Goal: Information Seeking & Learning: Find specific page/section

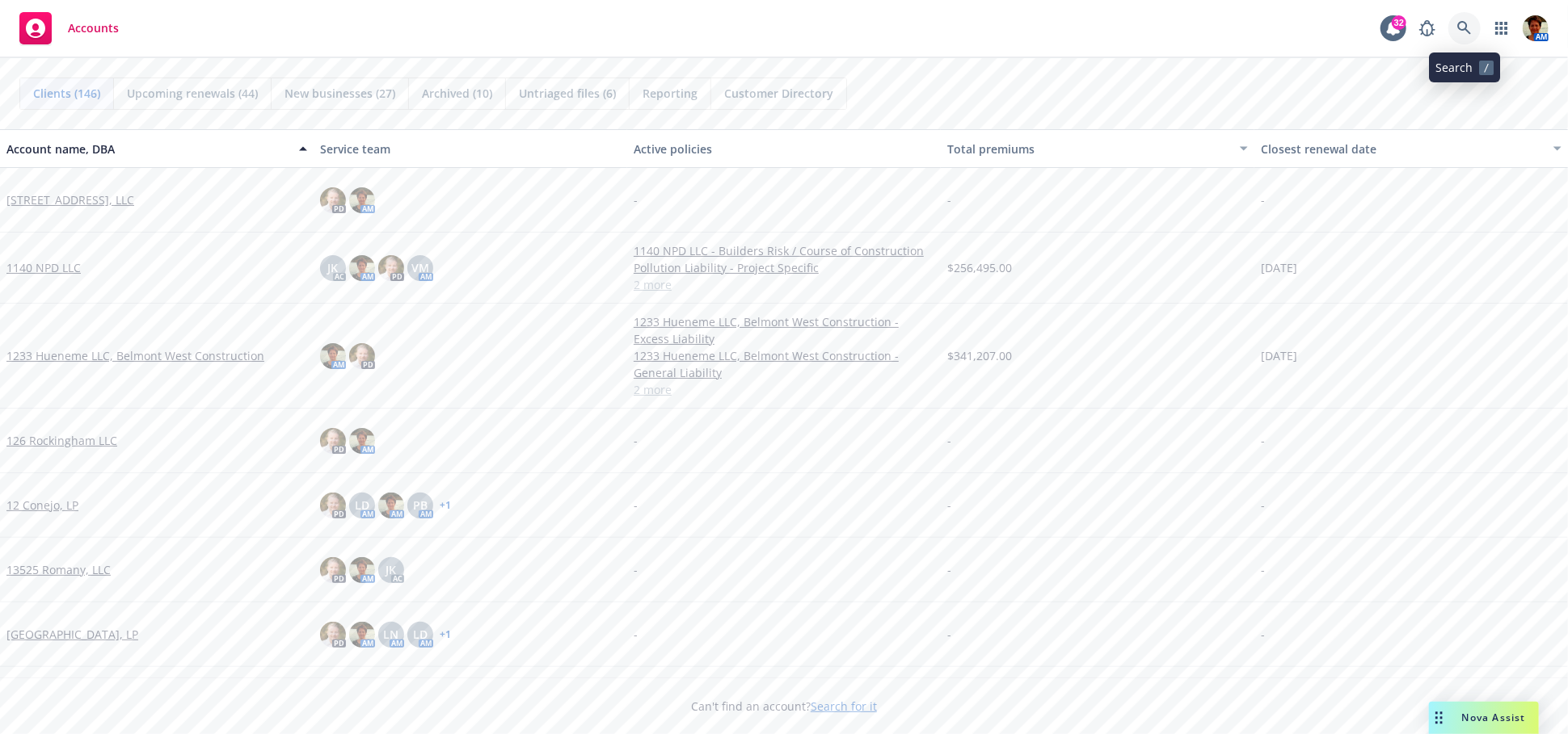
click at [1463, 29] on icon at bounding box center [1465, 28] width 15 height 15
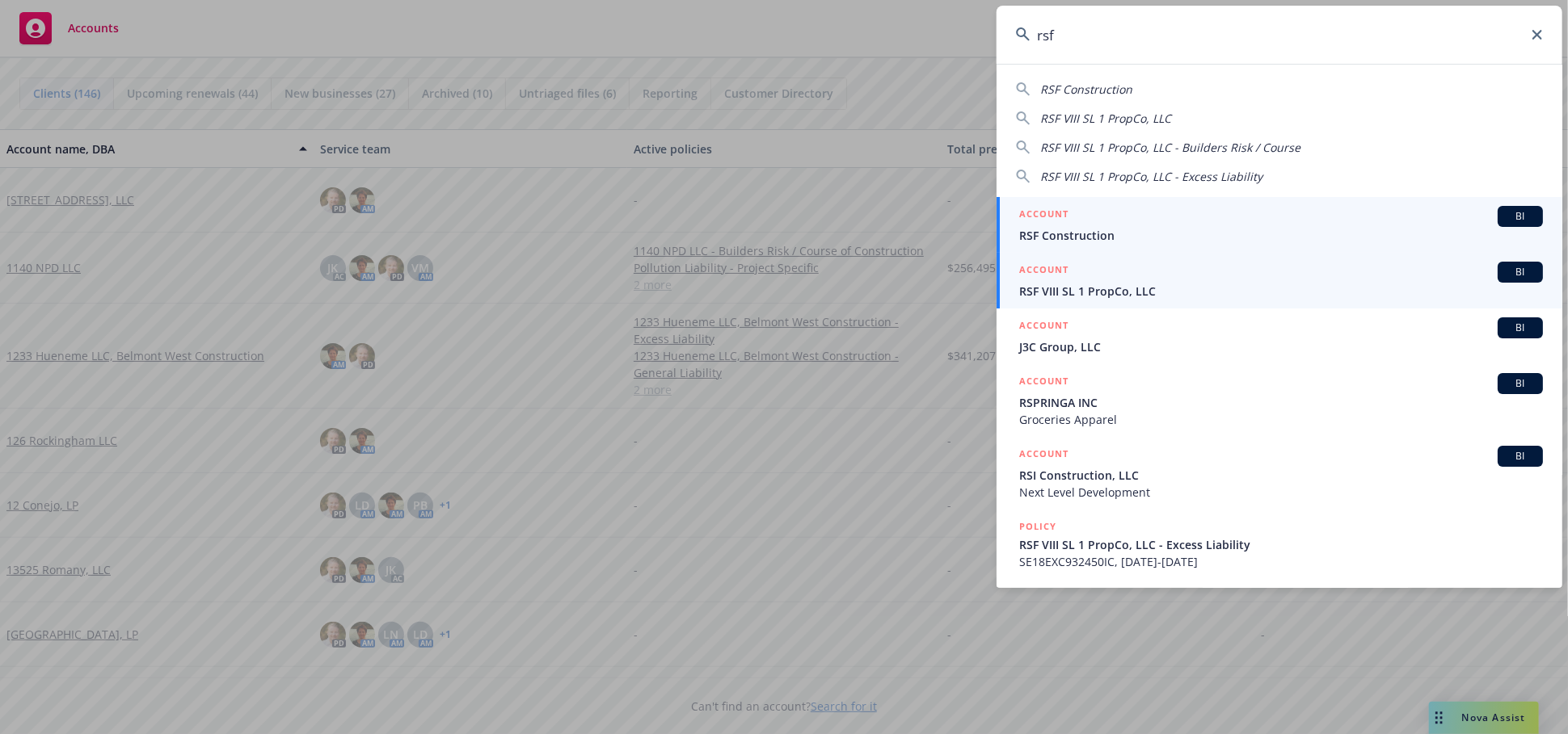
type input "rsf"
click at [1086, 295] on span "RSF VIII SL 1 PropCo, LLC" at bounding box center [1281, 291] width 524 height 17
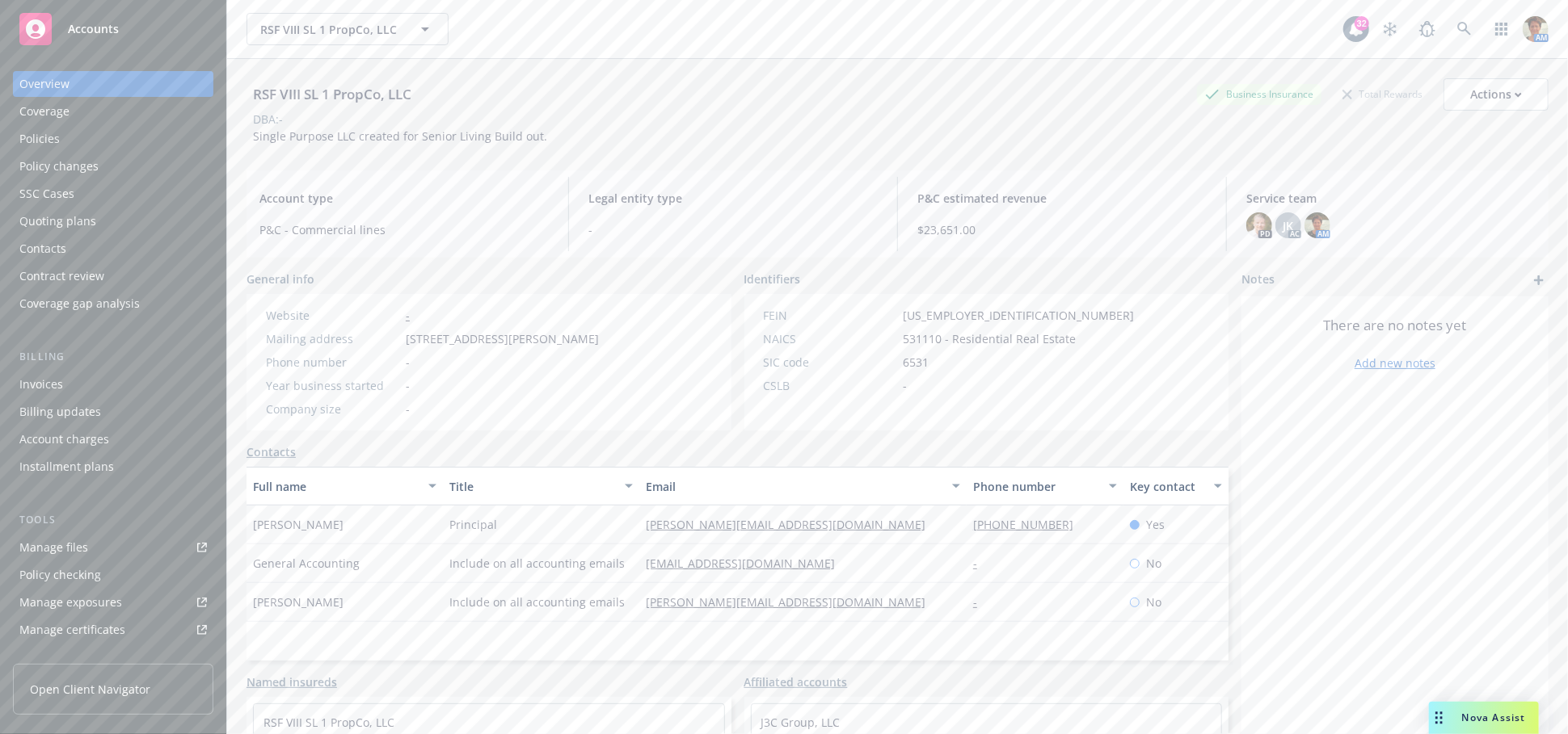
click at [65, 166] on div "Policy changes" at bounding box center [59, 166] width 79 height 26
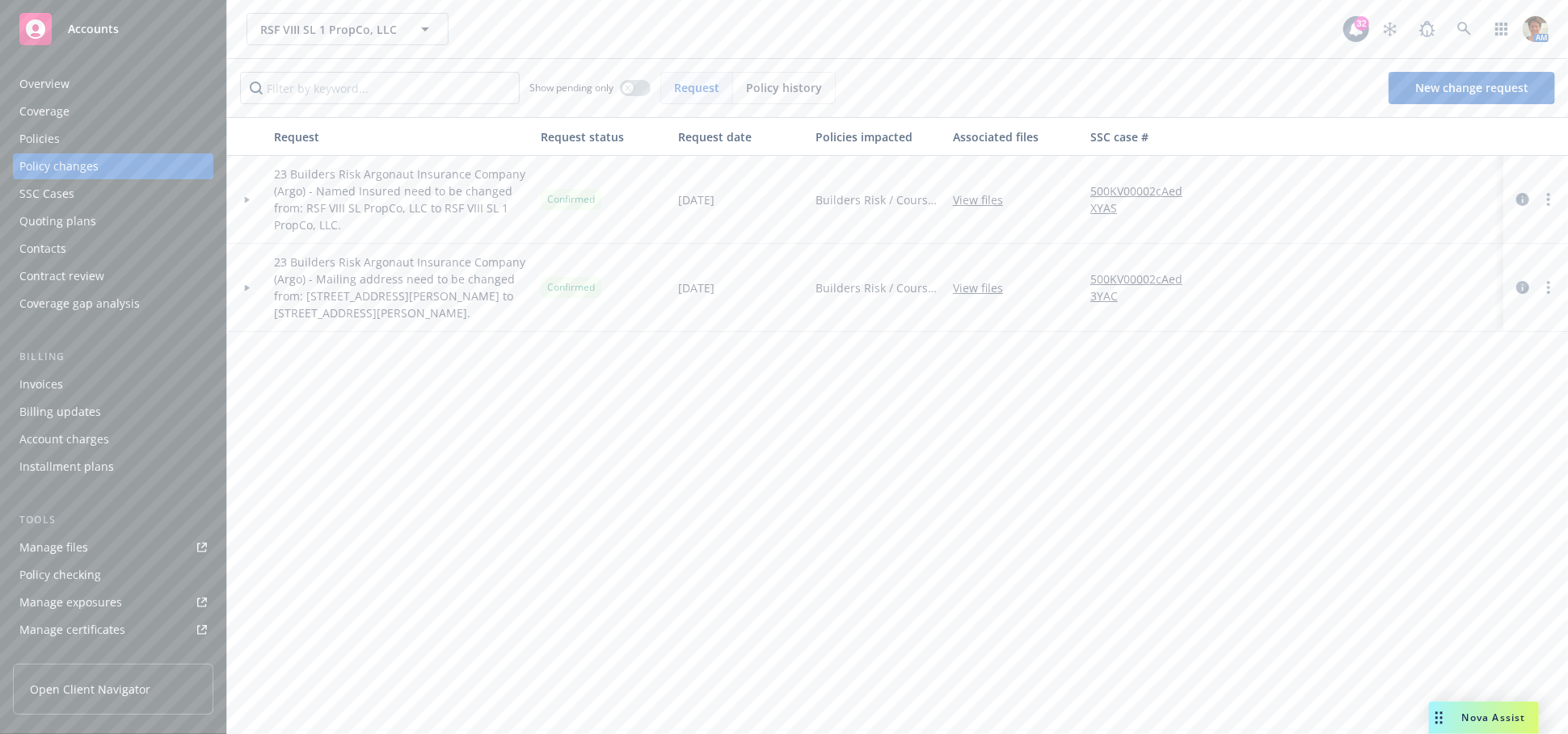
click at [68, 139] on div "Policies" at bounding box center [113, 139] width 187 height 26
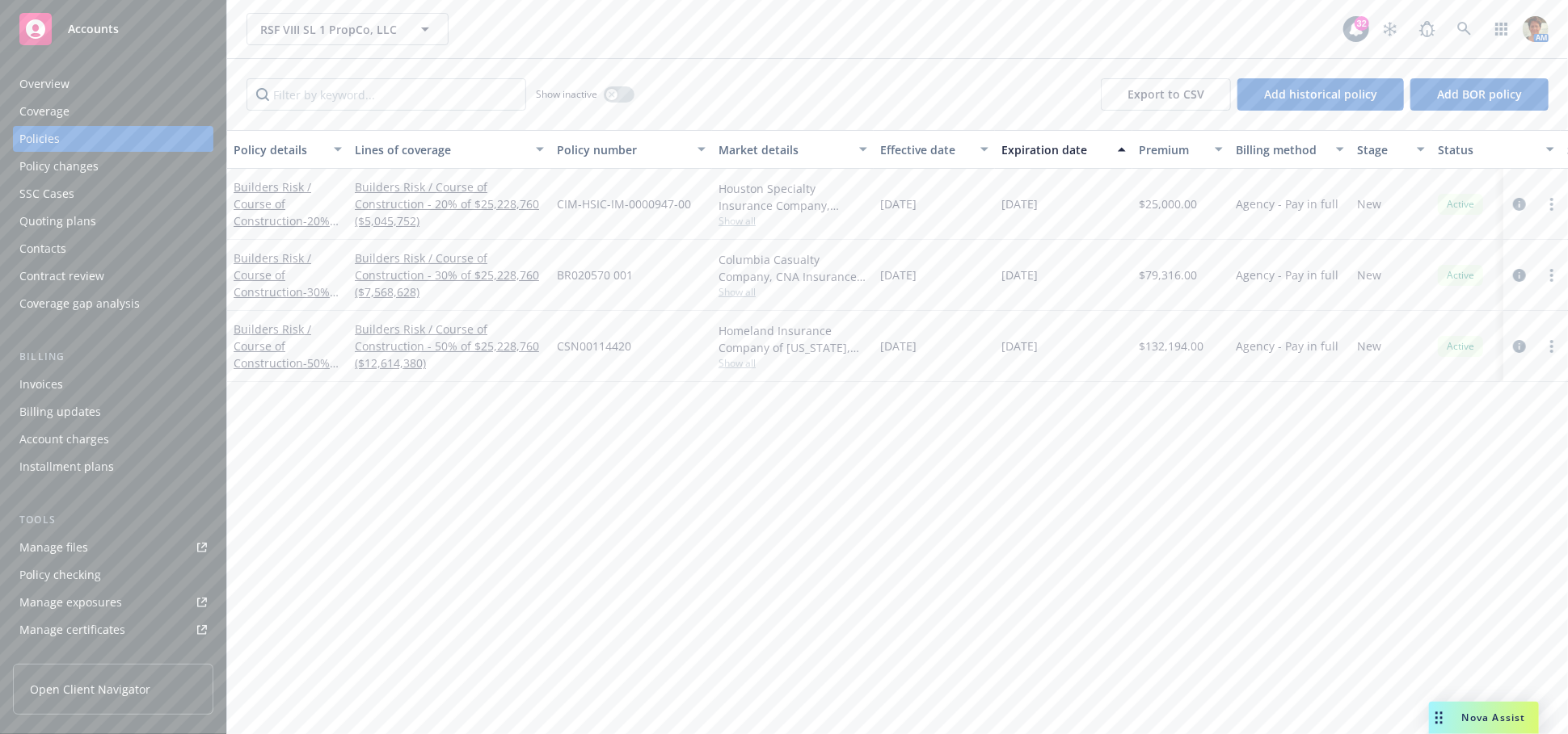
click at [52, 161] on div "Policy changes" at bounding box center [59, 166] width 79 height 26
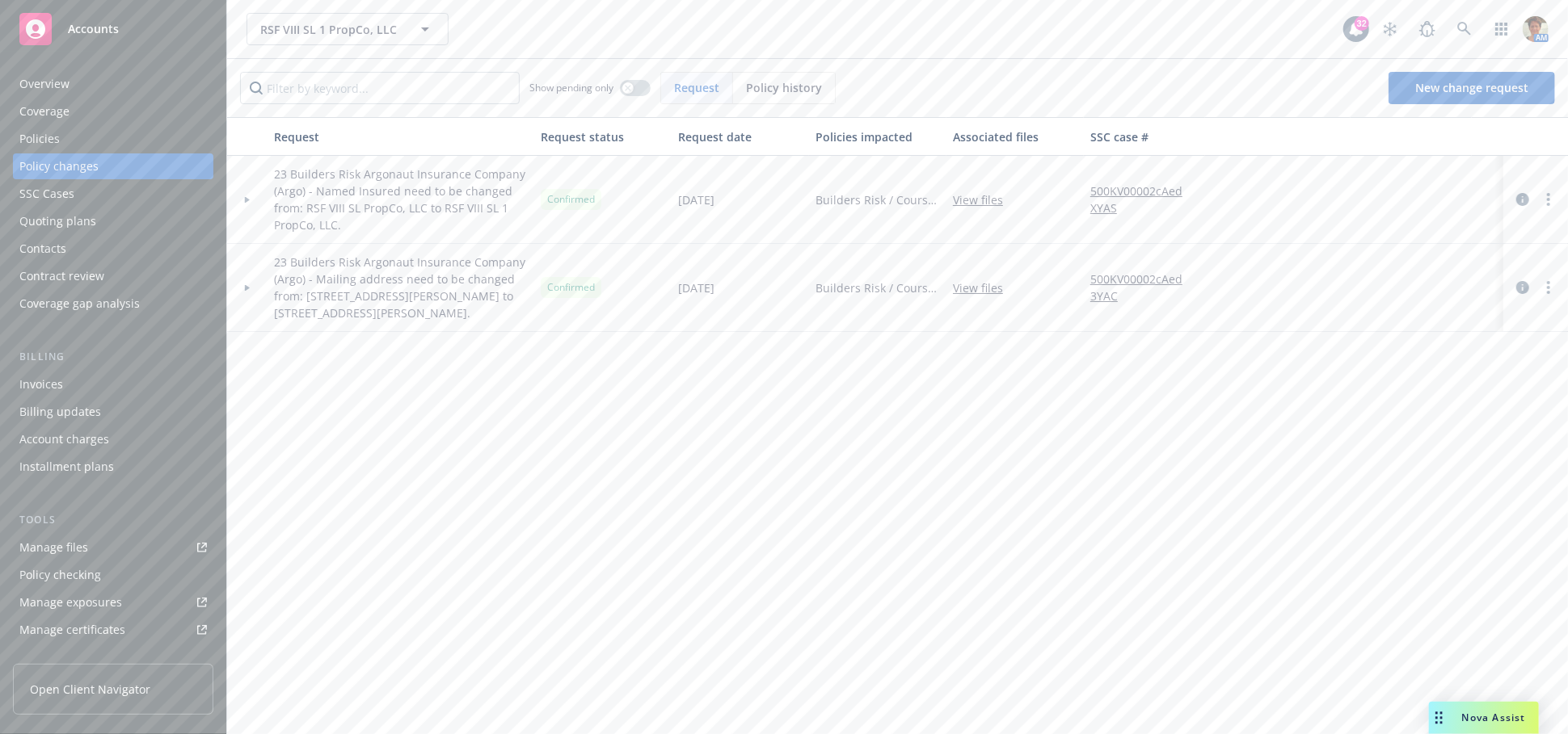
click at [53, 139] on div "Policies" at bounding box center [40, 139] width 40 height 26
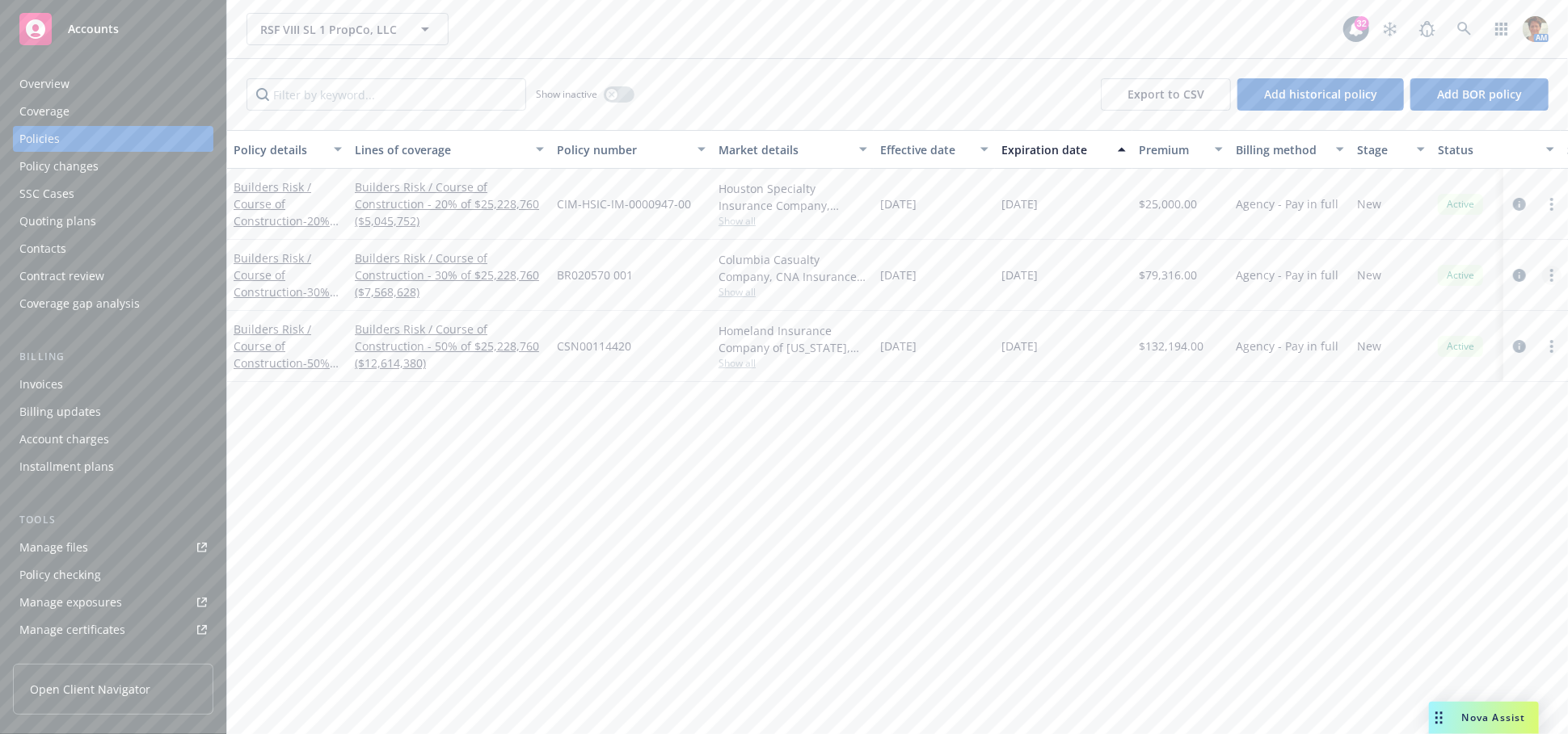
click at [1555, 275] on link "more" at bounding box center [1552, 275] width 20 height 20
click at [50, 171] on div "Policy changes" at bounding box center [59, 166] width 79 height 26
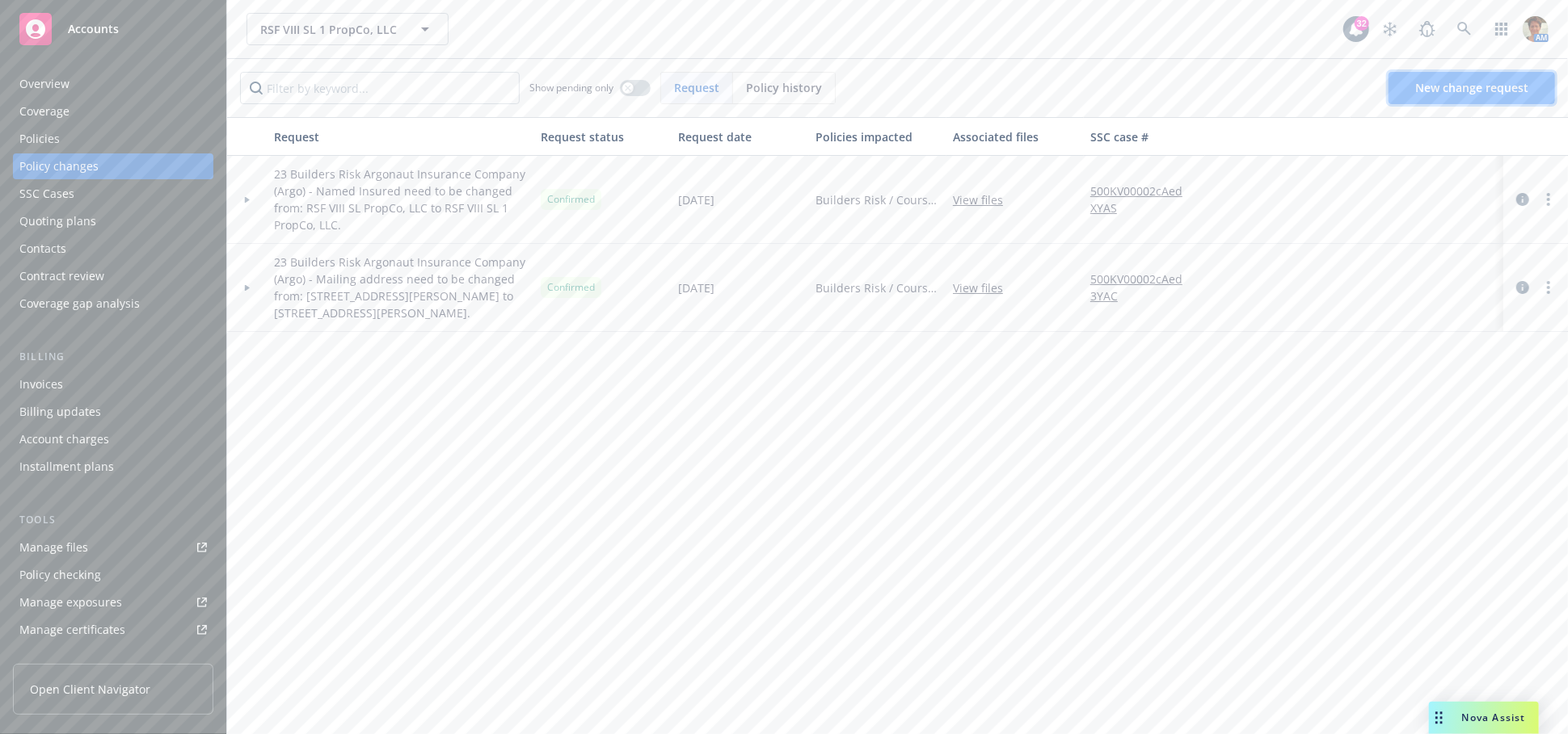
click at [1500, 96] on link "New change request" at bounding box center [1472, 87] width 167 height 32
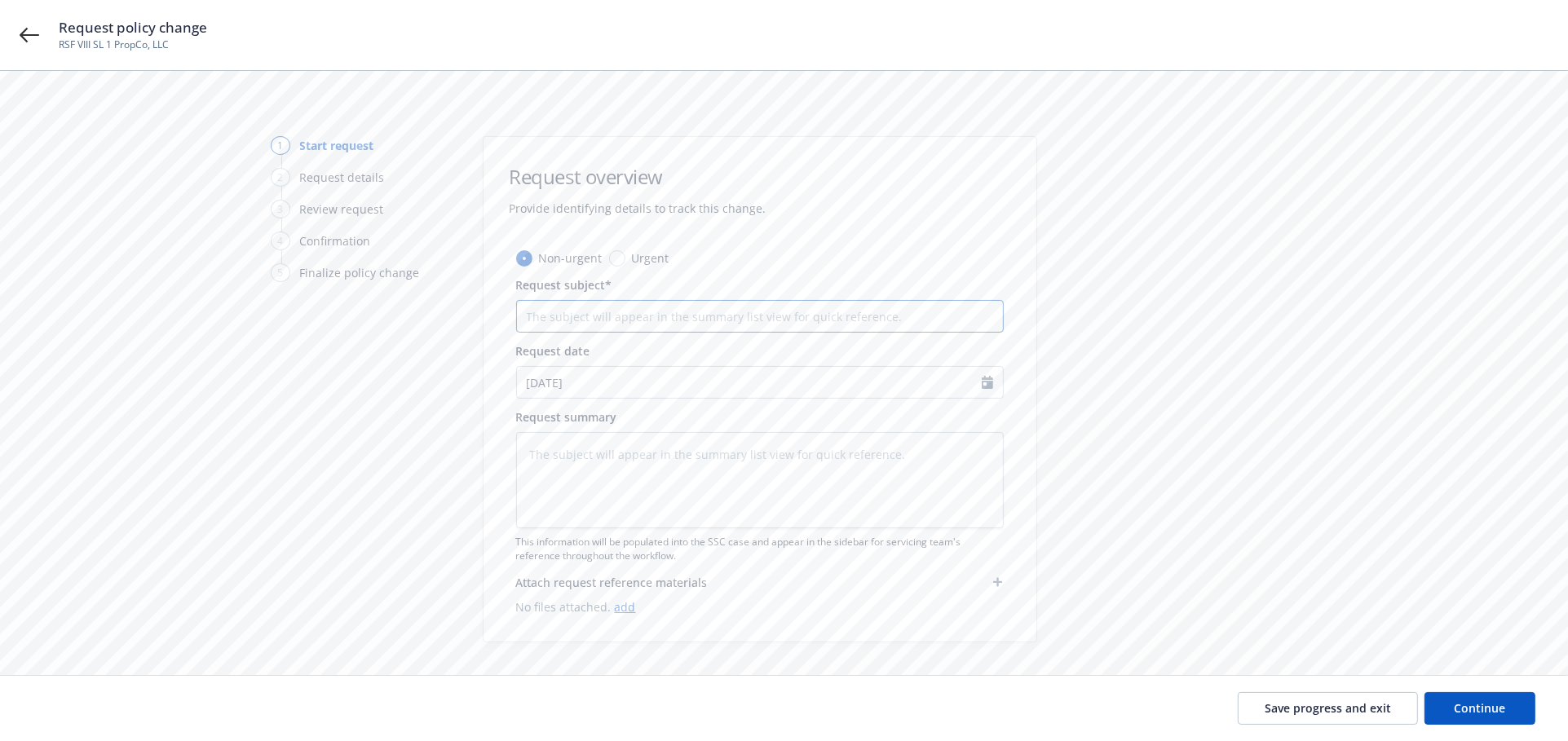
click at [593, 314] on input "Request subject*" at bounding box center [760, 316] width 488 height 32
type textarea "x"
type input "P"
type textarea "x"
type input "Po"
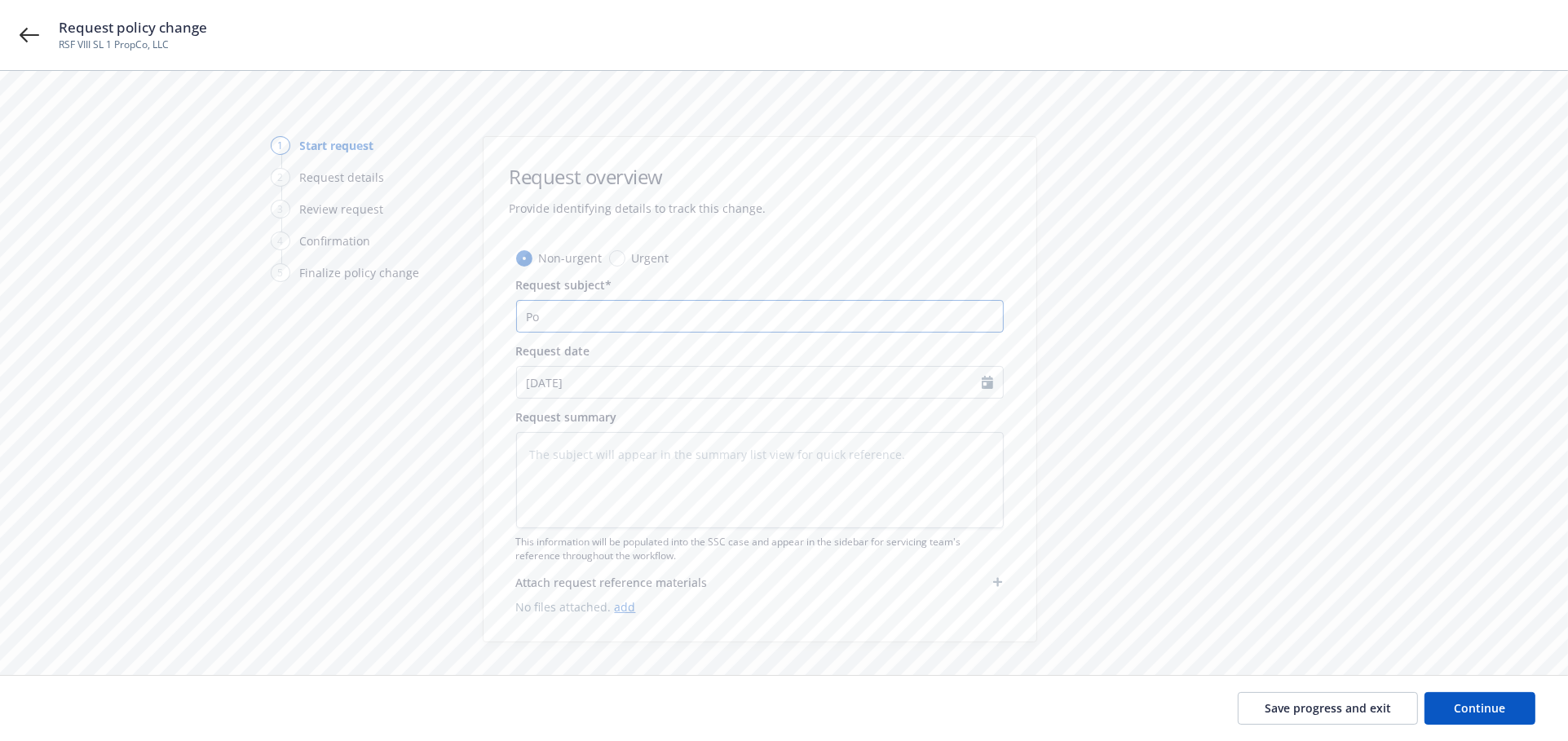
type textarea "x"
type input "Pol"
type textarea "x"
type input "Poli"
type textarea "x"
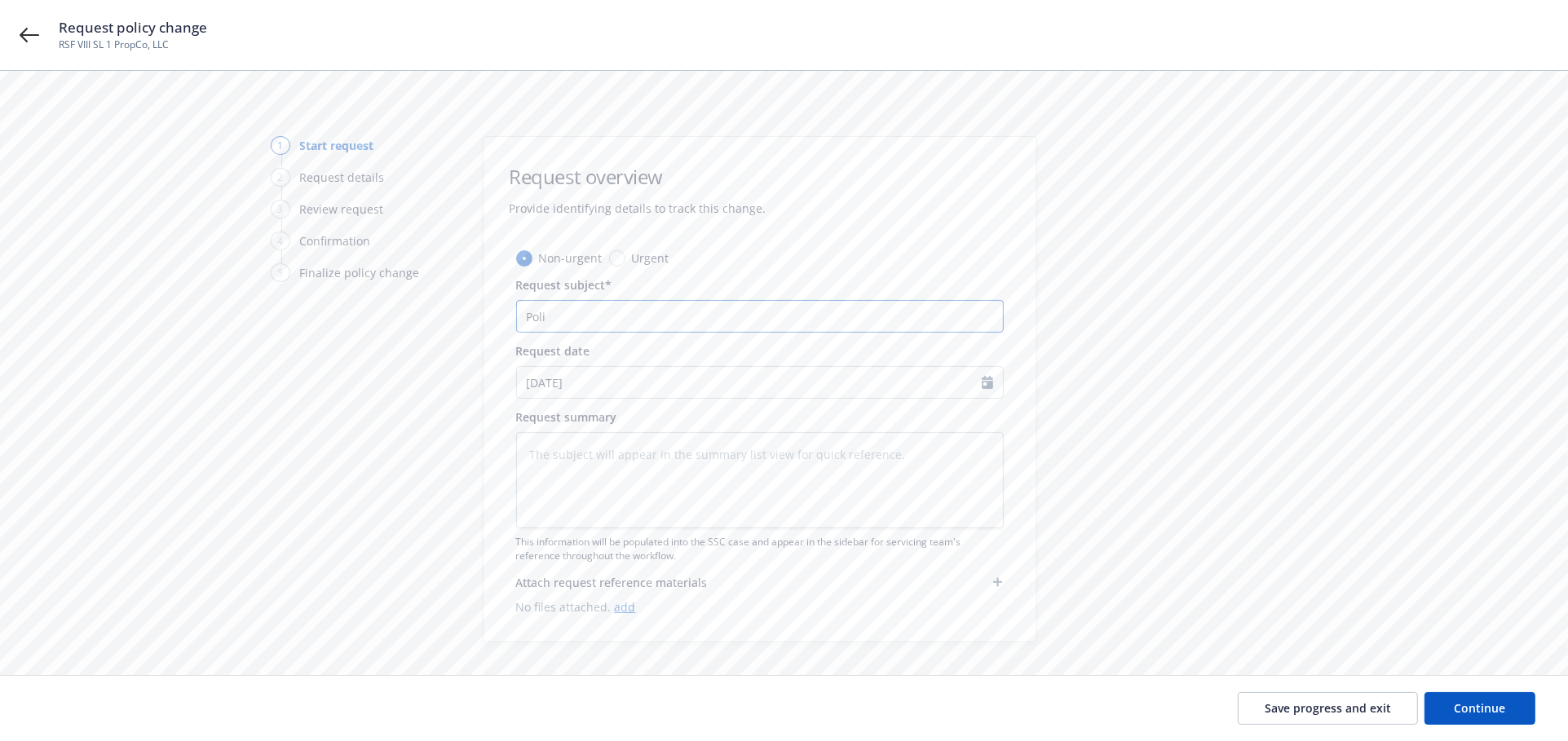
type input "Polic"
type textarea "x"
type input "Policy"
type textarea "x"
type input "Policy"
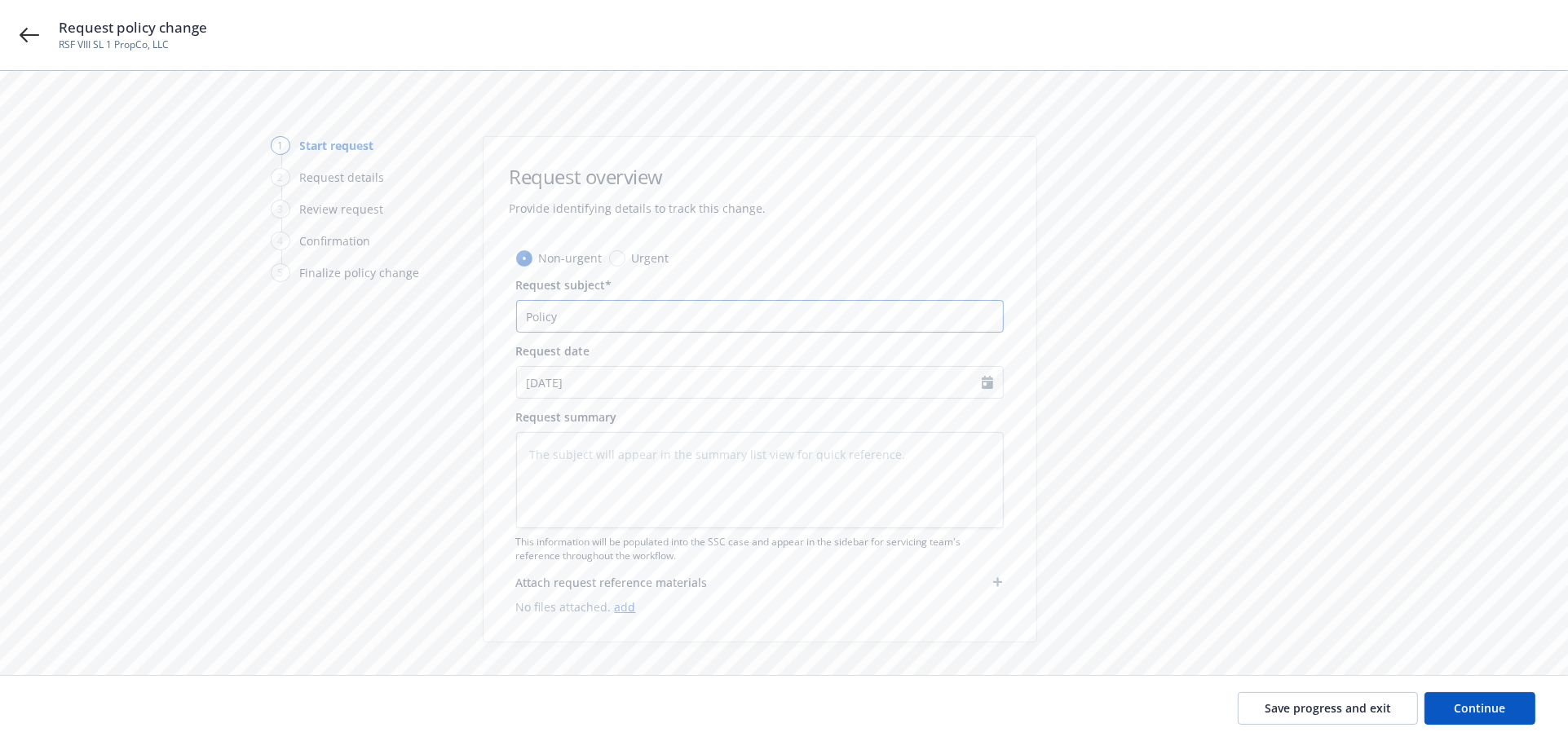
type textarea "x"
type input "Policy e"
type textarea "x"
type input "Policy ex"
type textarea "x"
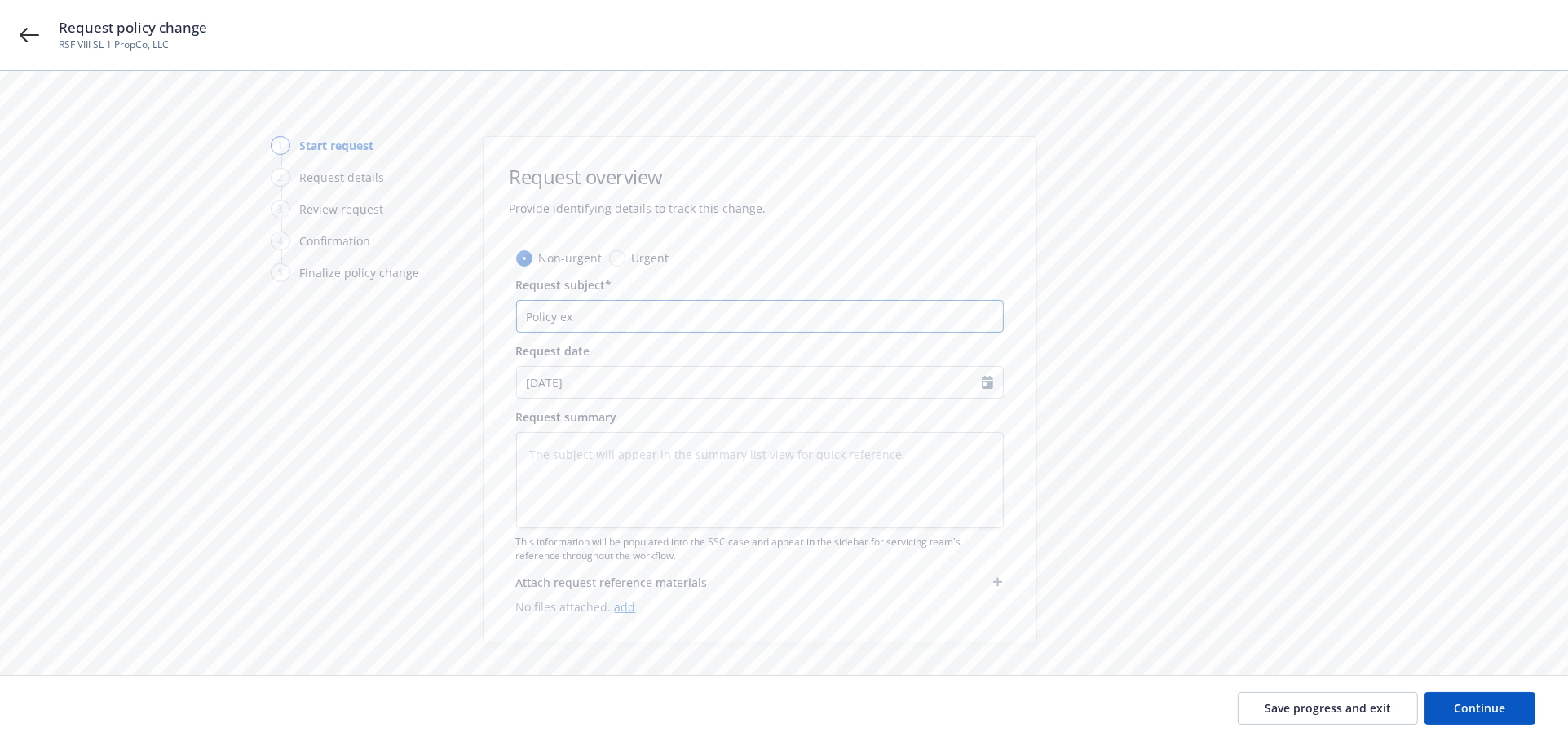
type input "Policy ext"
type textarea "x"
type input "Policy exte"
type textarea "x"
type input "Policy exten"
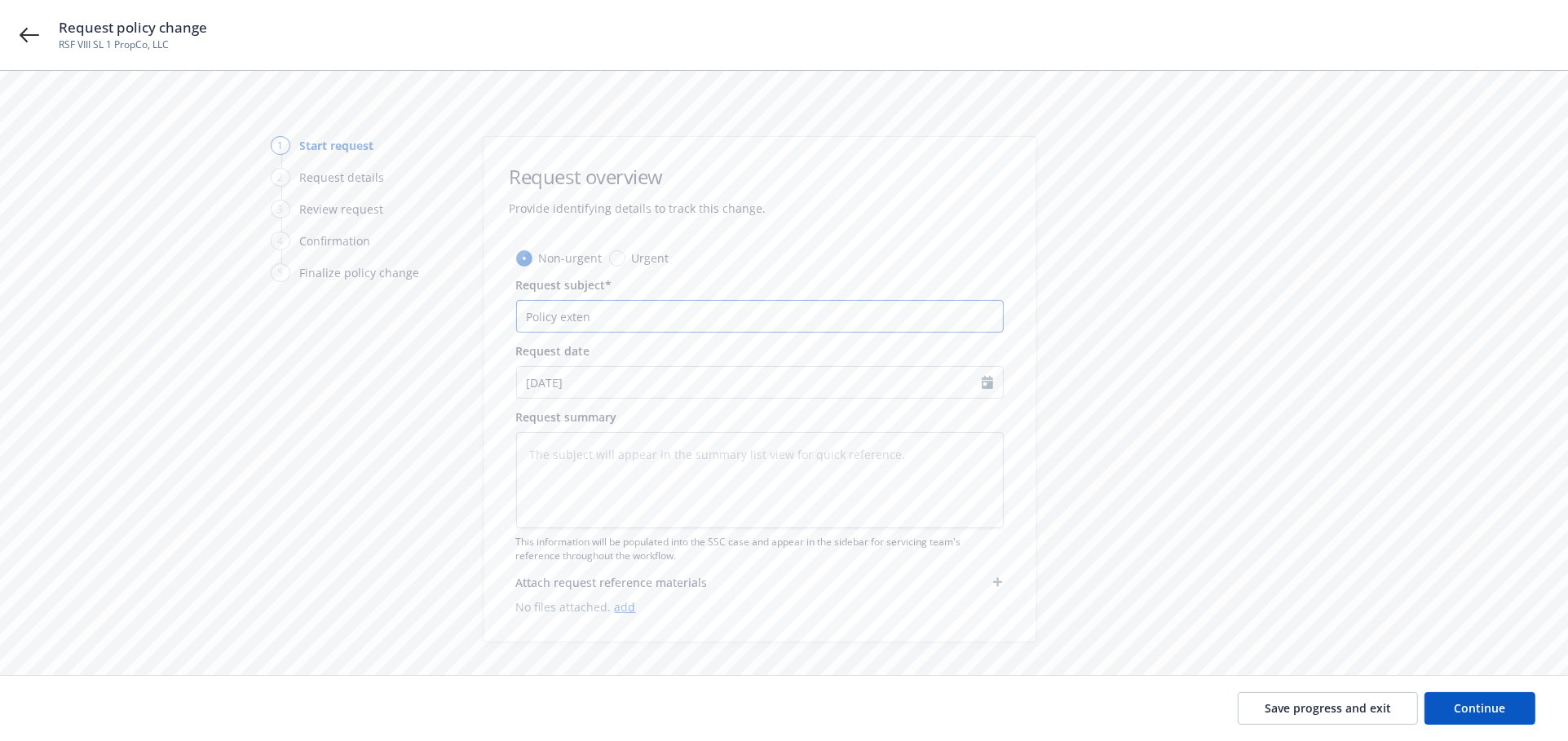
type textarea "x"
type input "Policy extens"
type textarea "x"
type input "Policy extensi"
type textarea "x"
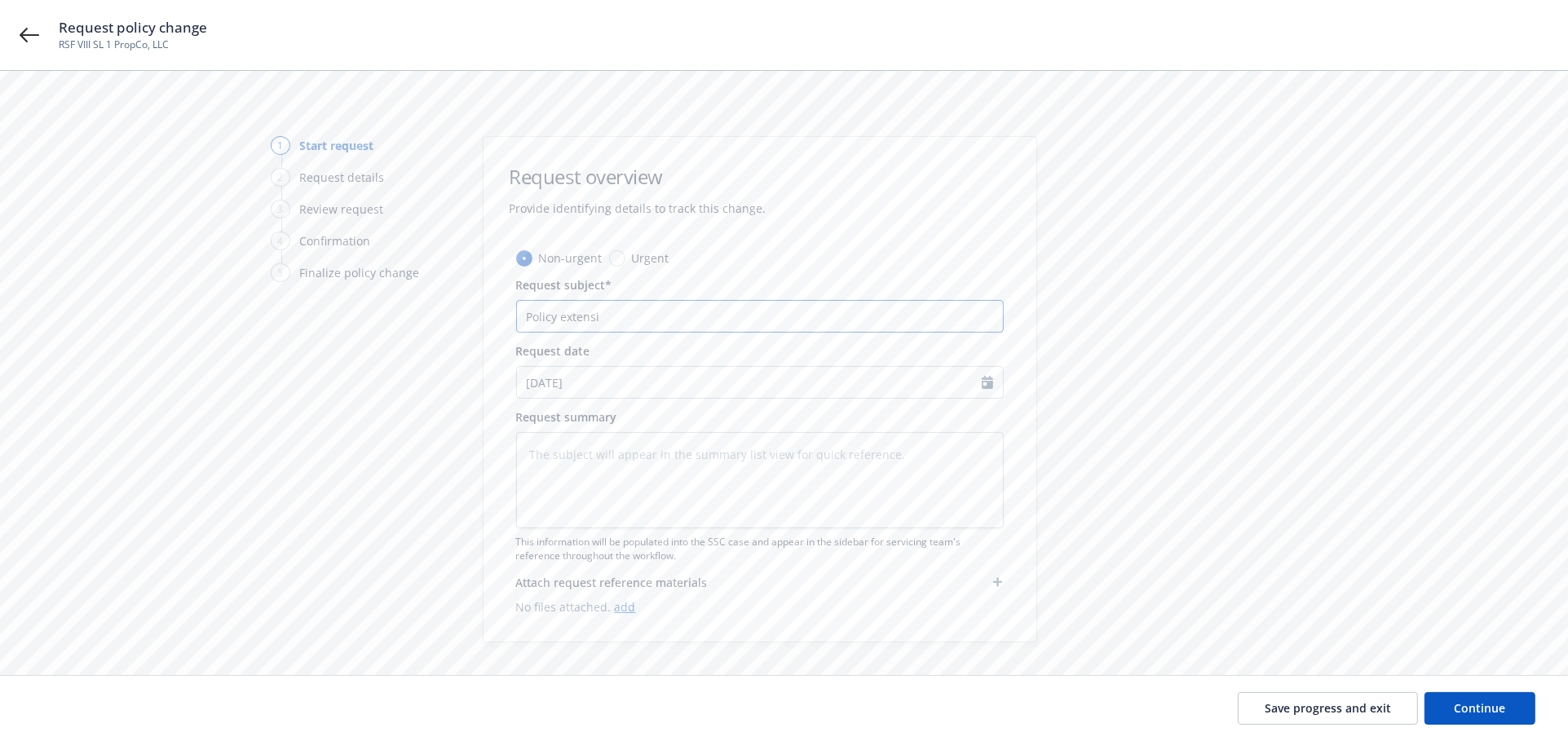
type input "Policy extensio"
type textarea "x"
type input "Policy extension"
type textarea "x"
type input "Policy extension"
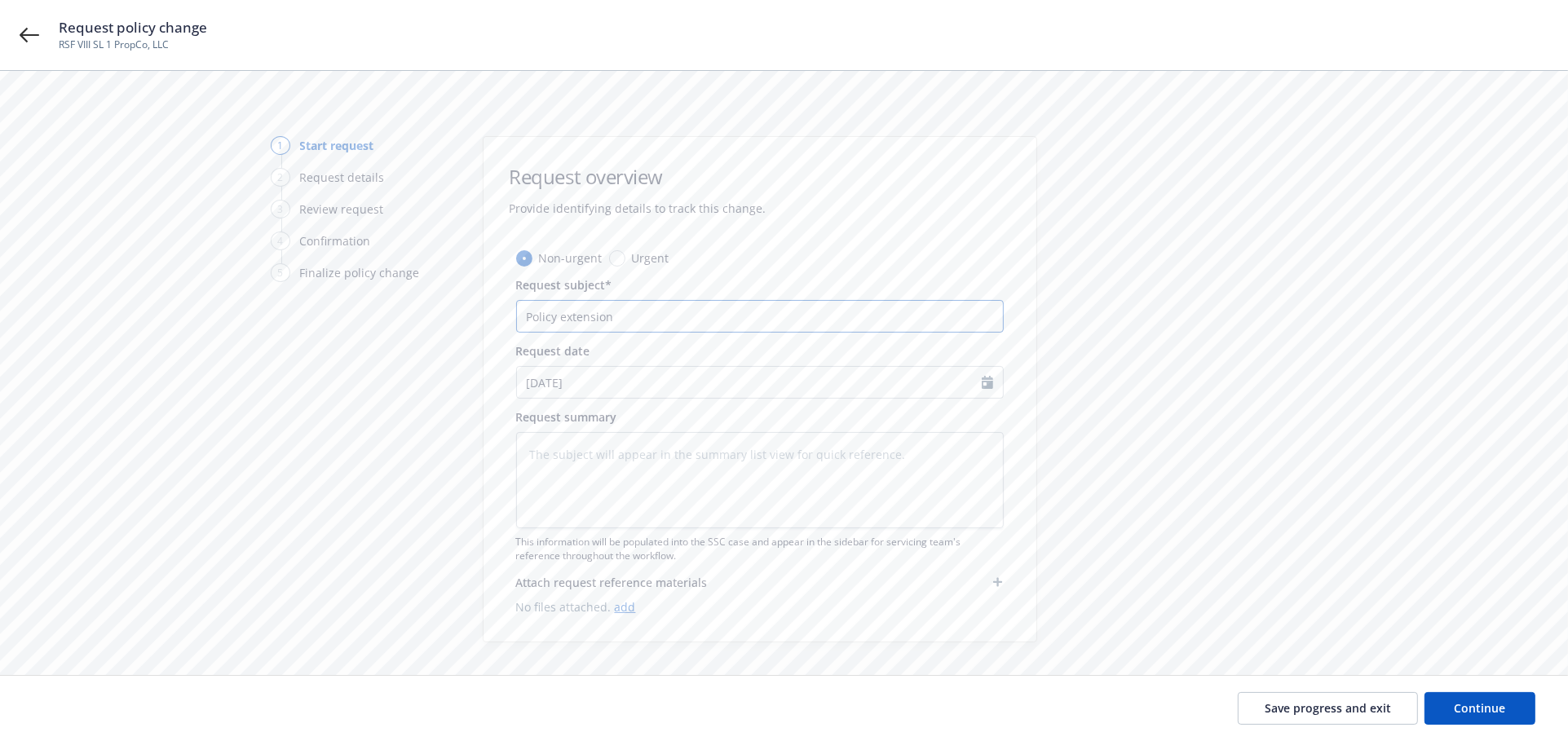
type textarea "x"
type input "Policy extension t"
type textarea "x"
type input "Policy extension to"
type textarea "x"
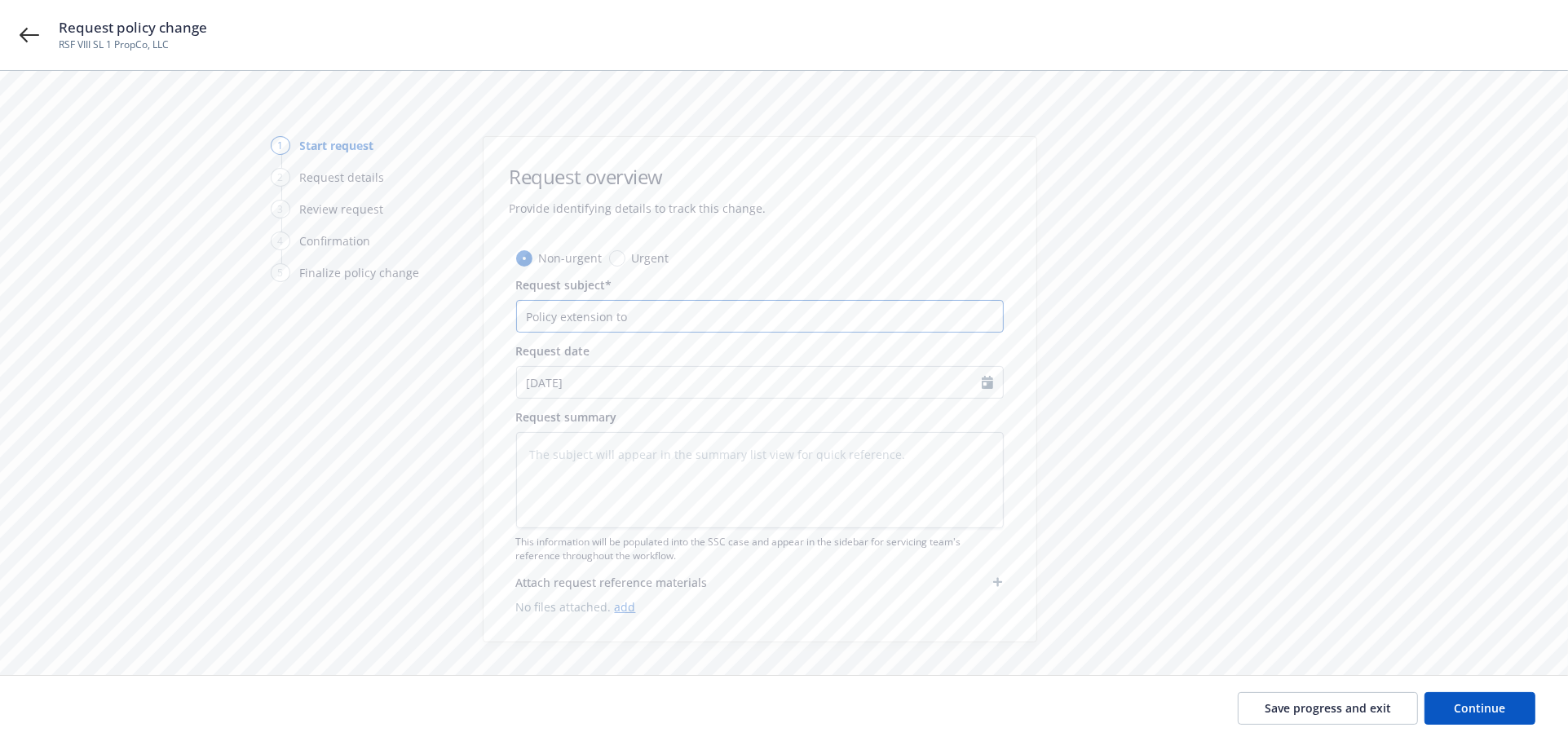
type input "Policy extension to"
type textarea "x"
type input "Policy extension to 1"
type textarea "x"
type input "Policy extension to 10"
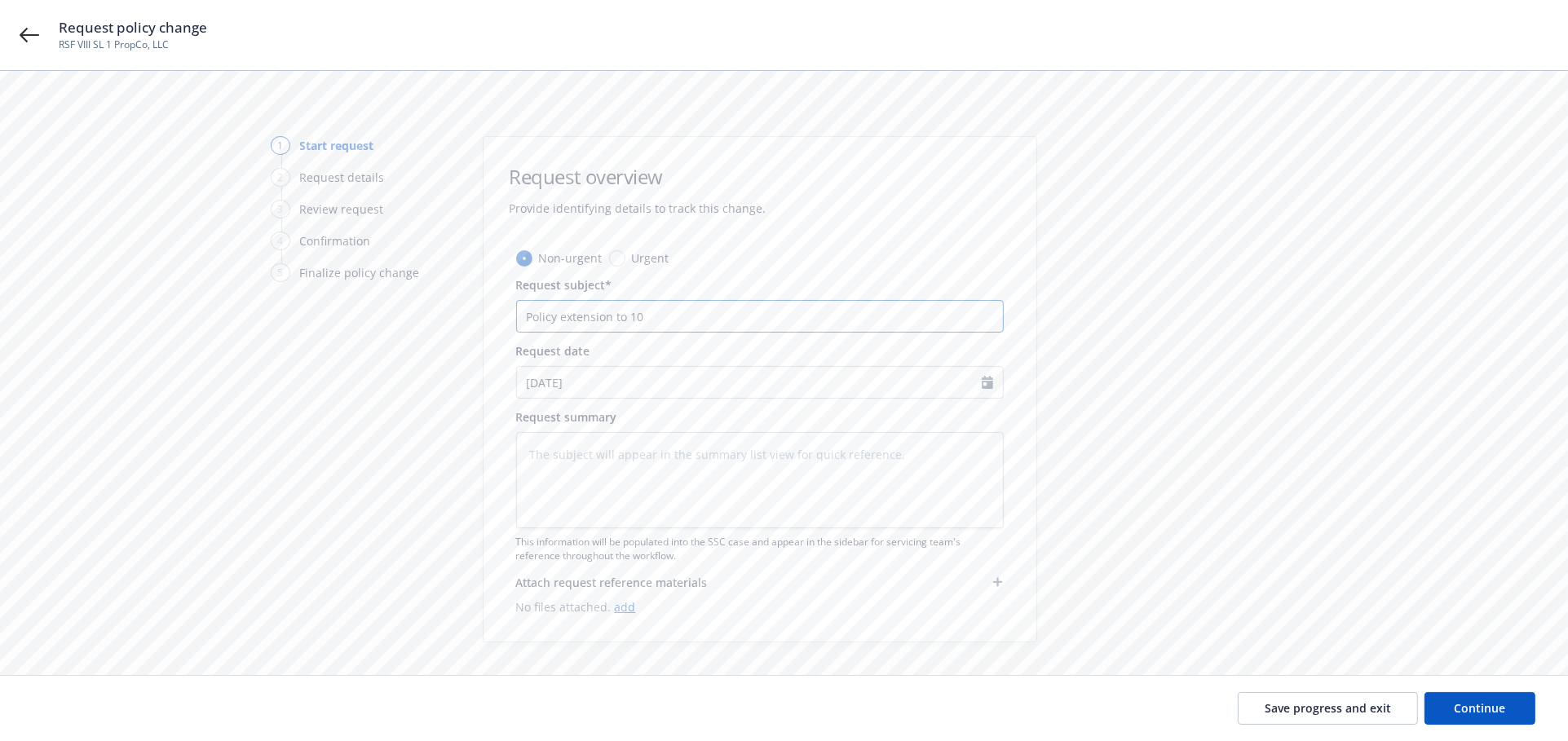
type textarea "x"
type input "Policy extension to 10/"
type textarea "x"
type input "Policy extension to 10/3"
type textarea "x"
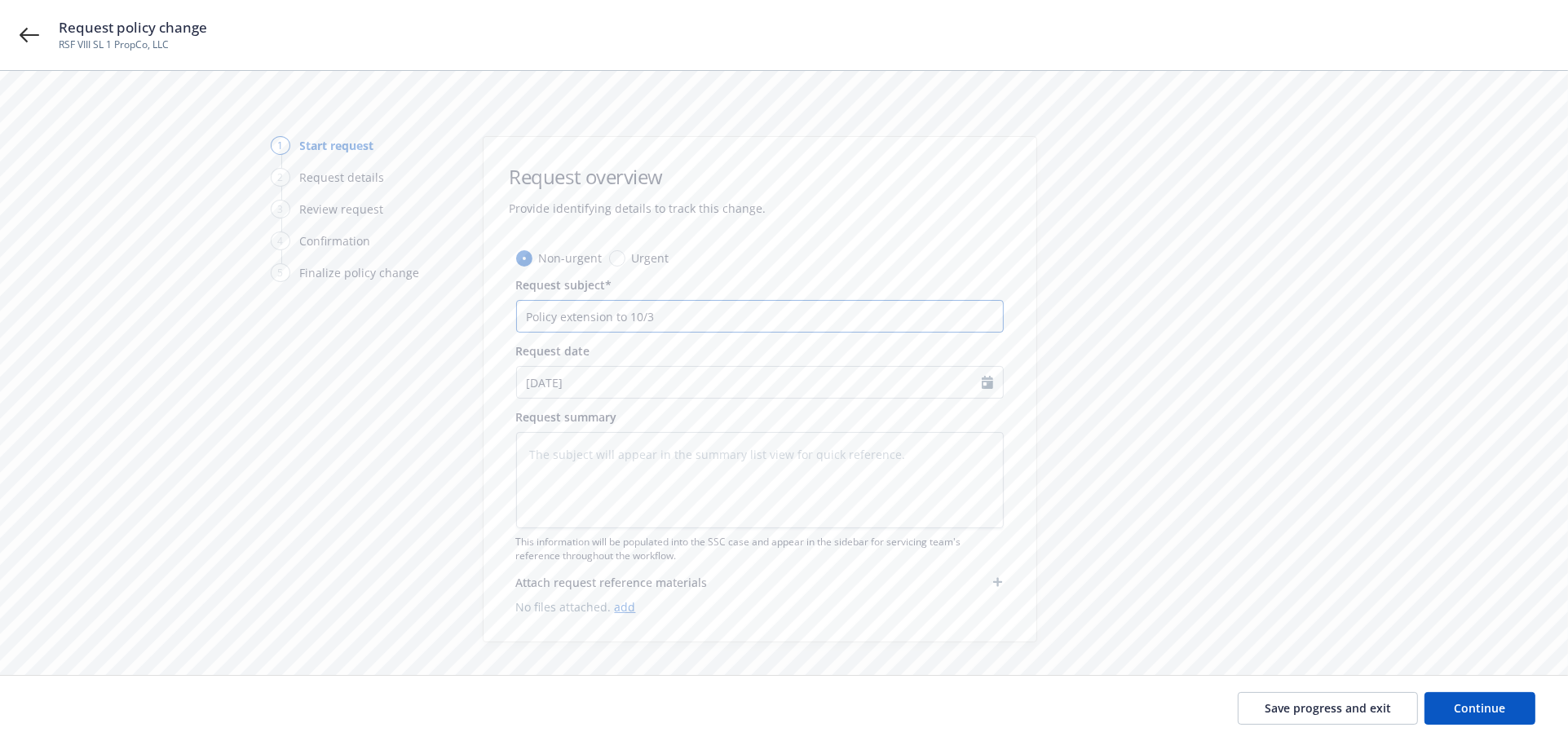
type input "Policy extension to 10/31"
type textarea "x"
type input "Policy extension to 10/31/"
type textarea "x"
type input "Policy extension to 10/31/2"
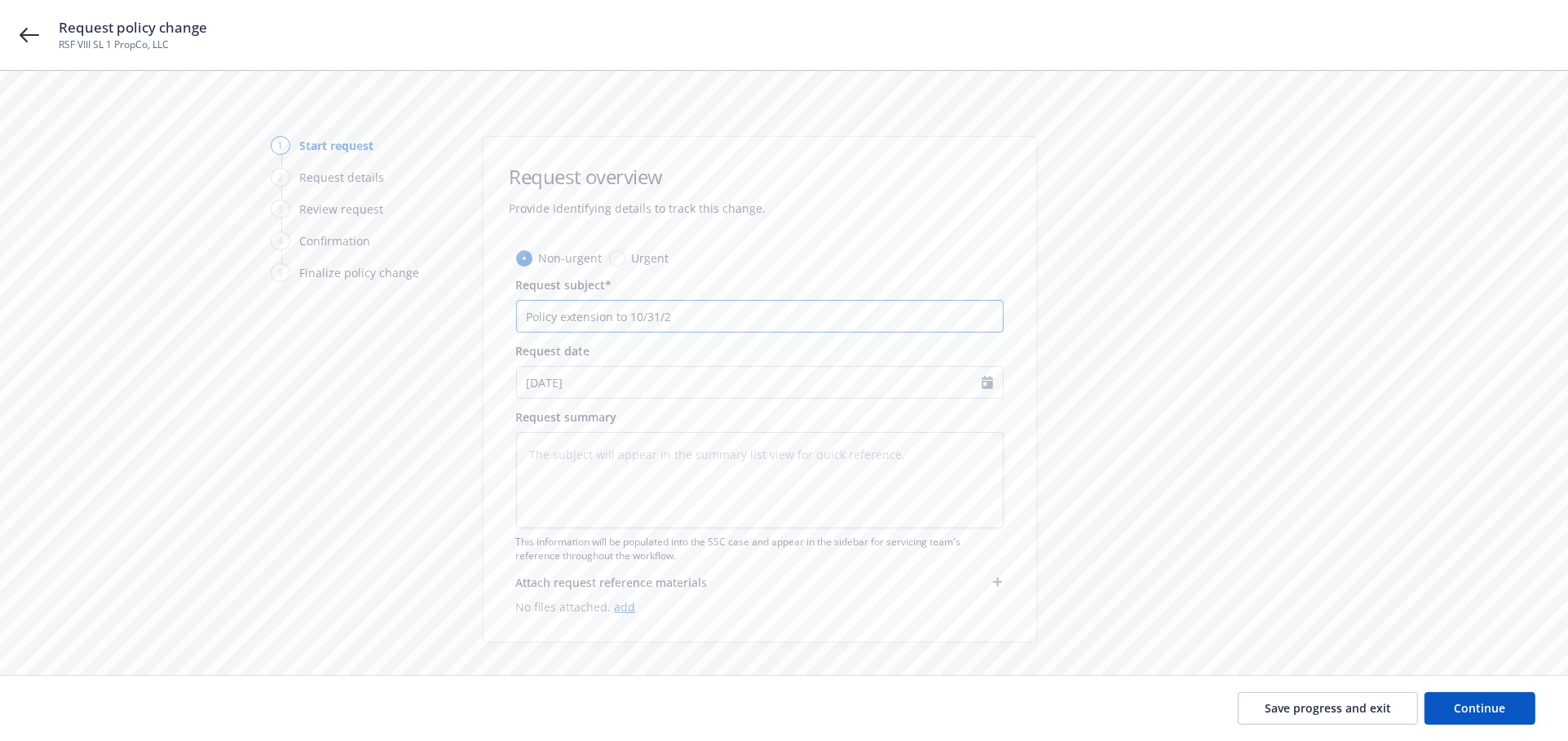
type textarea "x"
type input "Policy extension to 10/31/20"
type textarea "x"
type input "Policy extension to 10/31/202"
type textarea "x"
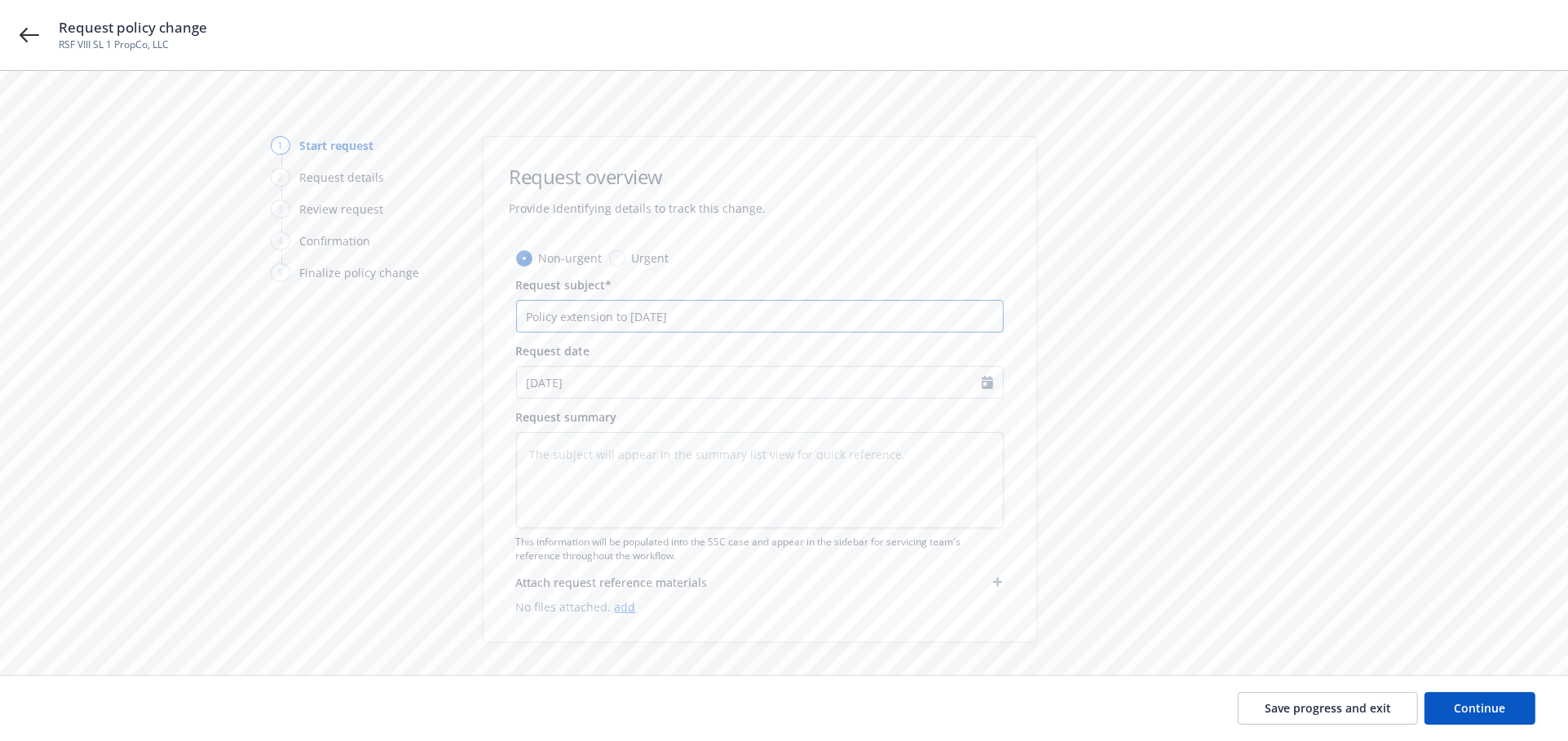
drag, startPoint x: 683, startPoint y: 322, endPoint x: 483, endPoint y: 329, distance: 200.1
click at [484, 329] on div "Non-urgent Urgent Request subject* Policy extension to 10/31/2025 Request date …" at bounding box center [760, 445] width 553 height 392
type input "Policy extension to 10/31/2025"
click at [647, 455] on textarea at bounding box center [760, 480] width 488 height 97
paste textarea "Policy extension to 10/31/2025"
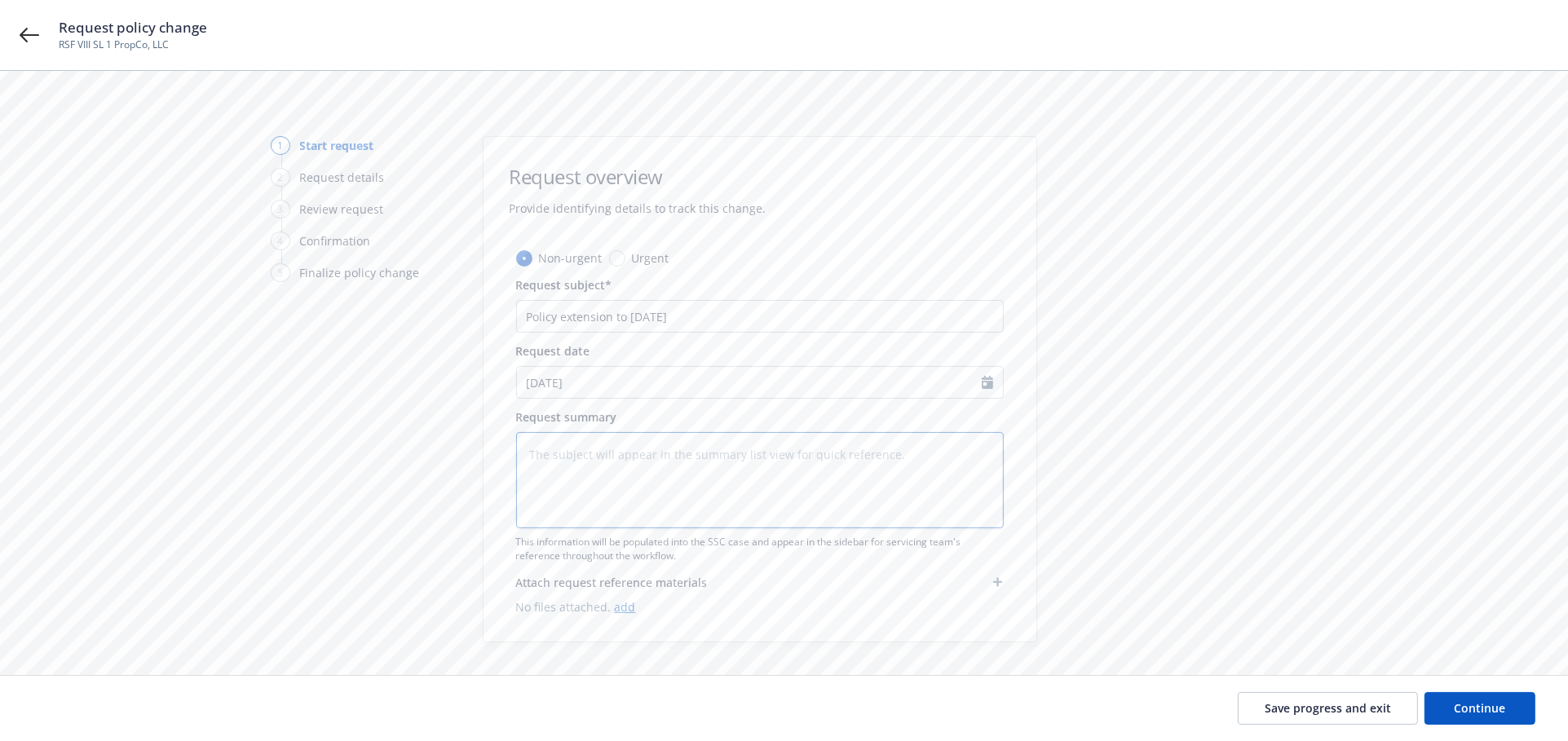
type textarea "x"
type textarea "Policy extension to 10/31/2025"
click at [1470, 718] on button "Continue" at bounding box center [1479, 709] width 111 height 32
type textarea "x"
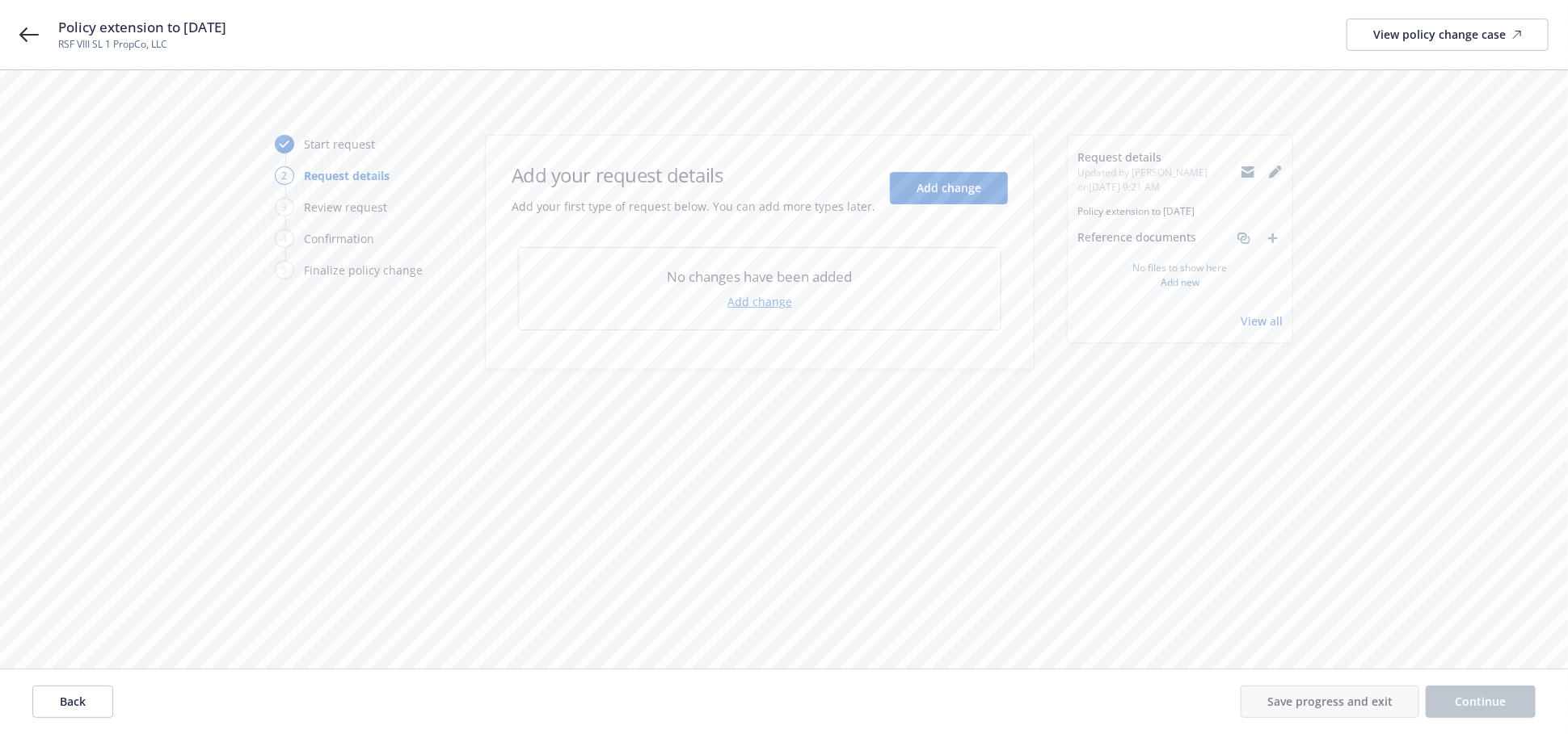
click at [756, 299] on link "Add change" at bounding box center [760, 302] width 64 height 17
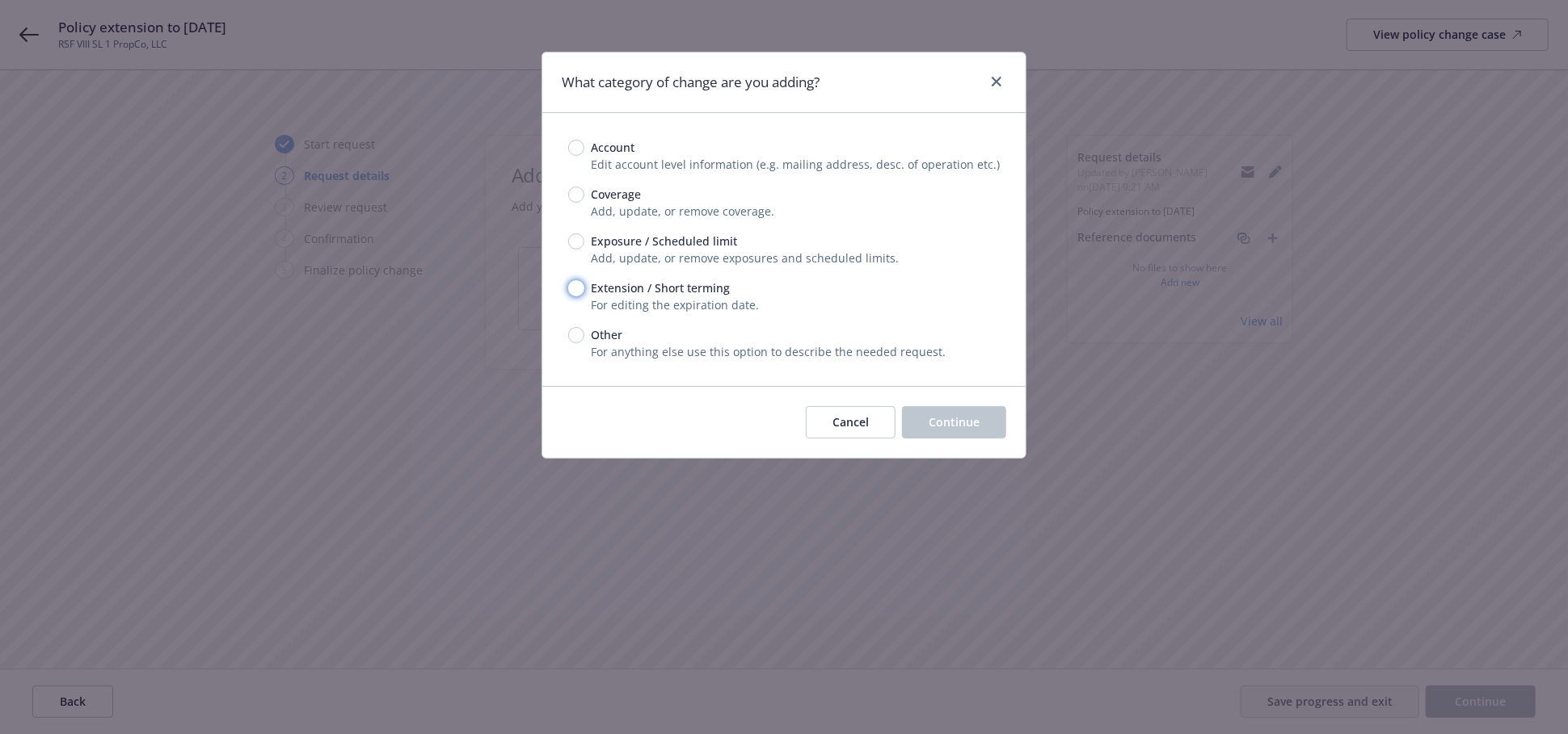
drag, startPoint x: 575, startPoint y: 287, endPoint x: 585, endPoint y: 293, distance: 11.7
click at [579, 289] on input "Extension / Short terming" at bounding box center [577, 289] width 17 height 16
radio input "true"
click at [959, 426] on span "Continue" at bounding box center [955, 422] width 51 height 16
type textarea "x"
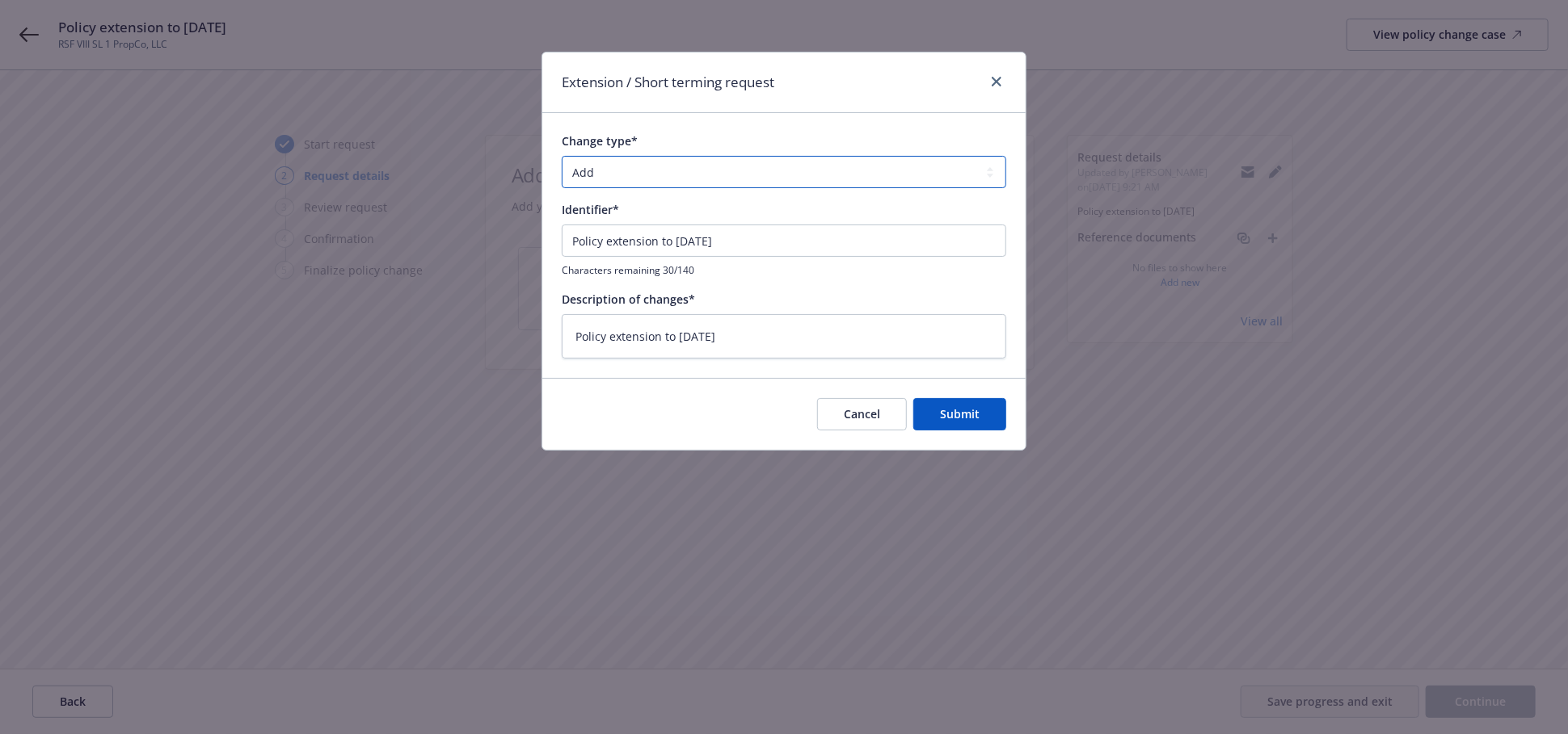
click at [605, 178] on select "Add Audit Change Remove" at bounding box center [784, 172] width 445 height 32
select select "CHANGE"
click at [562, 156] on select "Add Audit Change Remove" at bounding box center [784, 172] width 445 height 32
click at [969, 418] on span "Submit" at bounding box center [960, 414] width 40 height 16
type textarea "x"
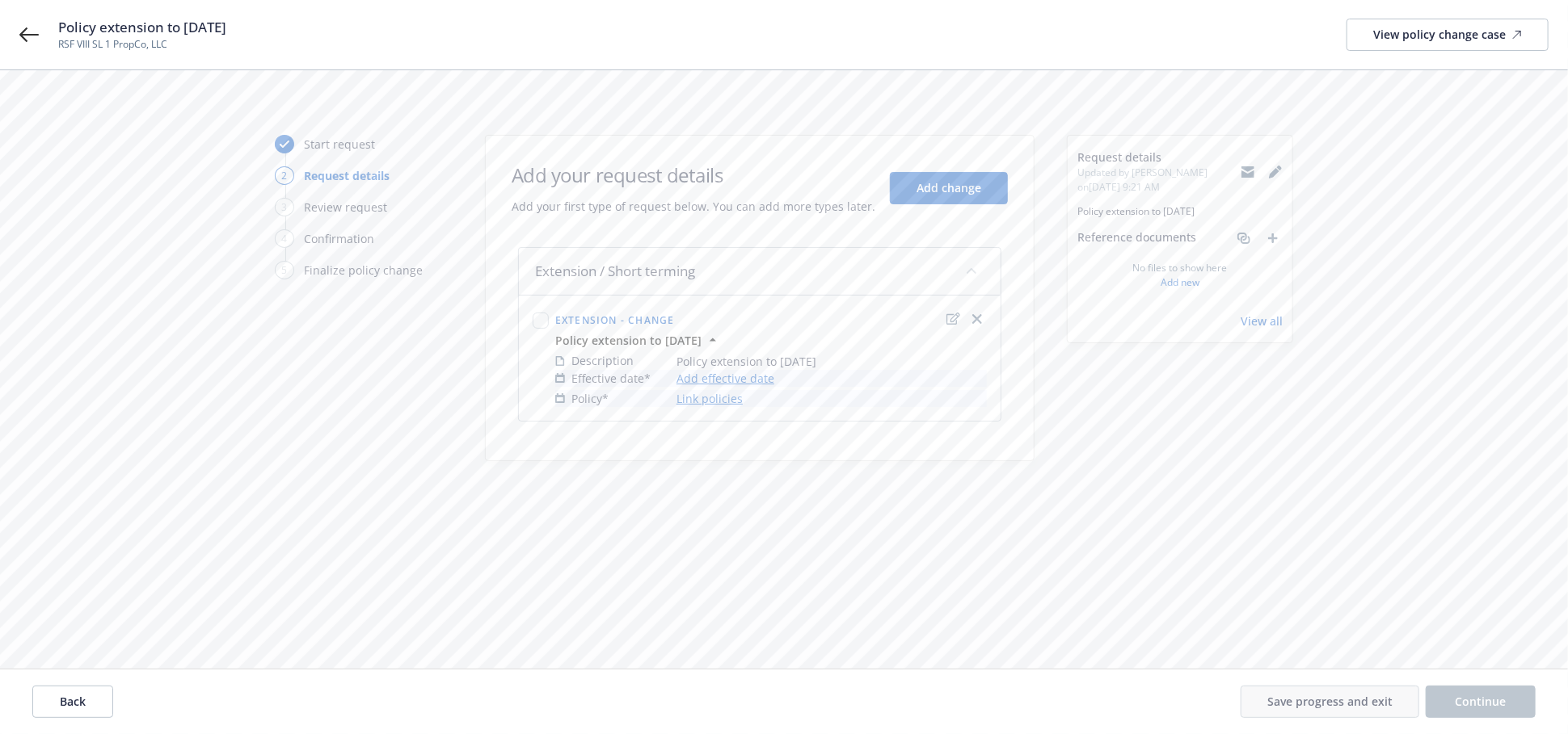
click at [753, 377] on link "Add effective date" at bounding box center [725, 379] width 98 height 17
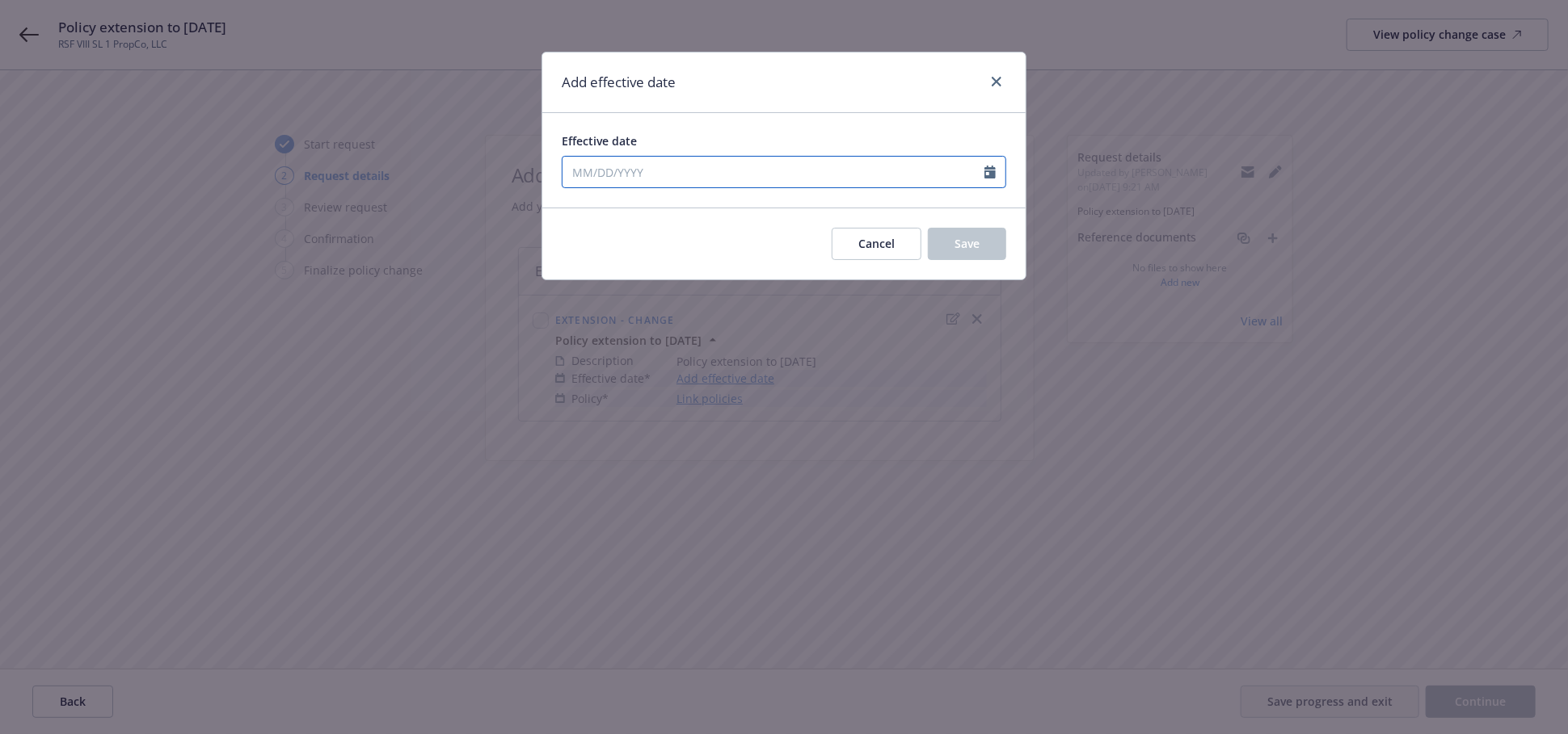
click at [622, 167] on input "Effective date" at bounding box center [773, 172] width 422 height 31
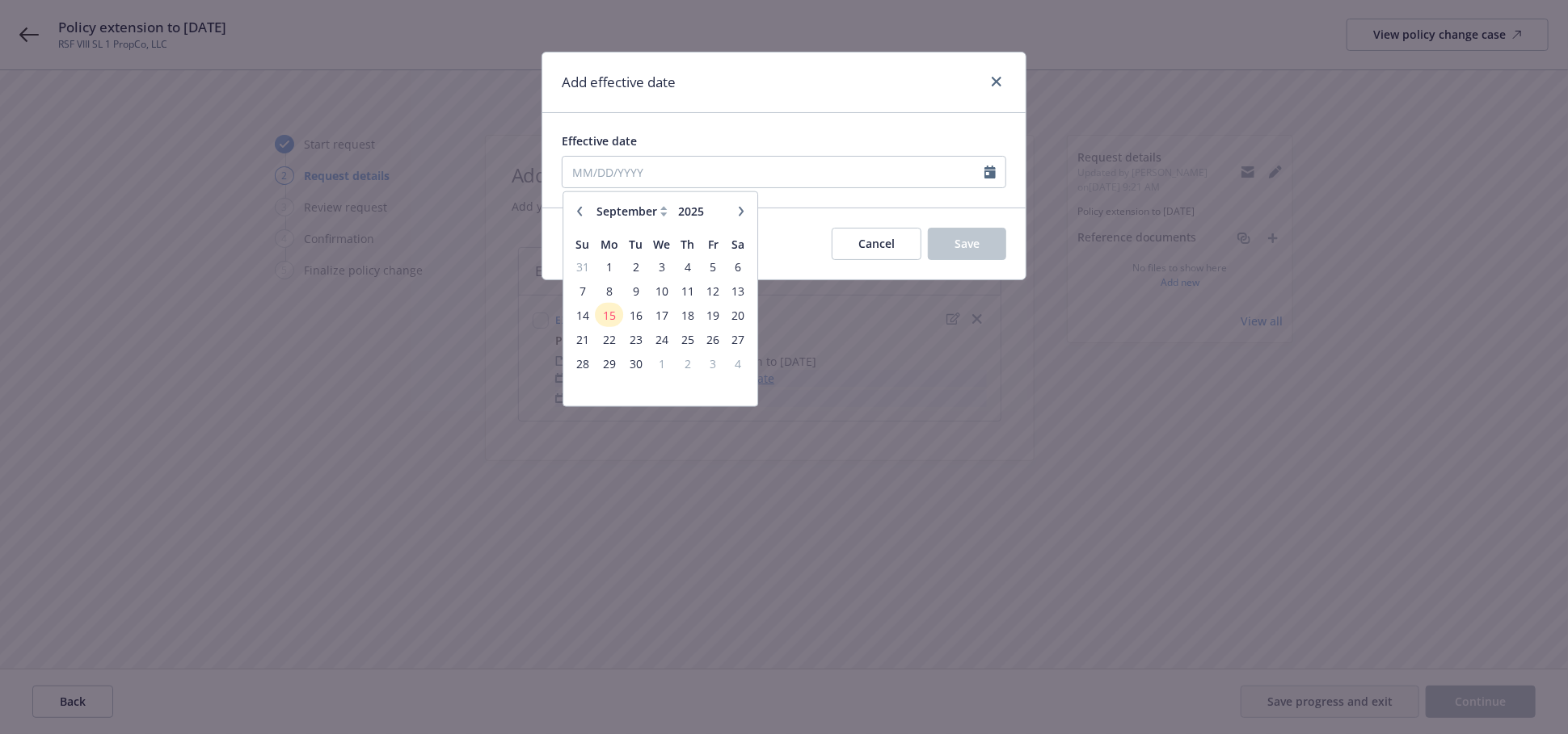
click at [575, 211] on icon "button" at bounding box center [579, 211] width 10 height 10
select select "8"
click at [714, 358] on span "29" at bounding box center [713, 363] width 21 height 20
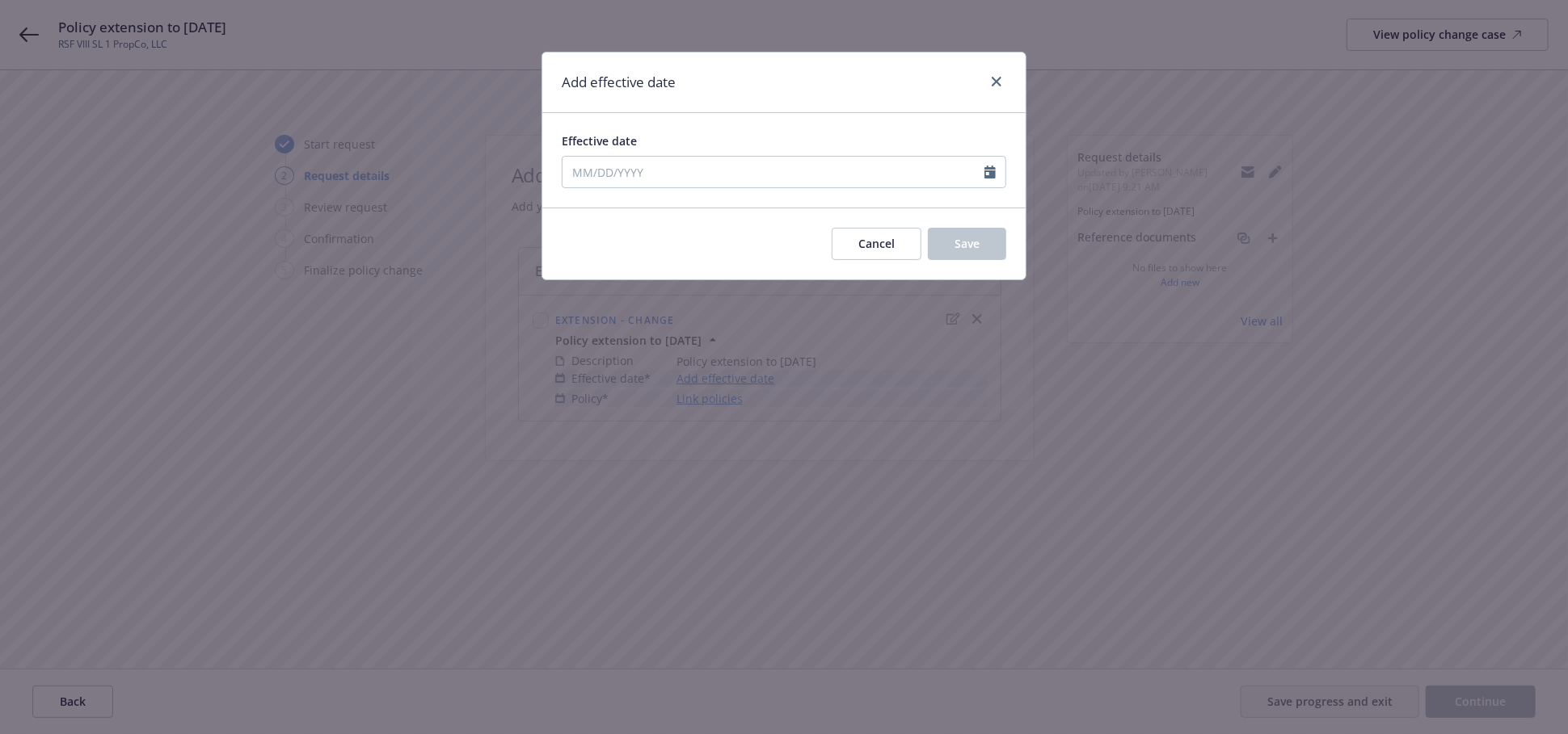
type input "08/29/2025"
click at [975, 242] on span "Save" at bounding box center [967, 243] width 25 height 16
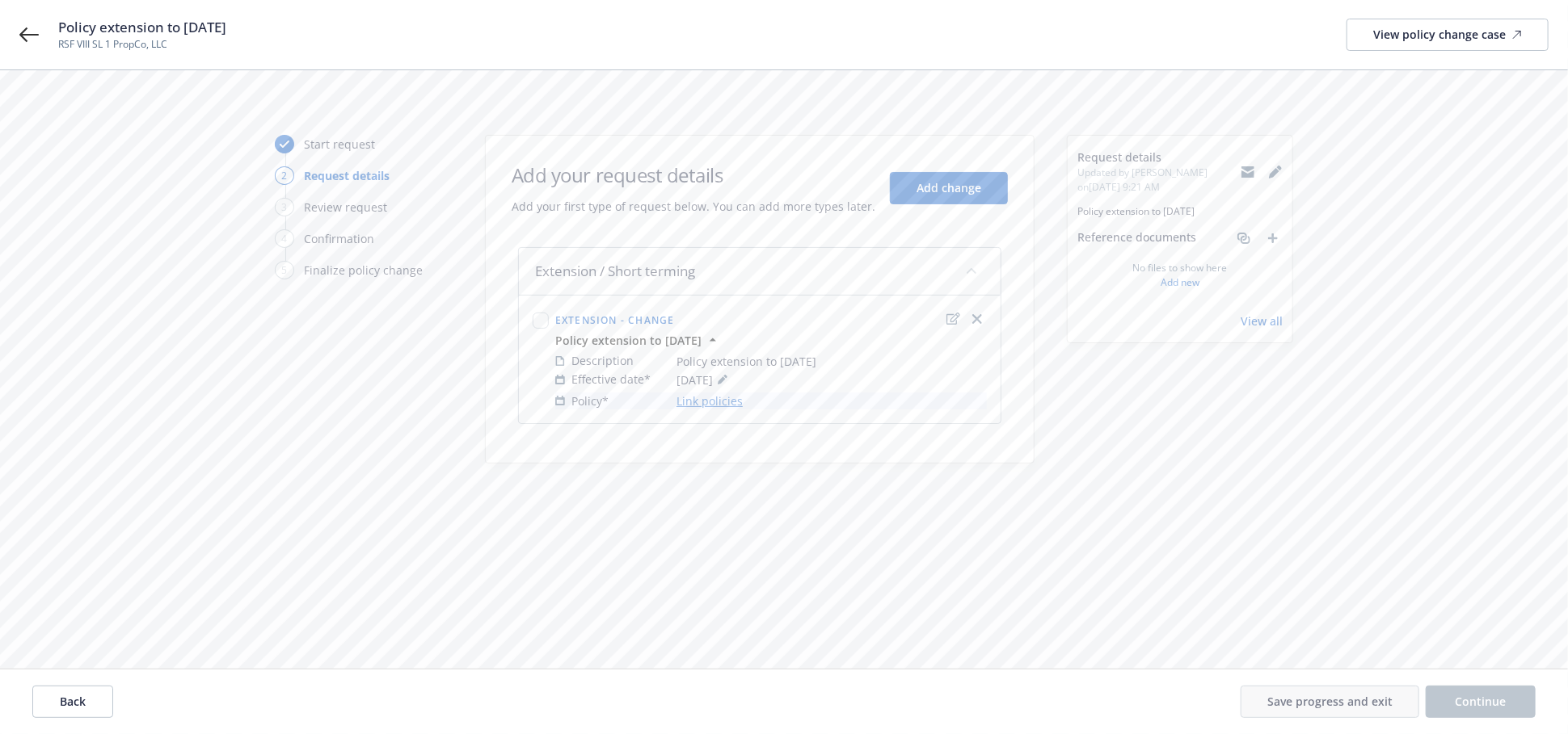
click at [720, 397] on link "Link policies" at bounding box center [710, 401] width 66 height 17
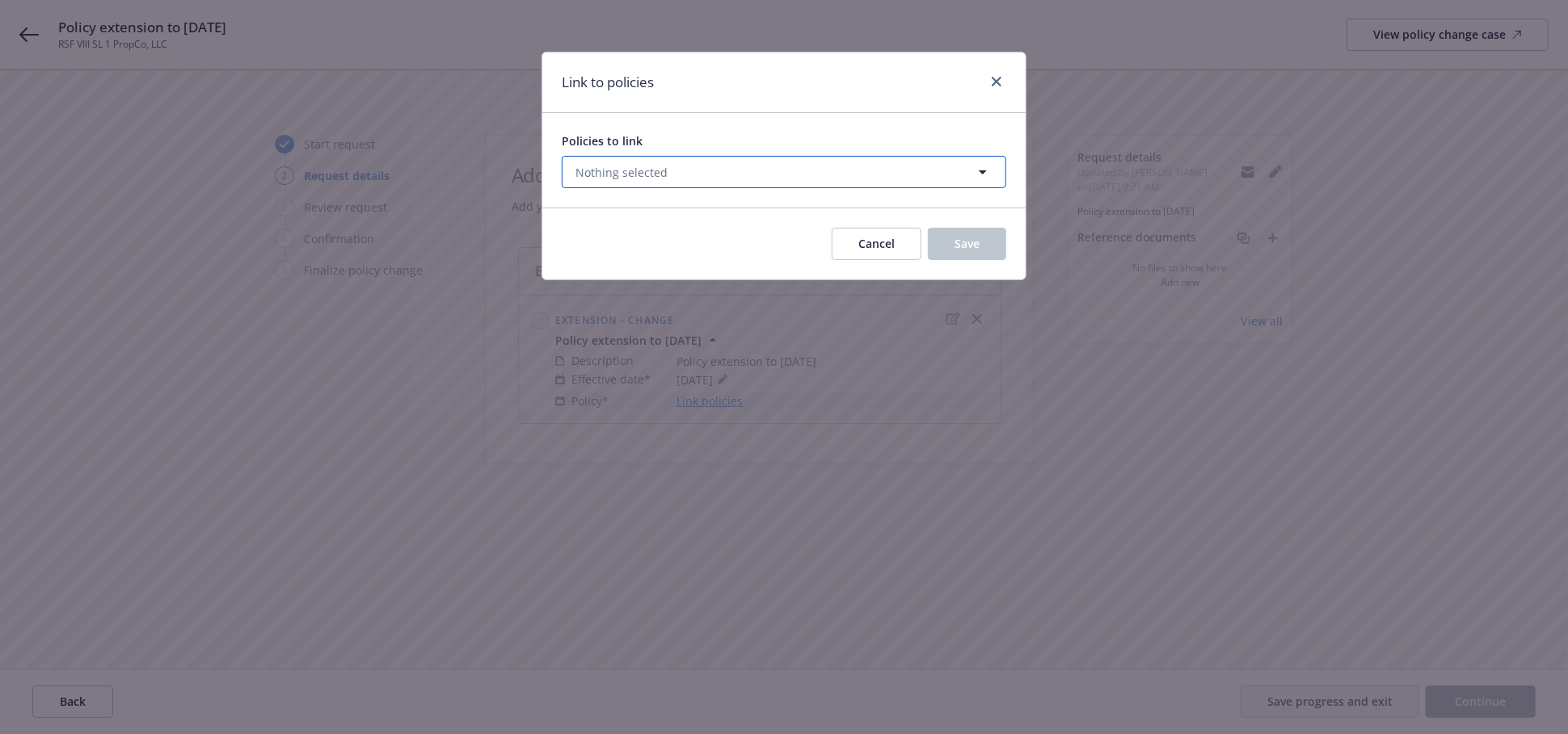
click at [704, 172] on button "Nothing selected" at bounding box center [784, 172] width 445 height 32
select select "ACTIVE"
click at [671, 176] on button "Nothing selected" at bounding box center [784, 172] width 445 height 32
select select "ACTIVE"
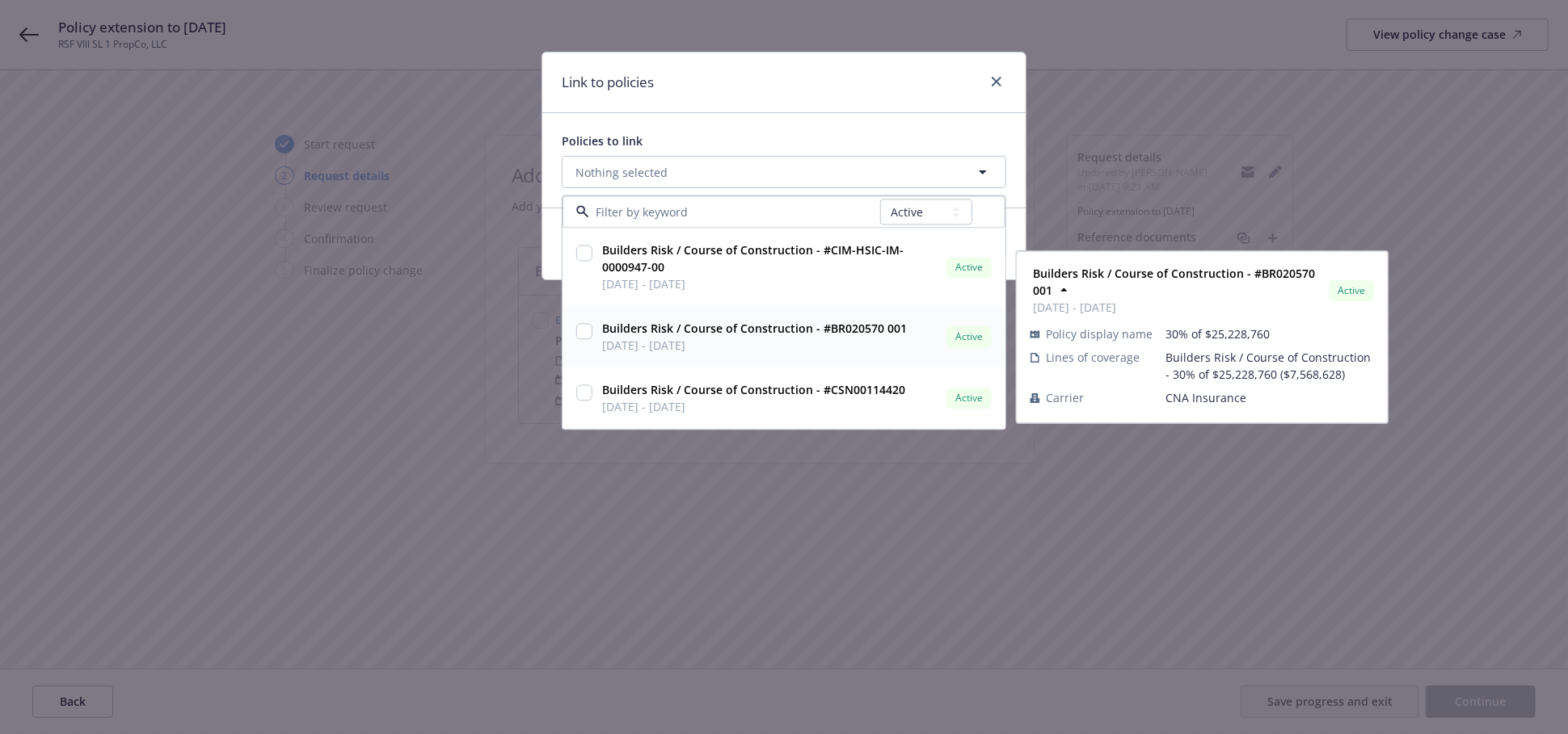
click at [583, 334] on input "checkbox" at bounding box center [584, 332] width 17 height 16
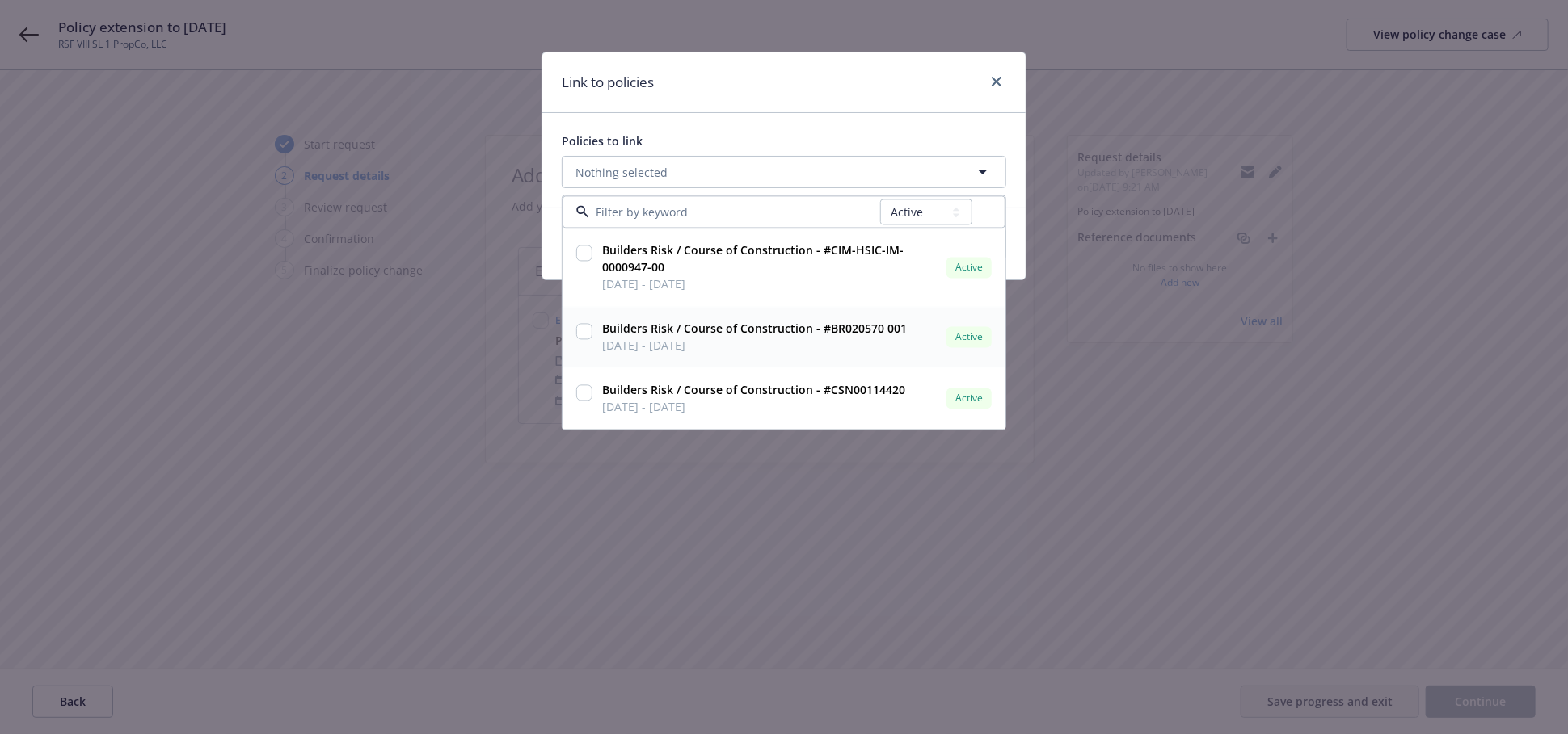
checkbox input "true"
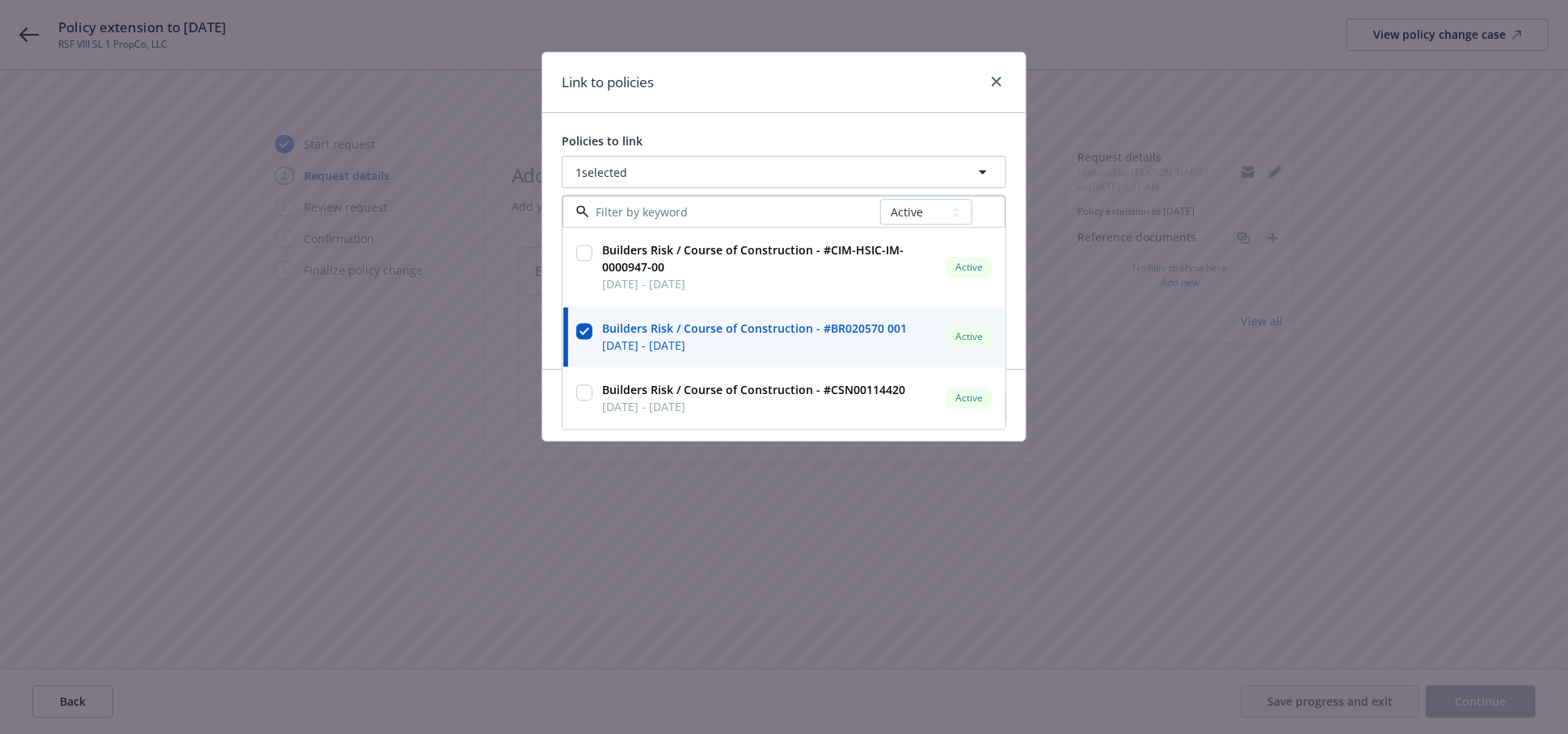
click at [810, 546] on div "Link to policies Policies to link 1 selected All Active Upcoming Expired Cancel…" at bounding box center [784, 367] width 1568 height 734
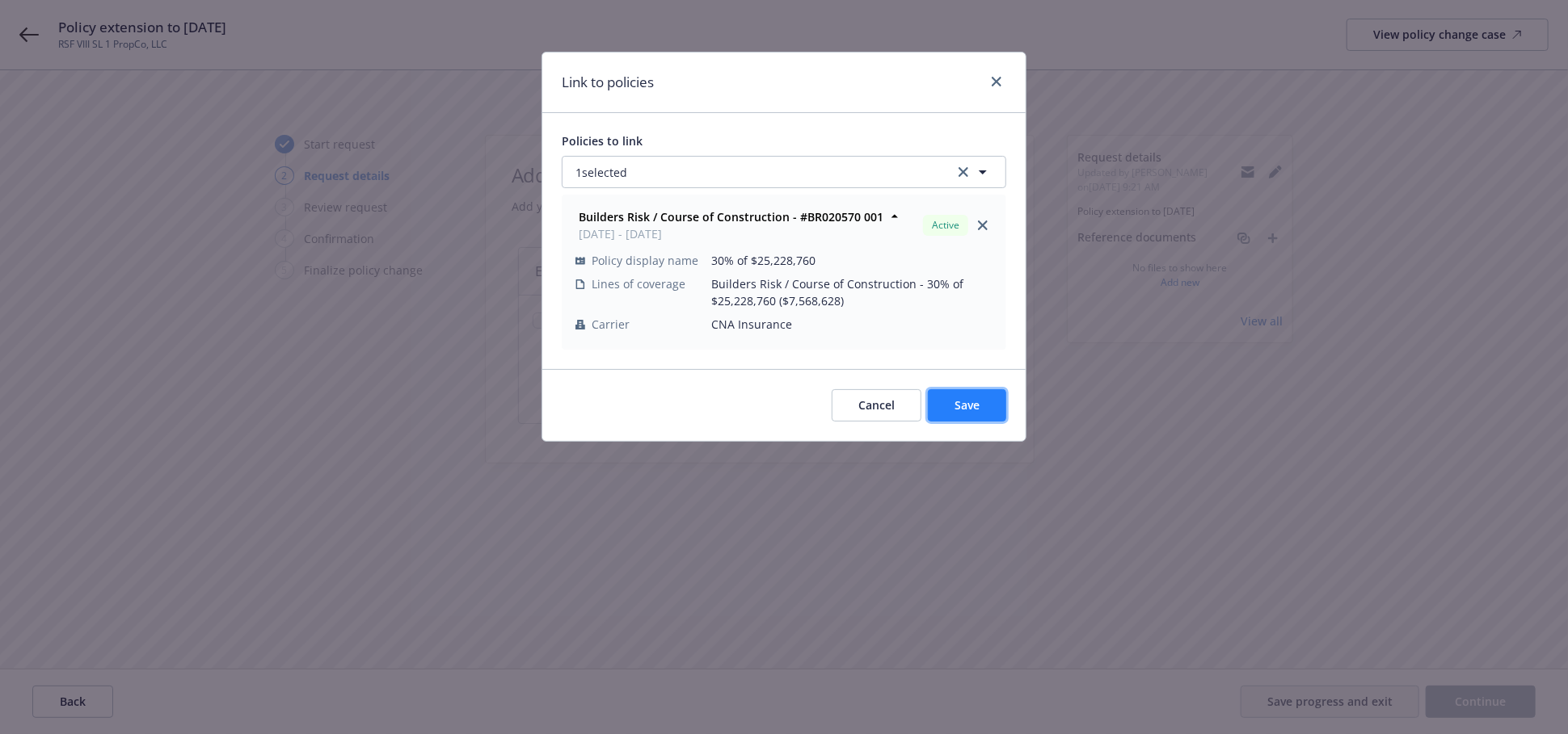
click at [975, 405] on span "Save" at bounding box center [967, 405] width 25 height 16
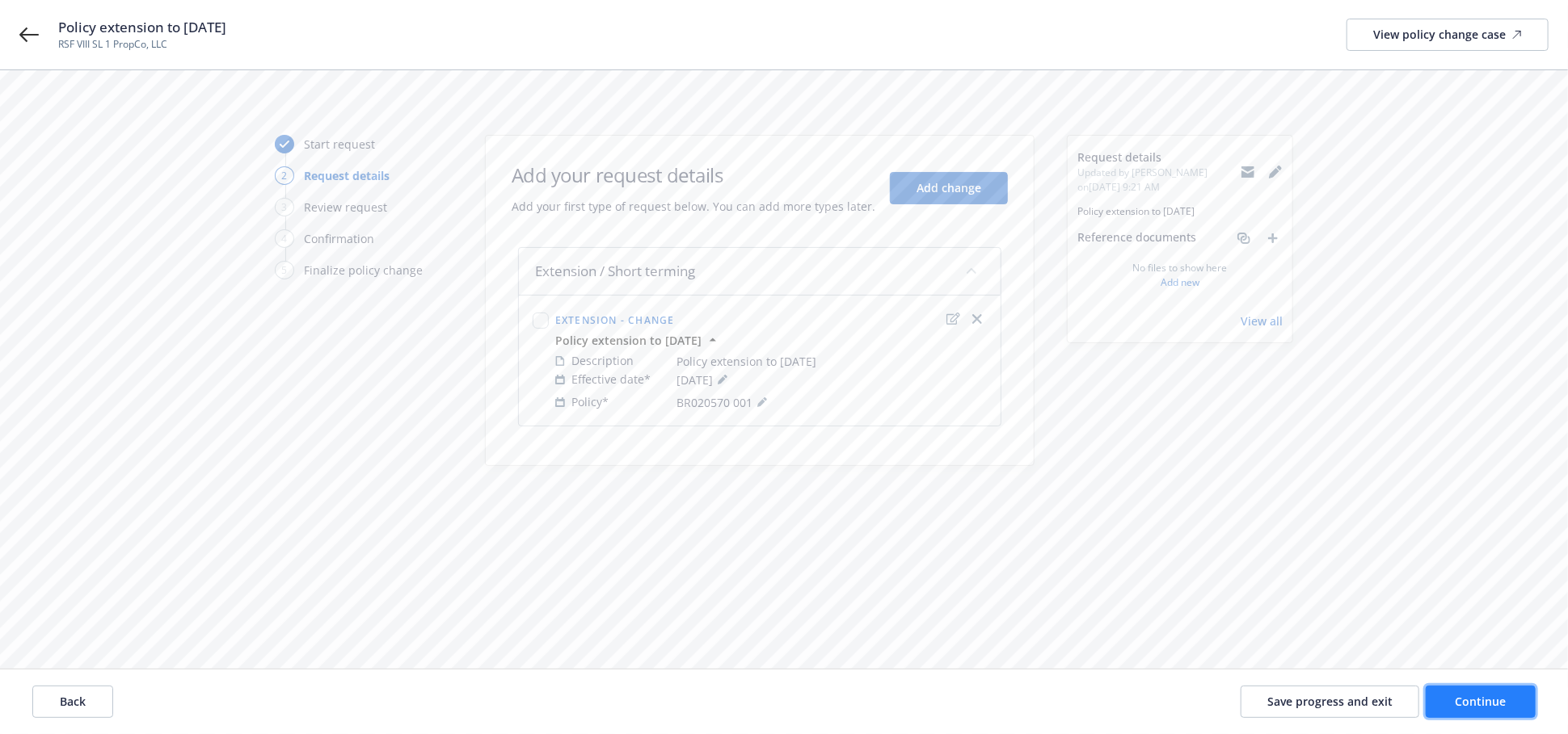
click at [1509, 706] on button "Continue" at bounding box center [1481, 702] width 110 height 32
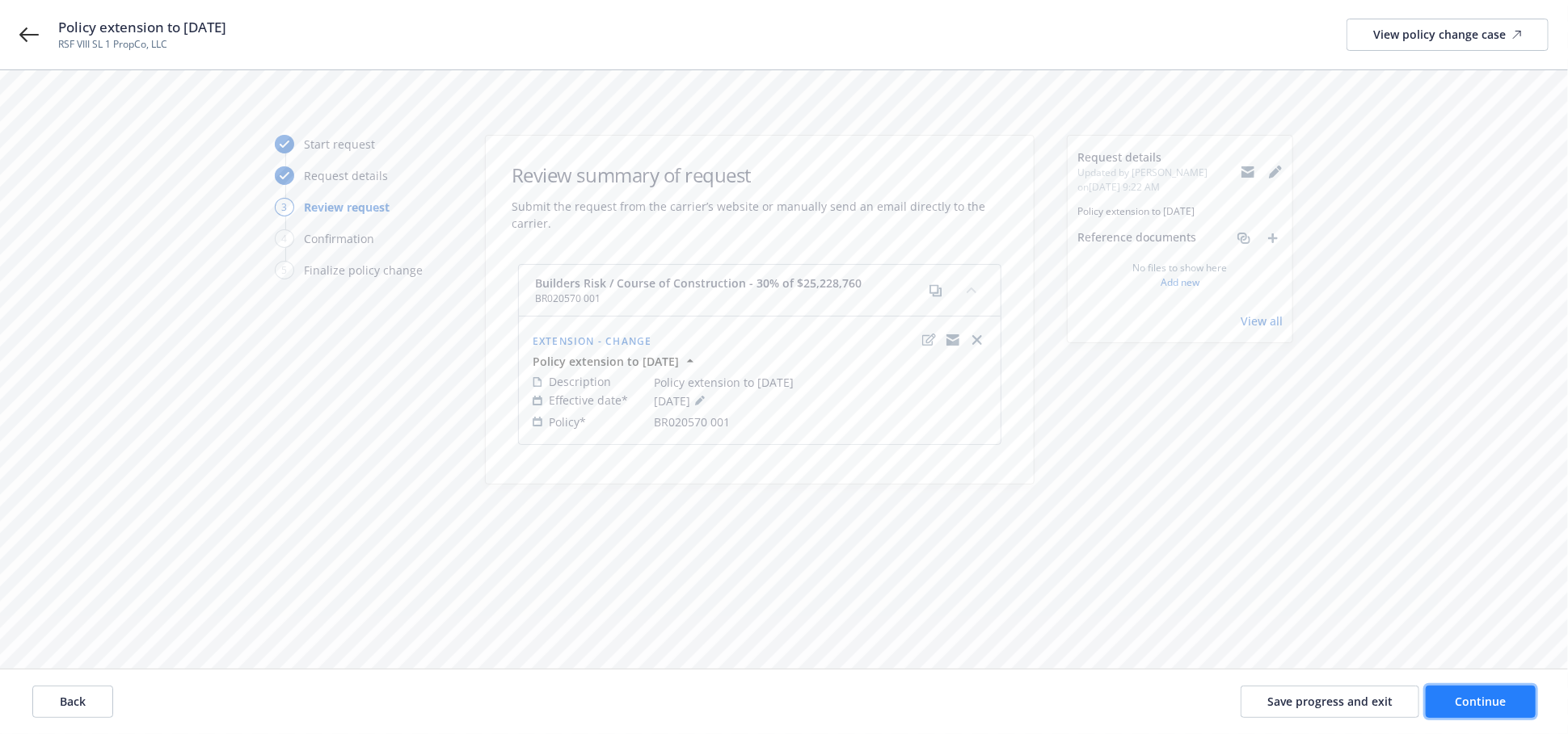
click at [1509, 706] on button "Continue" at bounding box center [1481, 702] width 110 height 32
click at [559, 545] on icon "button" at bounding box center [560, 548] width 7 height 7
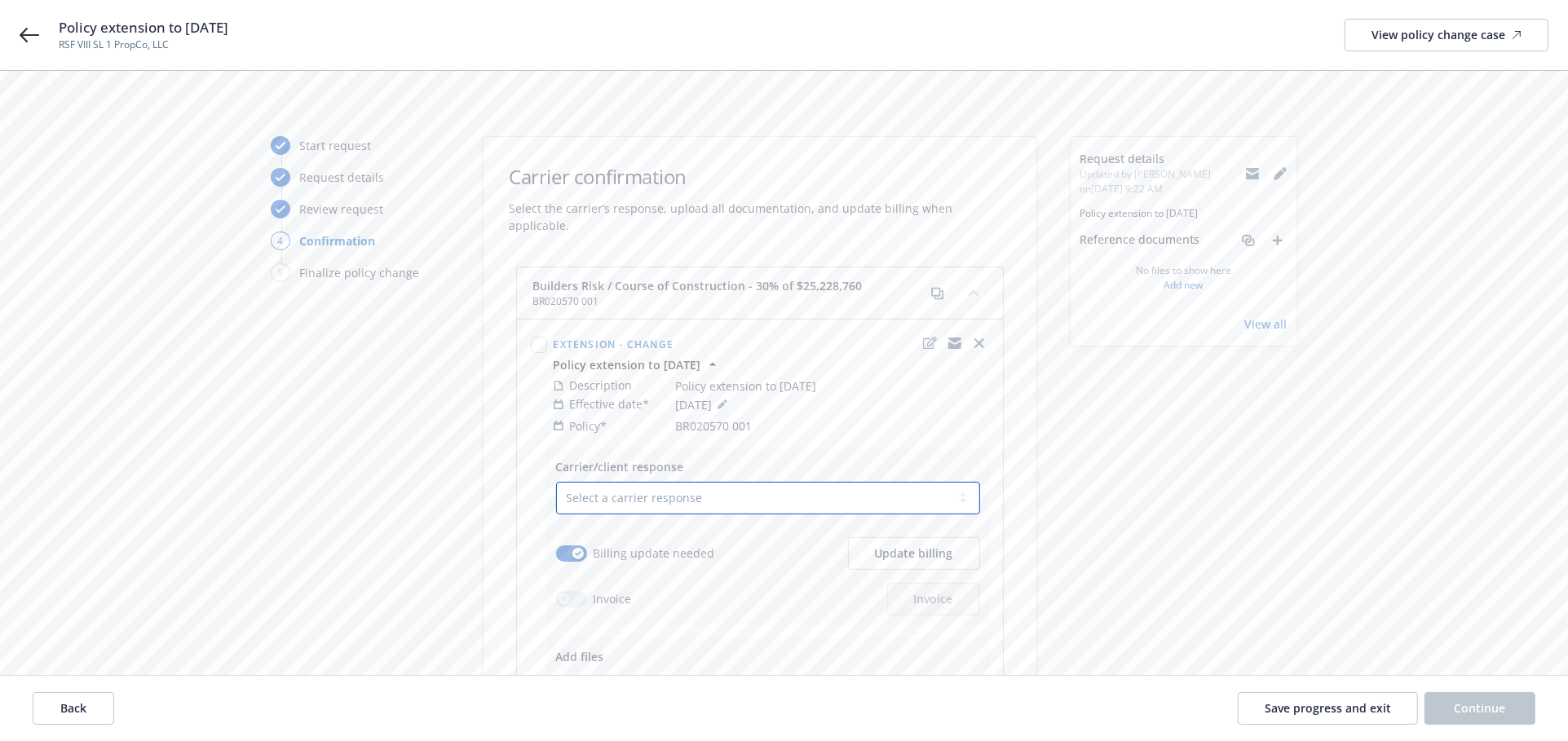
click at [755, 482] on select "Select a carrier response Accepted Accepted with revision No endorsement needed…" at bounding box center [767, 498] width 424 height 32
select select "ACCEPTED"
click at [556, 482] on select "Select a carrier response Accepted Accepted with revision No endorsement needed…" at bounding box center [767, 498] width 424 height 32
click at [919, 545] on span "Update billing" at bounding box center [914, 553] width 78 height 16
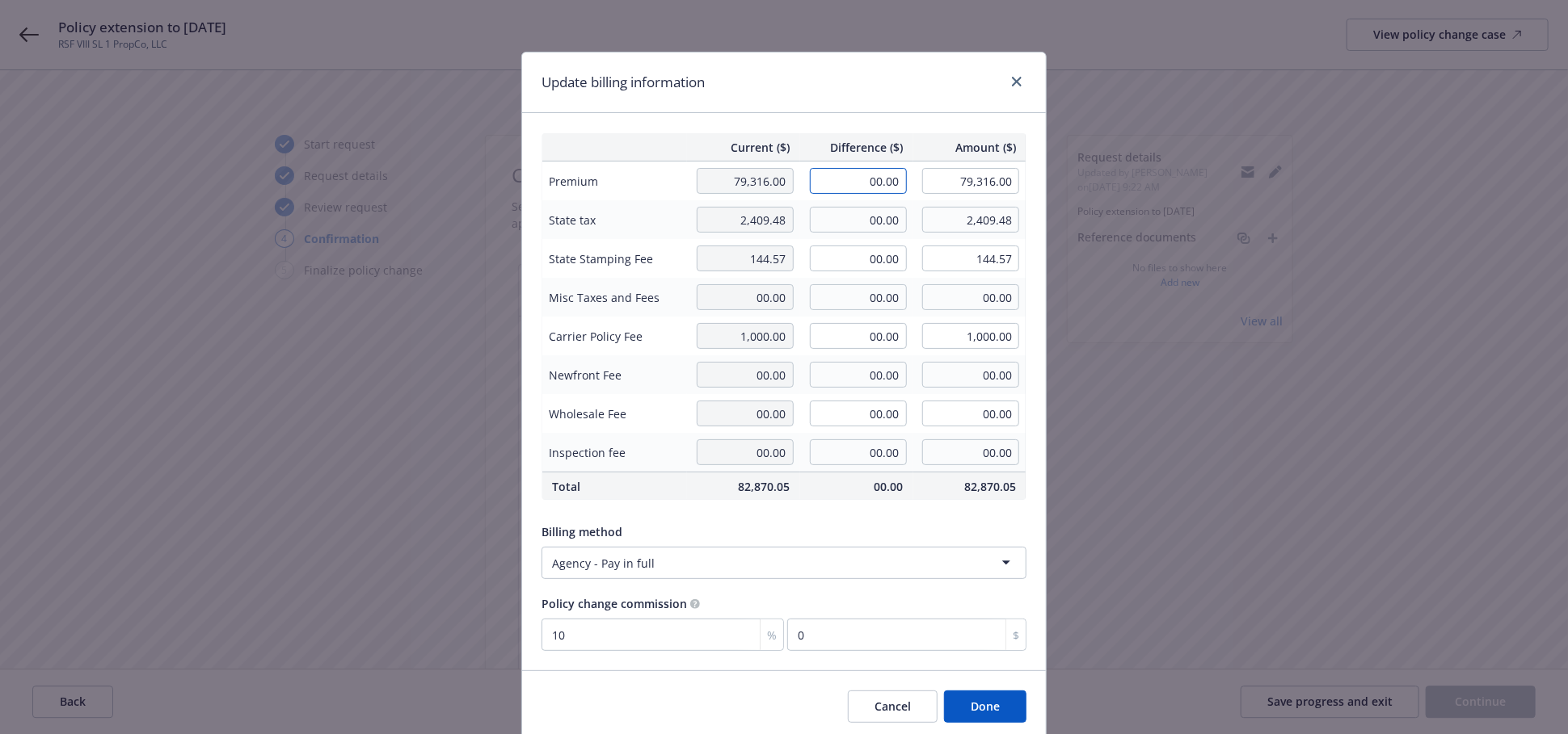
click at [845, 188] on input "00.00" at bounding box center [859, 181] width 97 height 26
type input "6,456.00"
type input "85,772.00"
type input "645.6"
click at [852, 216] on input "00.00" at bounding box center [859, 219] width 97 height 26
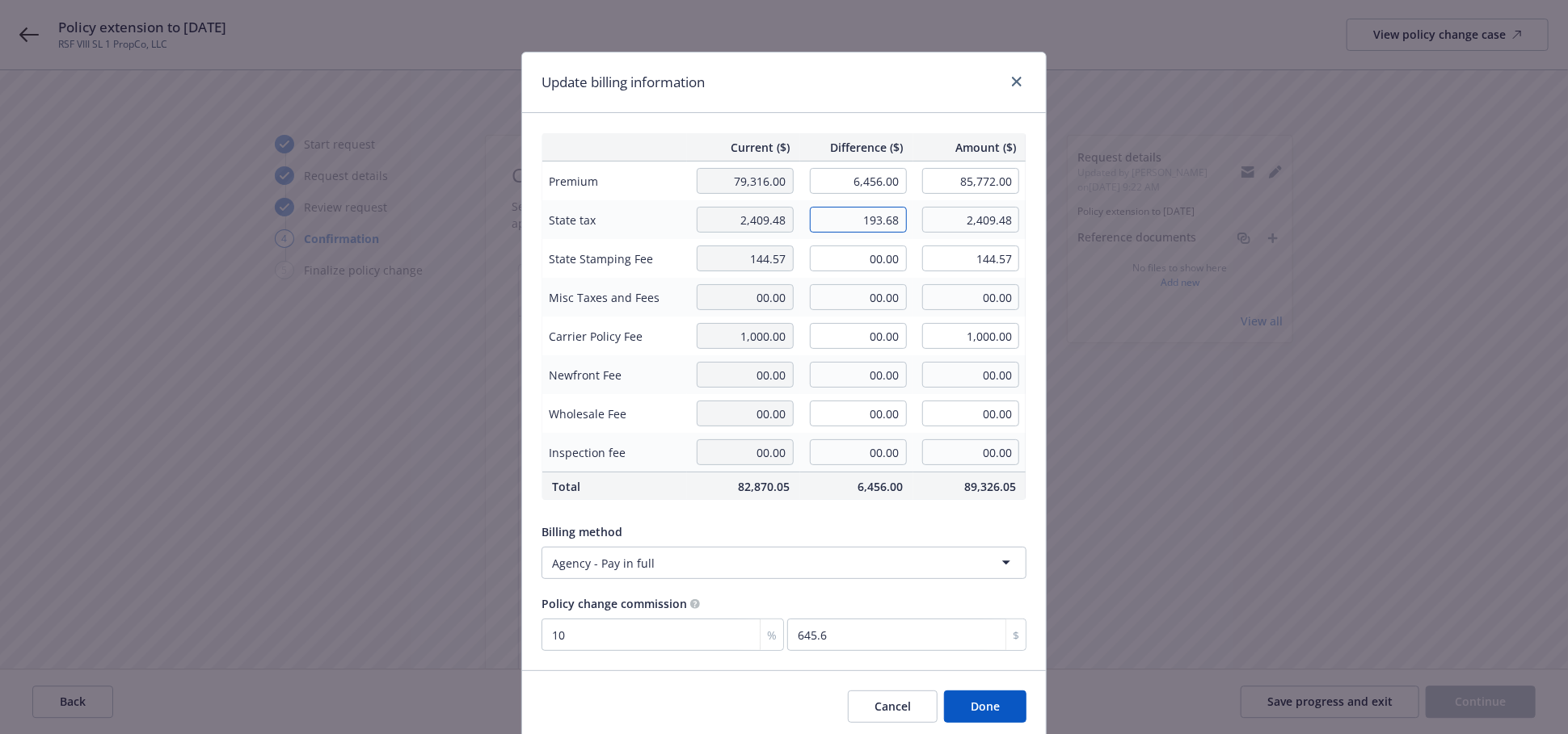
type input "193.68"
type input "2,603.16"
click at [862, 266] on input "00.00" at bounding box center [859, 258] width 97 height 26
type input "11.62"
type input "156.19"
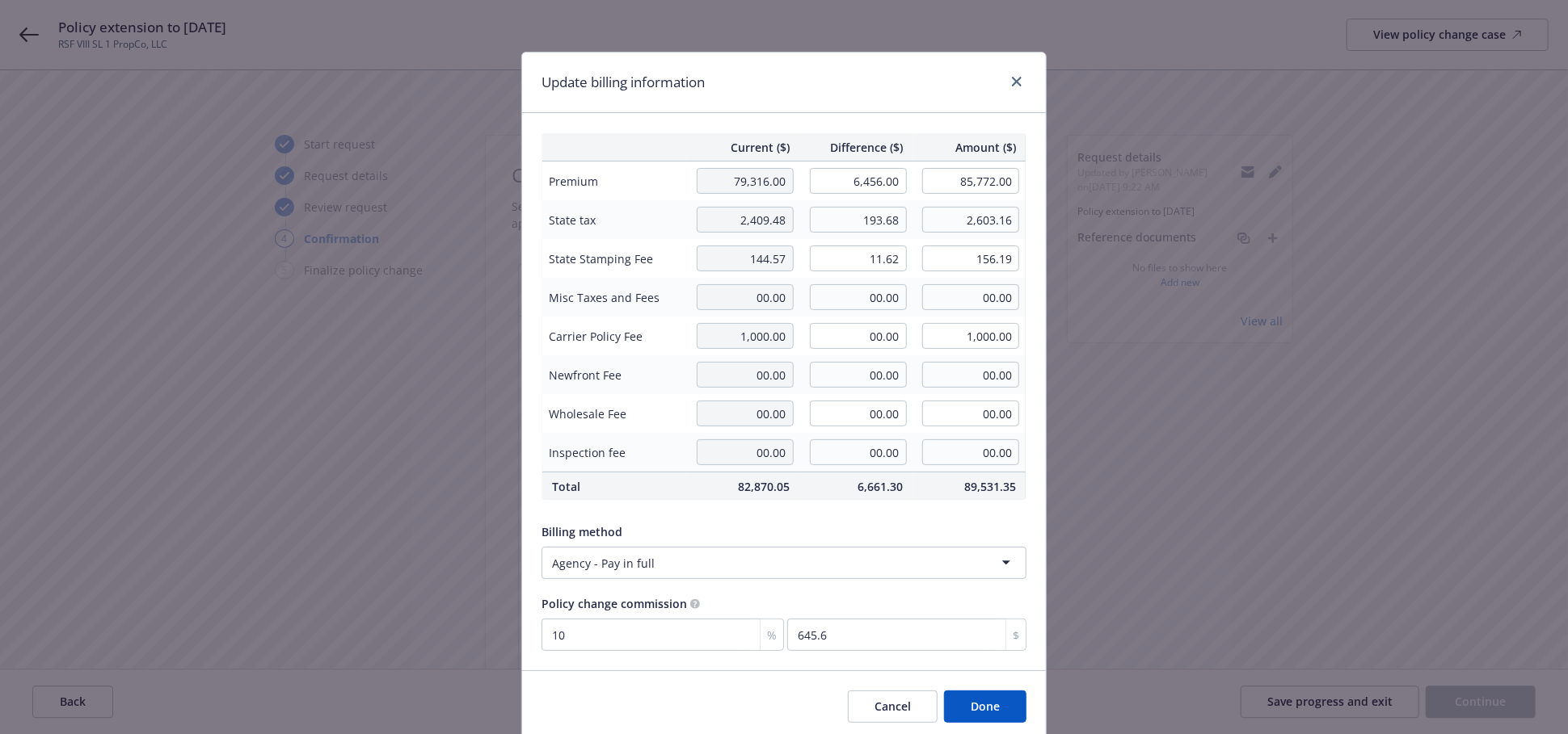
click at [961, 709] on button "Done" at bounding box center [985, 707] width 83 height 32
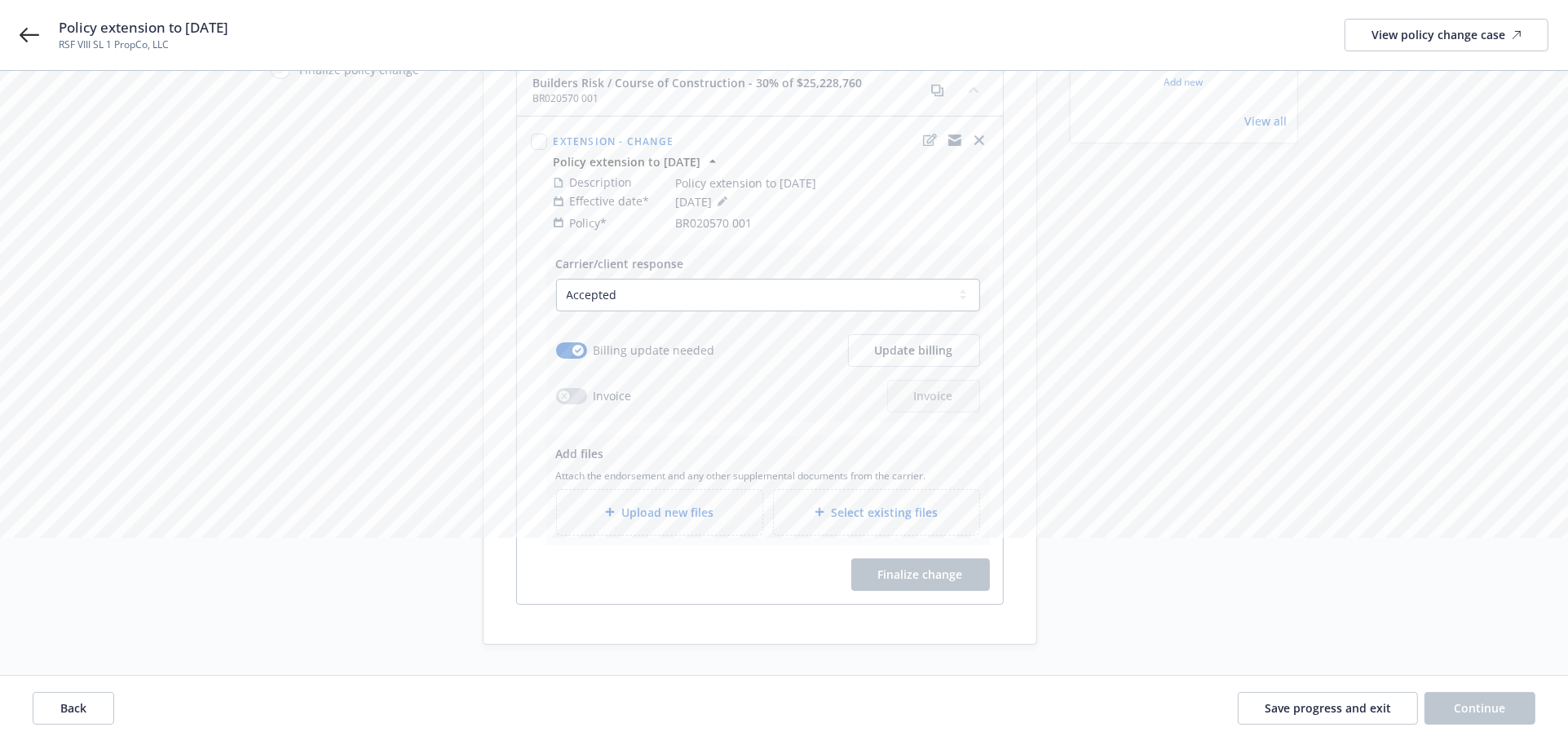
scroll to position [220, 0]
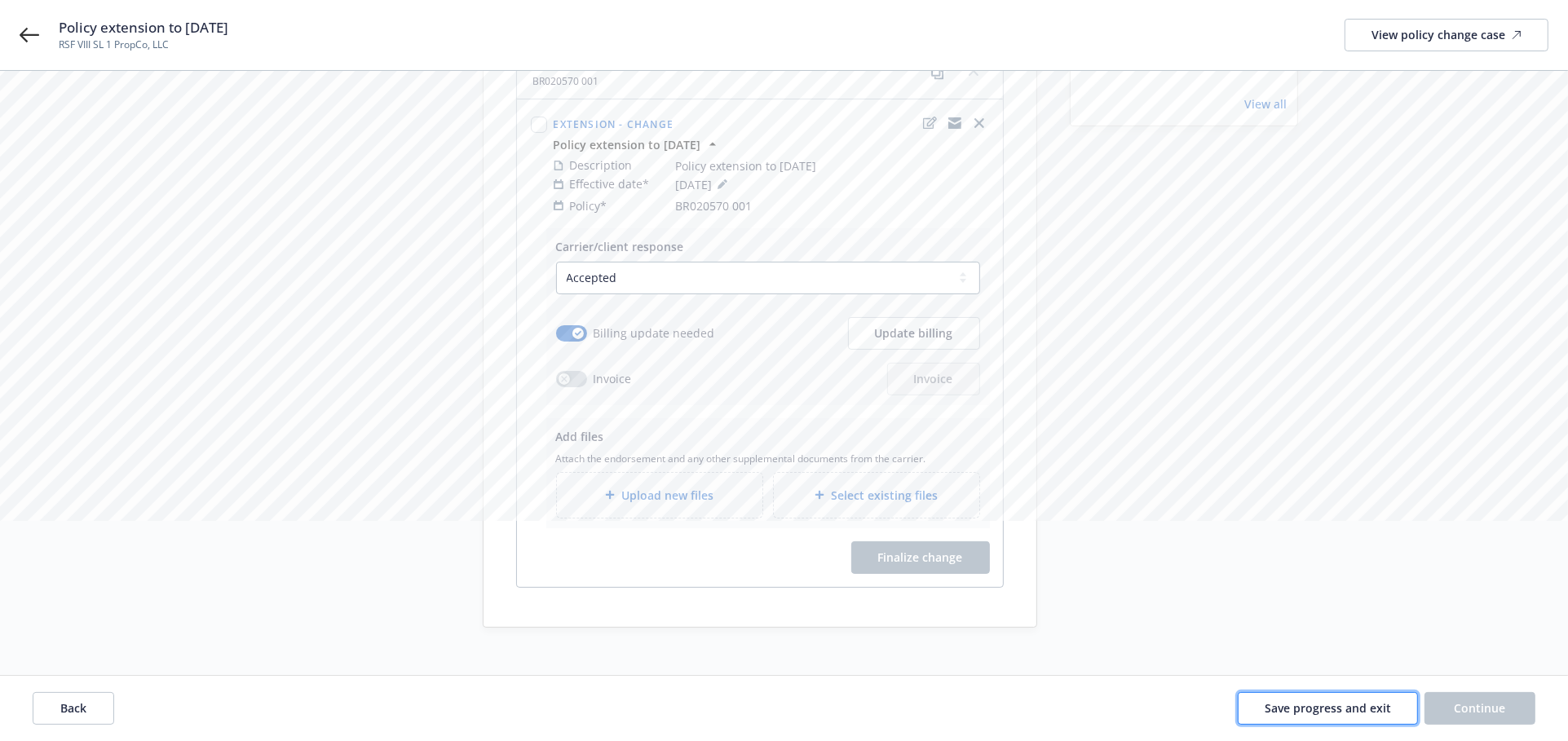
click at [1300, 712] on span "Save progress and exit" at bounding box center [1327, 708] width 127 height 16
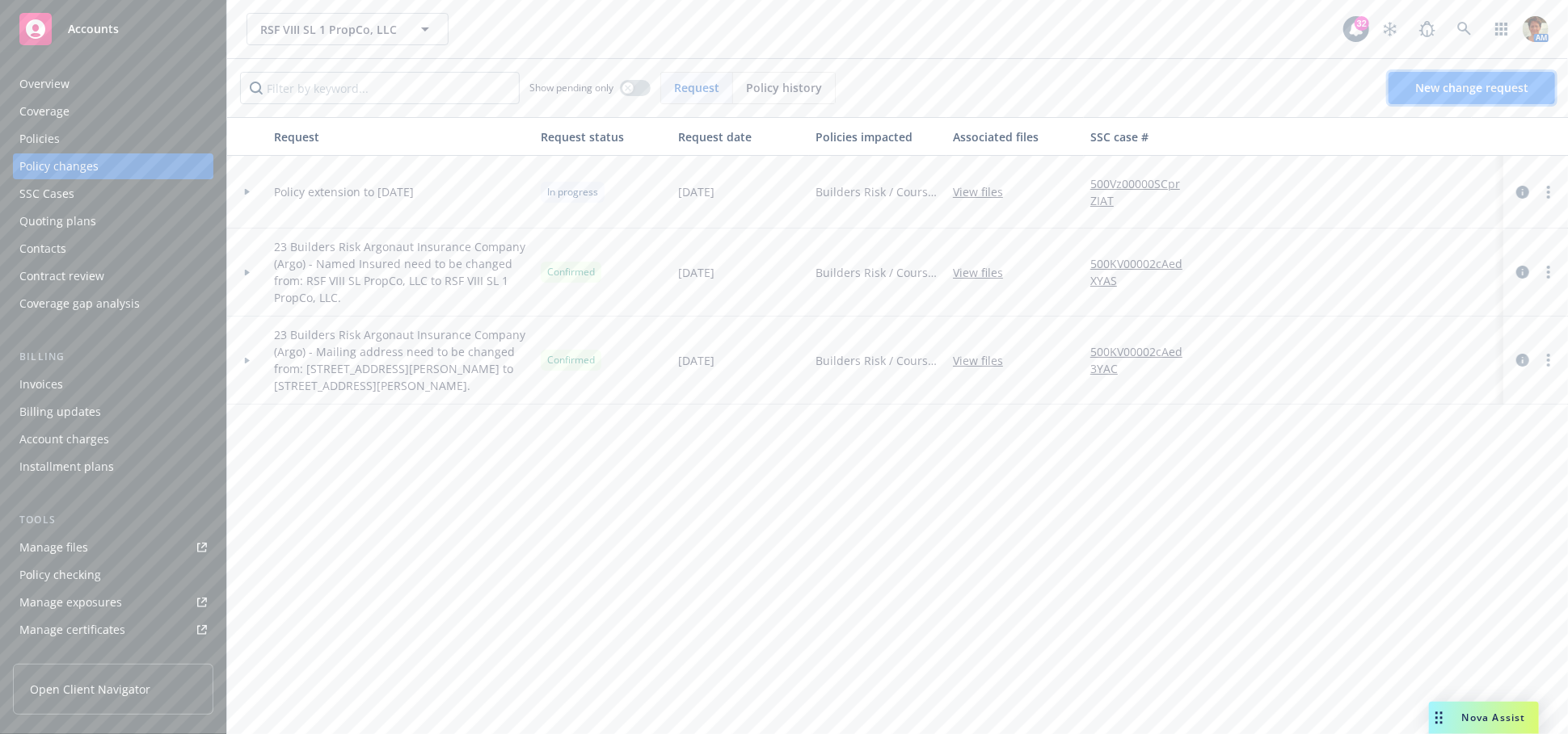
click at [1486, 96] on link "New change request" at bounding box center [1472, 87] width 167 height 32
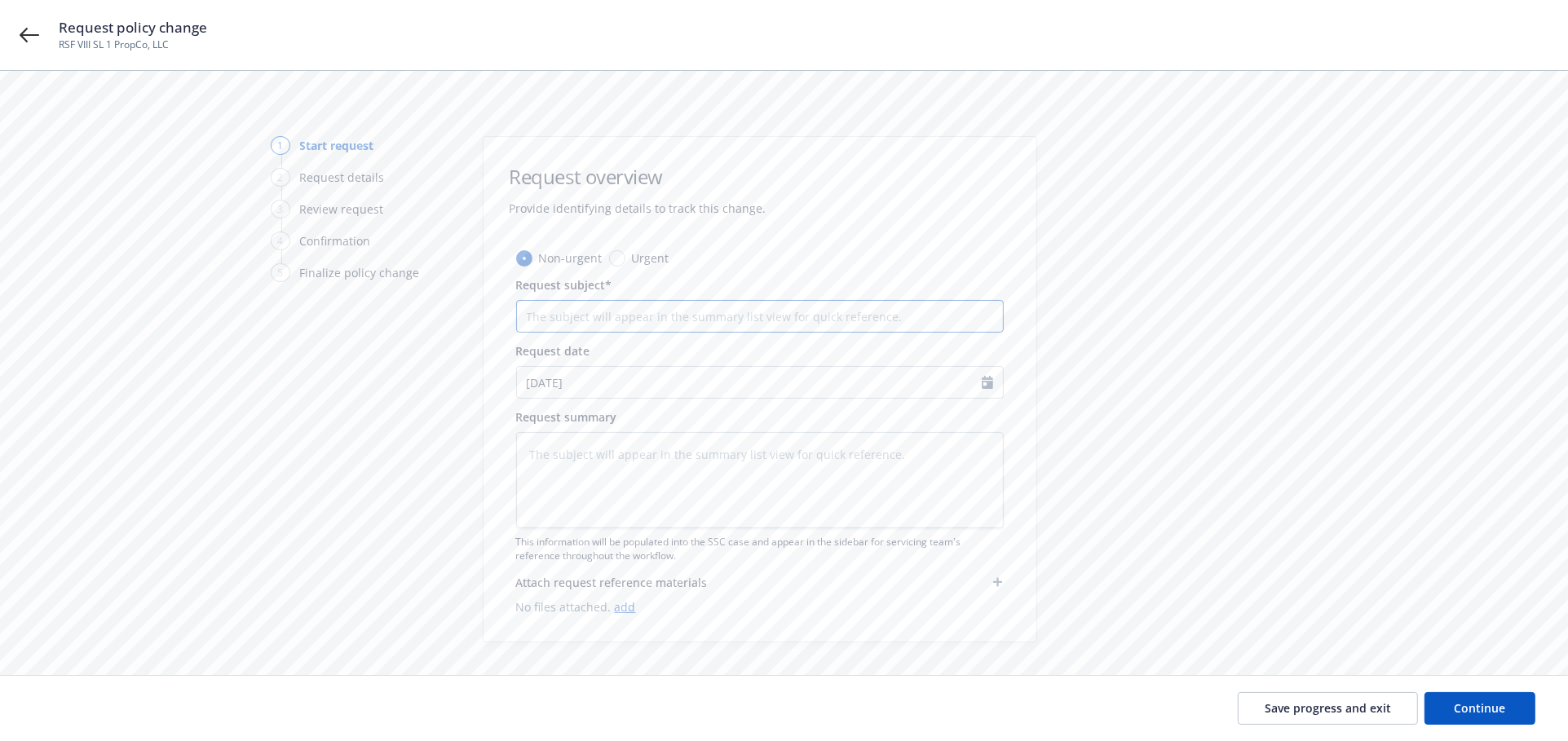
click at [600, 319] on input "Request subject*" at bounding box center [760, 316] width 488 height 32
paste input "Policy extension to 10/31/2025"
type textarea "x"
type input "Policy extension to 10/31/2025"
click at [612, 455] on textarea at bounding box center [760, 480] width 488 height 97
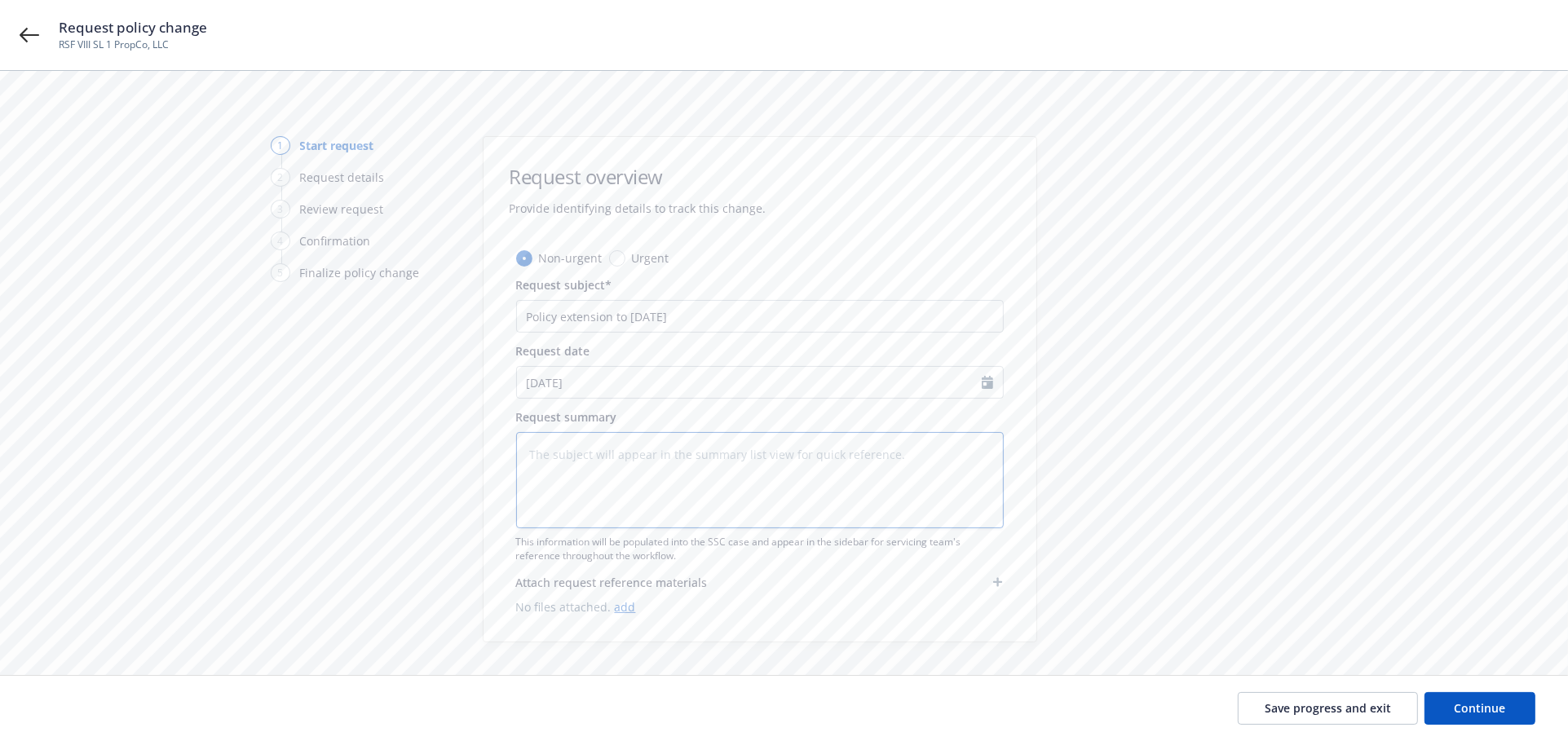
paste textarea "Policy extension to 10/31/2025"
type textarea "x"
type textarea "Policy extension to 10/31/2025"
click at [1501, 714] on span "Continue" at bounding box center [1481, 708] width 52 height 16
type textarea "x"
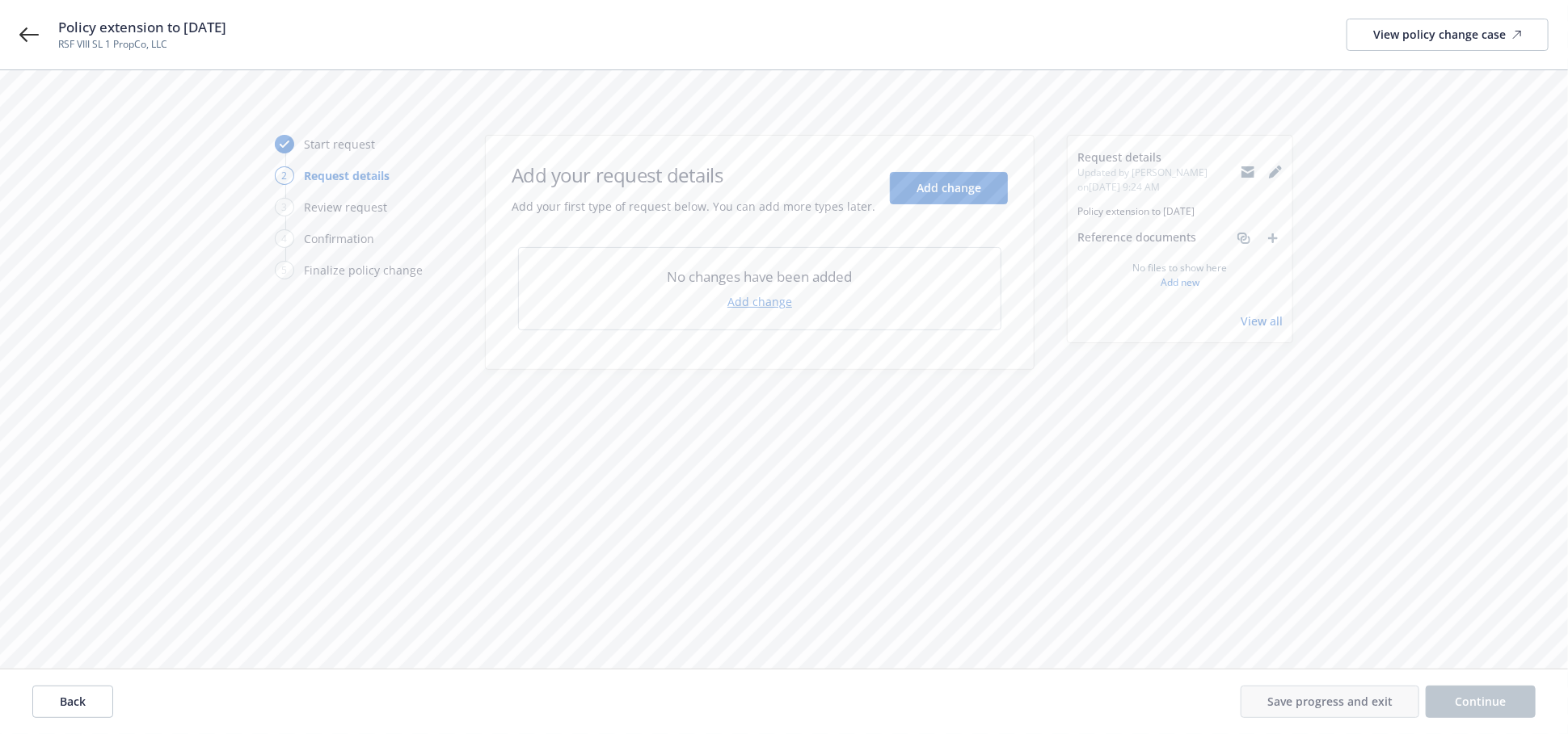
click at [753, 302] on link "Add change" at bounding box center [760, 302] width 64 height 17
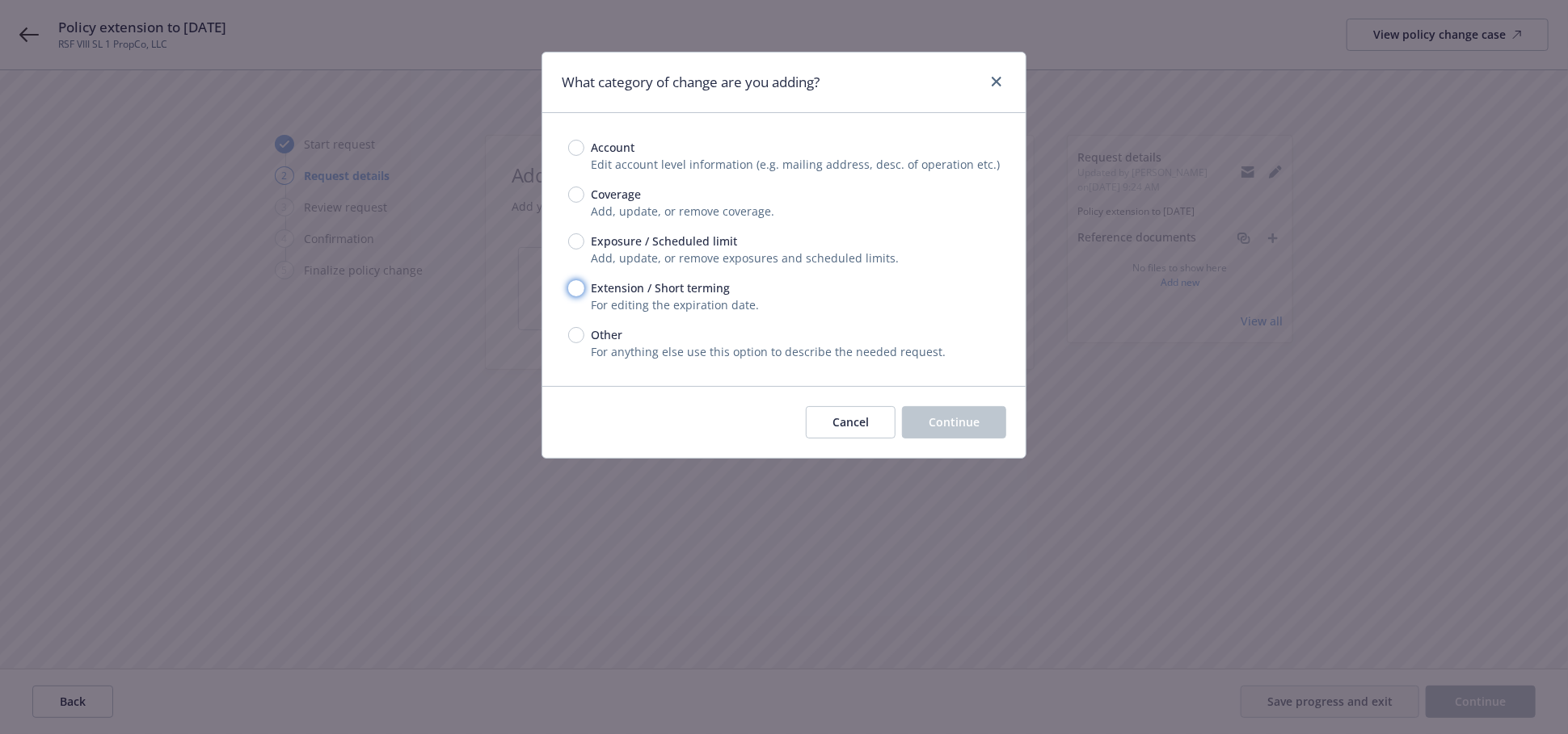
drag, startPoint x: 569, startPoint y: 285, endPoint x: 709, endPoint y: 327, distance: 146.2
click at [572, 286] on input "Extension / Short terming" at bounding box center [577, 289] width 17 height 16
radio input "true"
click at [956, 422] on span "Continue" at bounding box center [955, 422] width 51 height 16
type textarea "x"
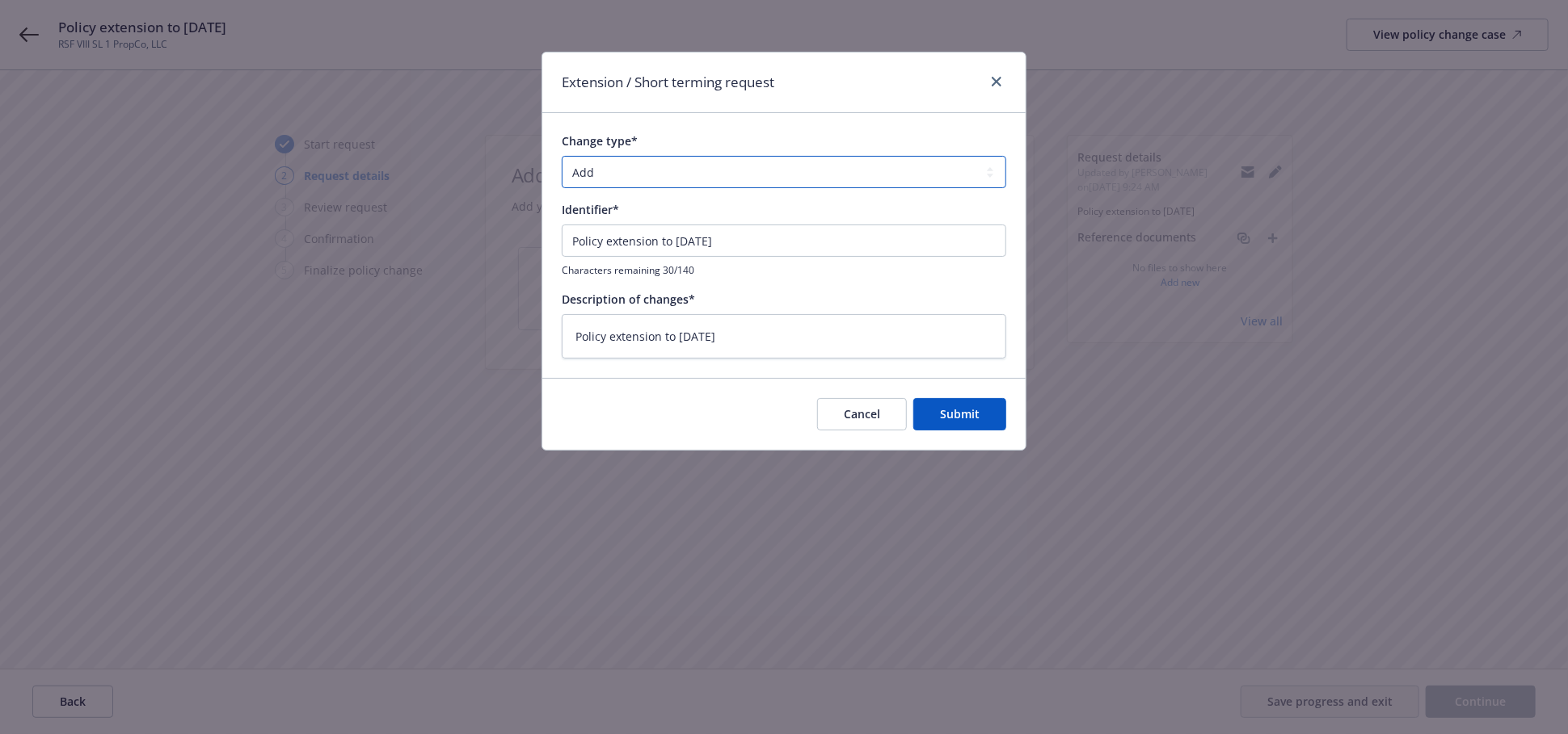
click at [593, 165] on select "Add Audit Change Remove" at bounding box center [784, 172] width 445 height 32
select select "CHANGE"
click at [562, 156] on select "Add Audit Change Remove" at bounding box center [784, 172] width 445 height 32
click at [959, 414] on span "Submit" at bounding box center [960, 414] width 40 height 16
type textarea "x"
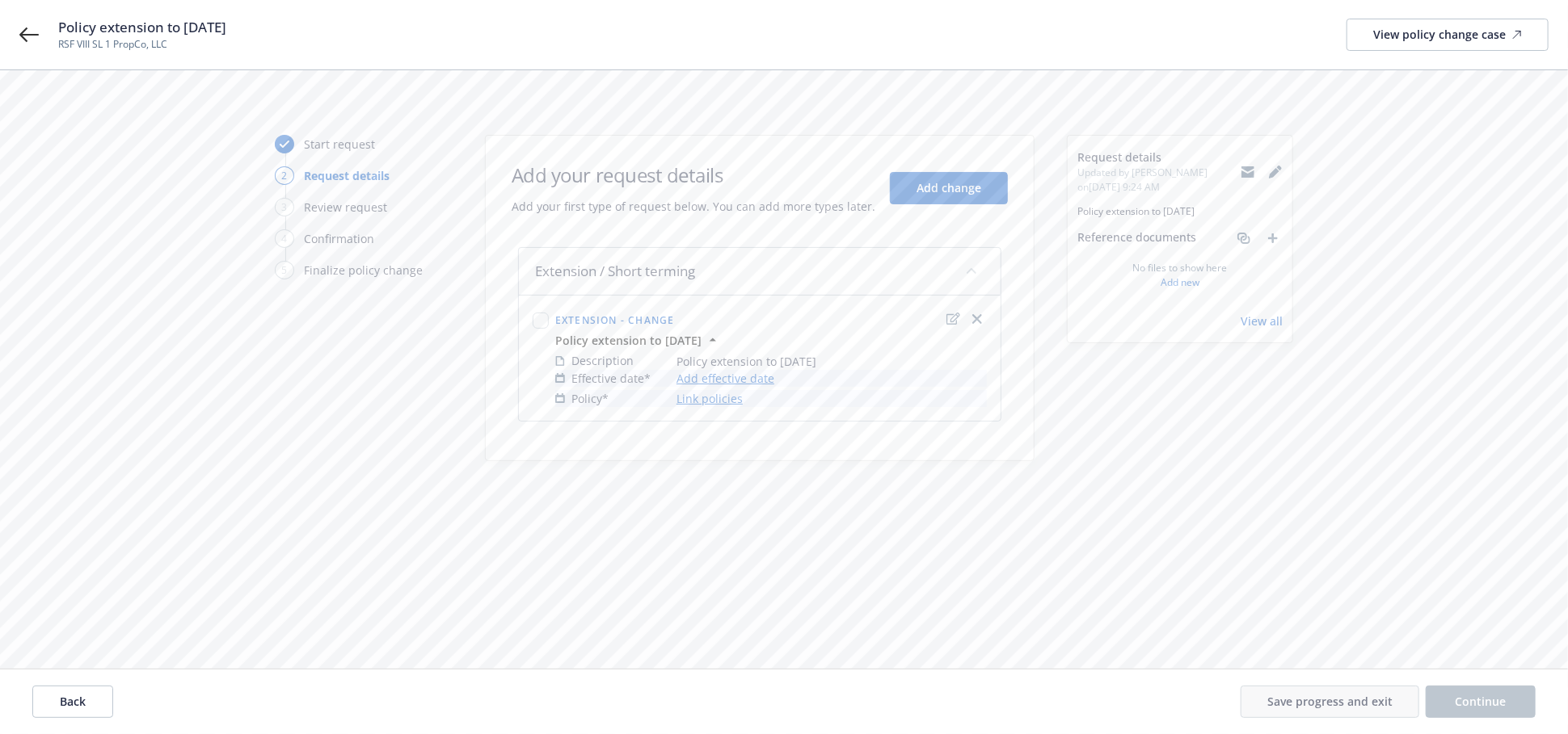
click at [690, 379] on link "Add effective date" at bounding box center [725, 379] width 98 height 17
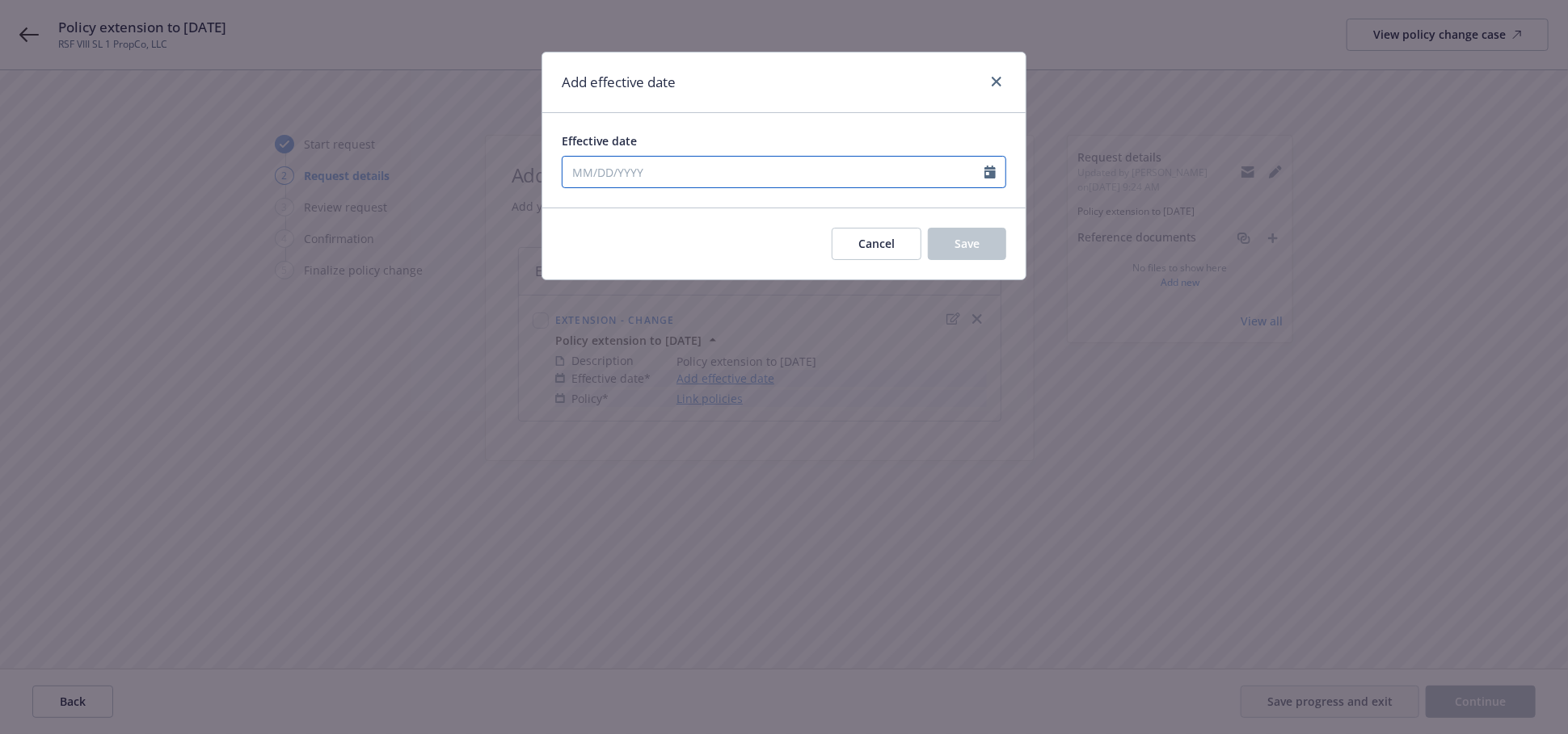
click at [760, 166] on input "Effective date" at bounding box center [773, 172] width 422 height 31
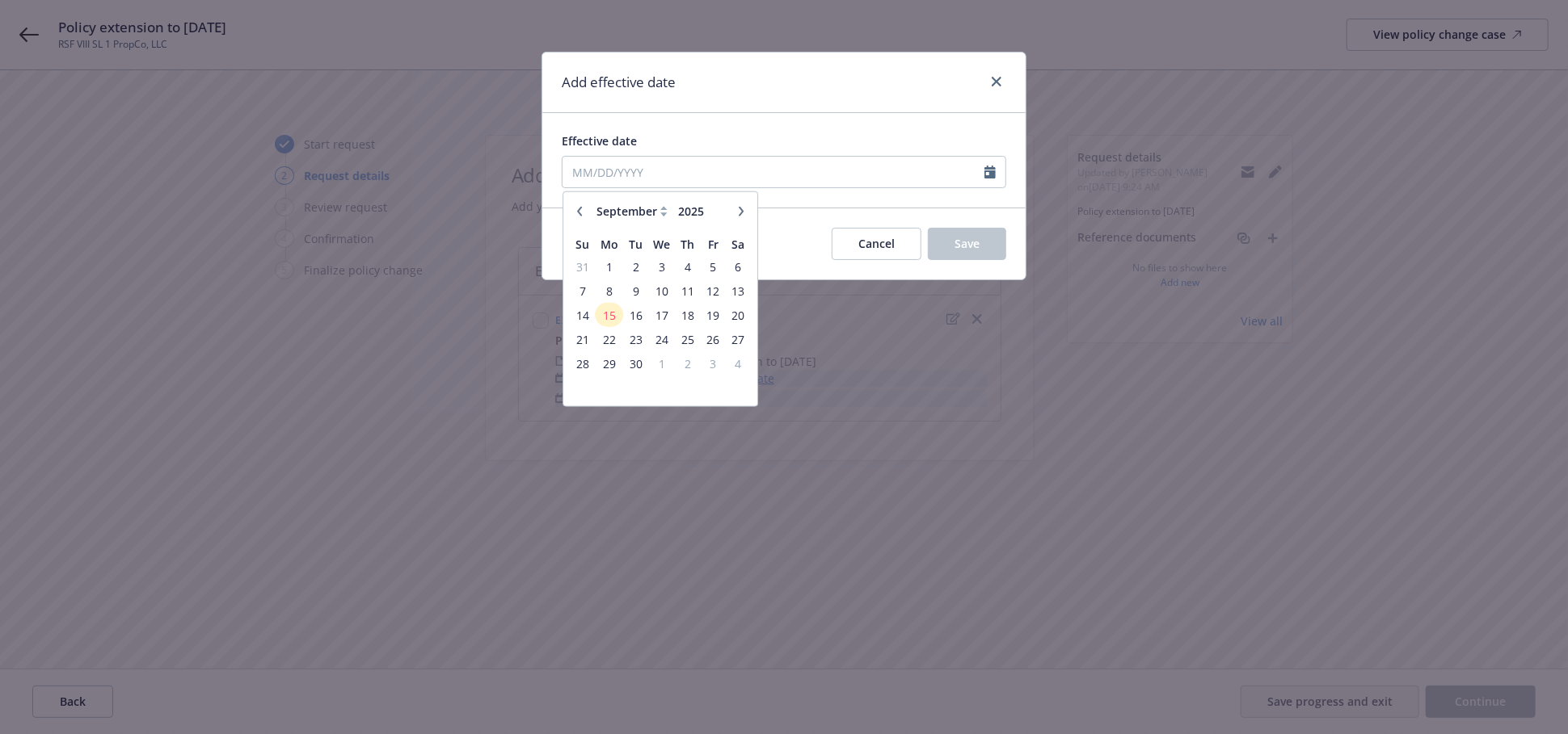
click at [579, 214] on icon "button" at bounding box center [579, 211] width 10 height 10
select select "8"
click at [711, 373] on span "29" at bounding box center [713, 363] width 21 height 20
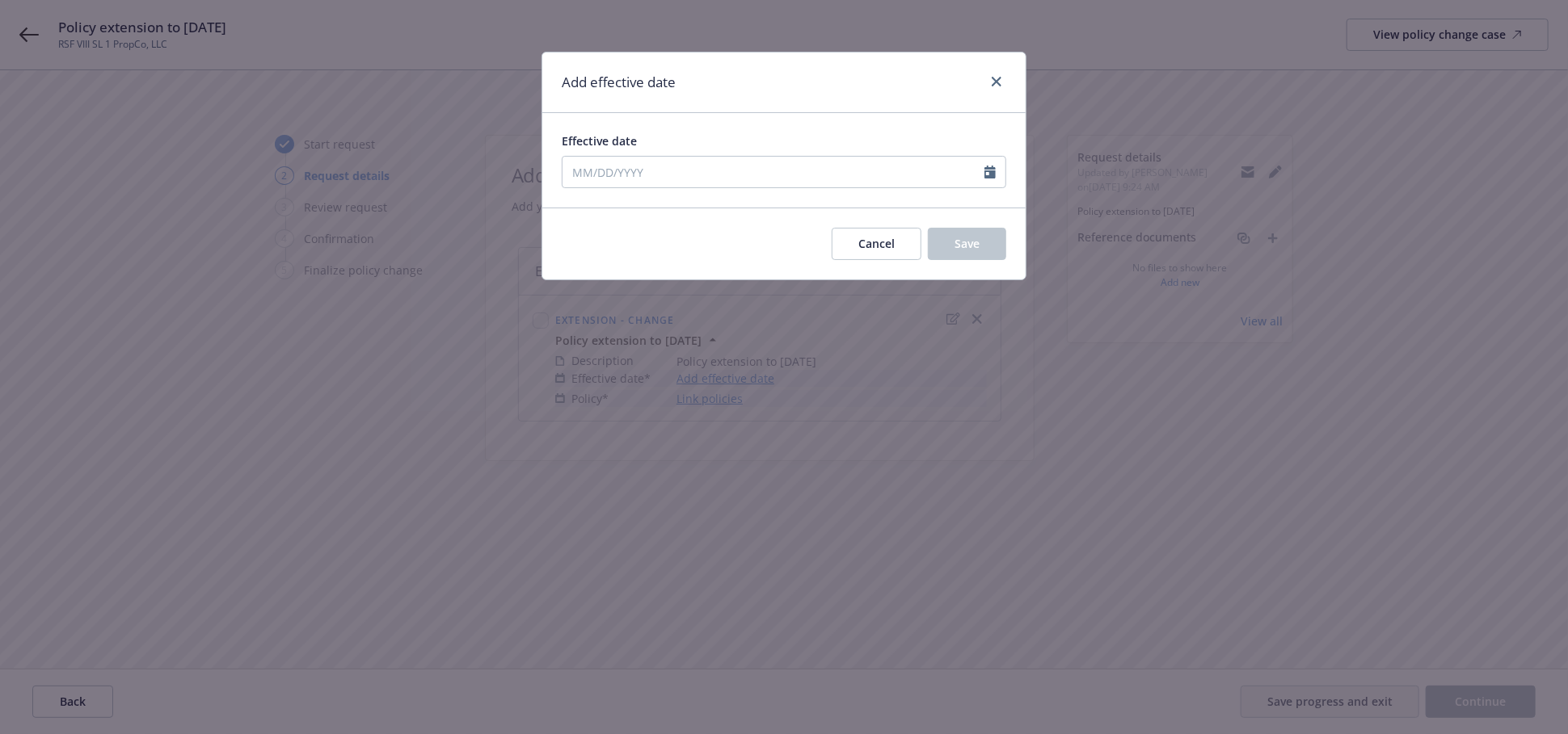
type input "08/29/2025"
click at [963, 232] on button "Save" at bounding box center [967, 243] width 78 height 32
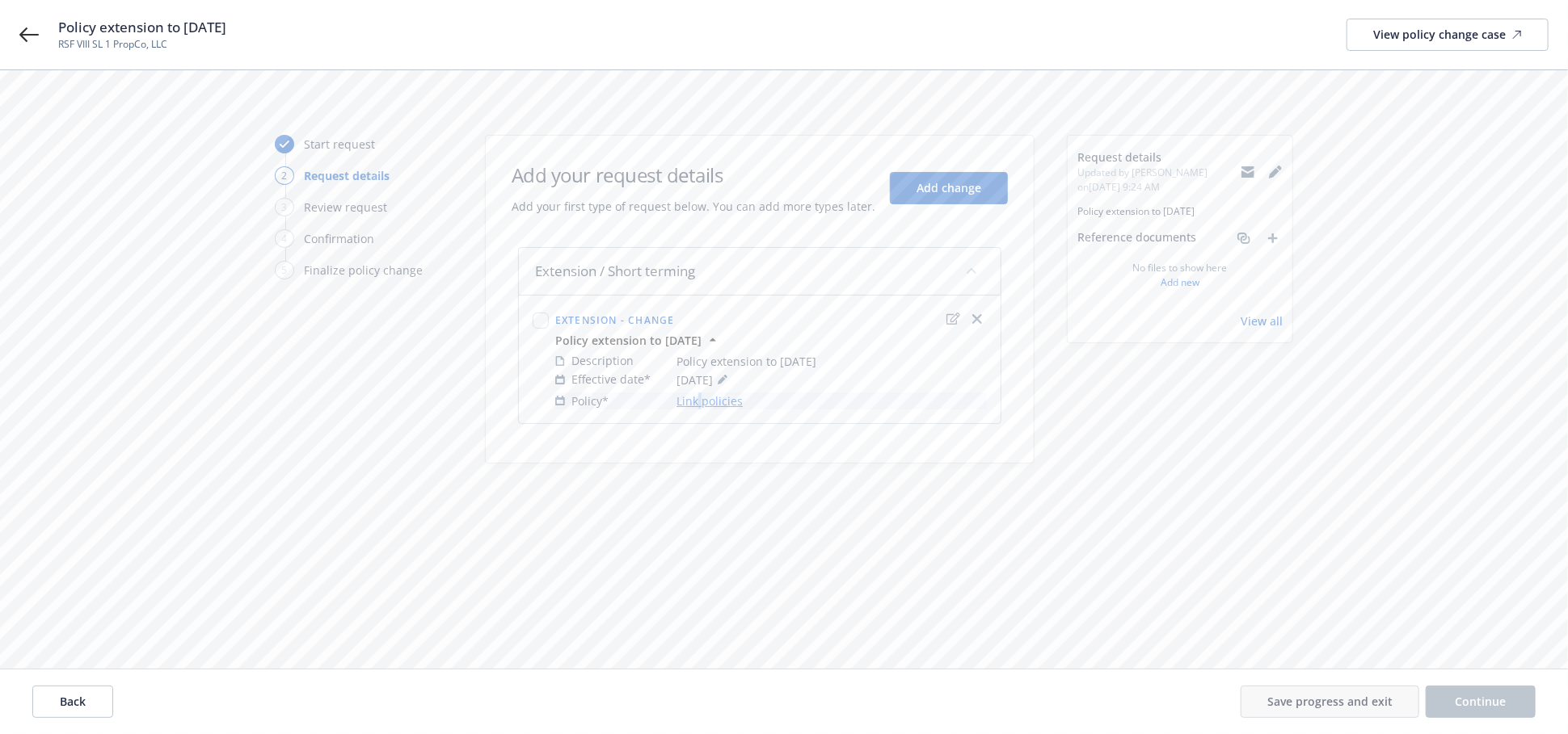
click at [700, 407] on link "Link policies" at bounding box center [710, 401] width 66 height 17
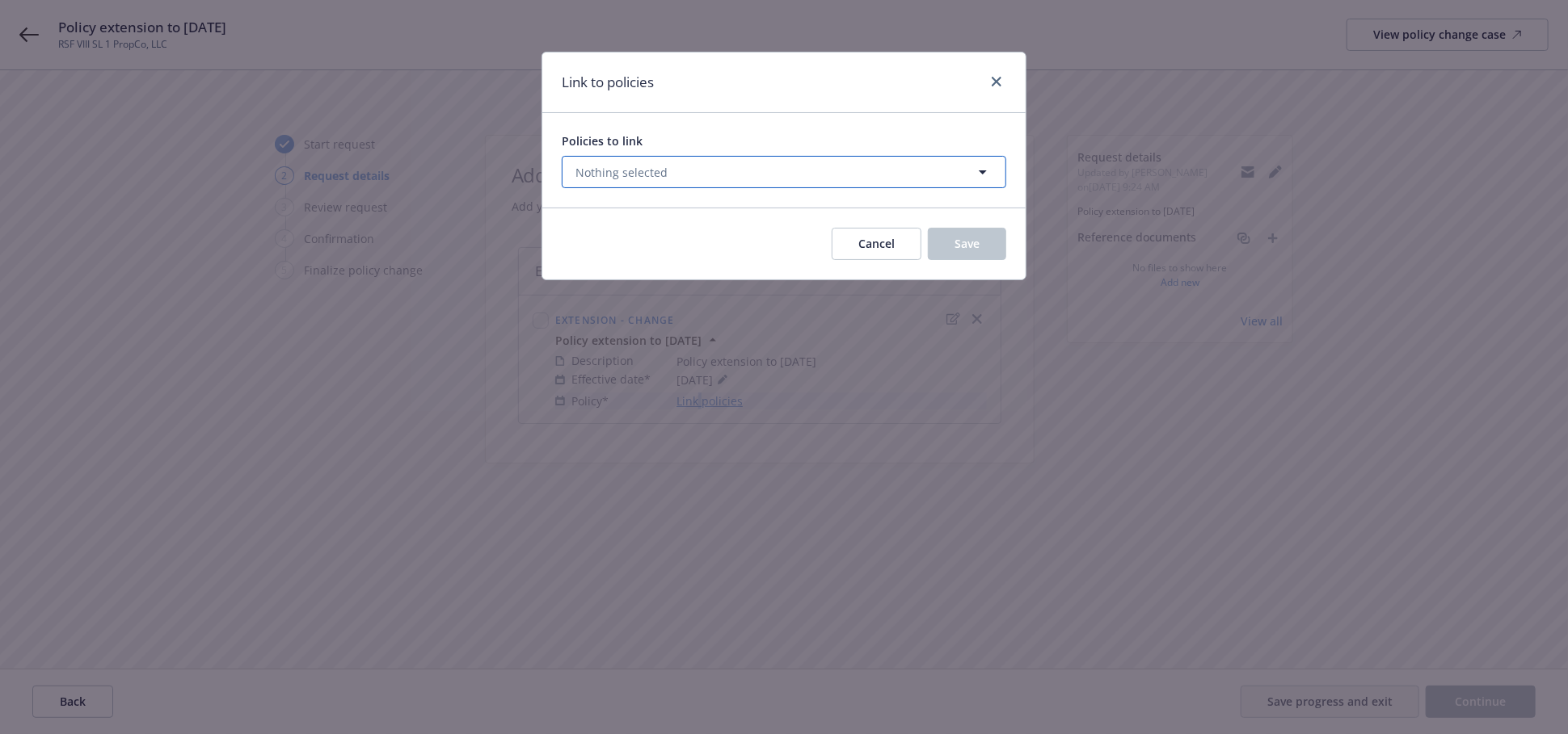
click at [692, 168] on button "Nothing selected" at bounding box center [784, 172] width 445 height 32
select select "ACTIVE"
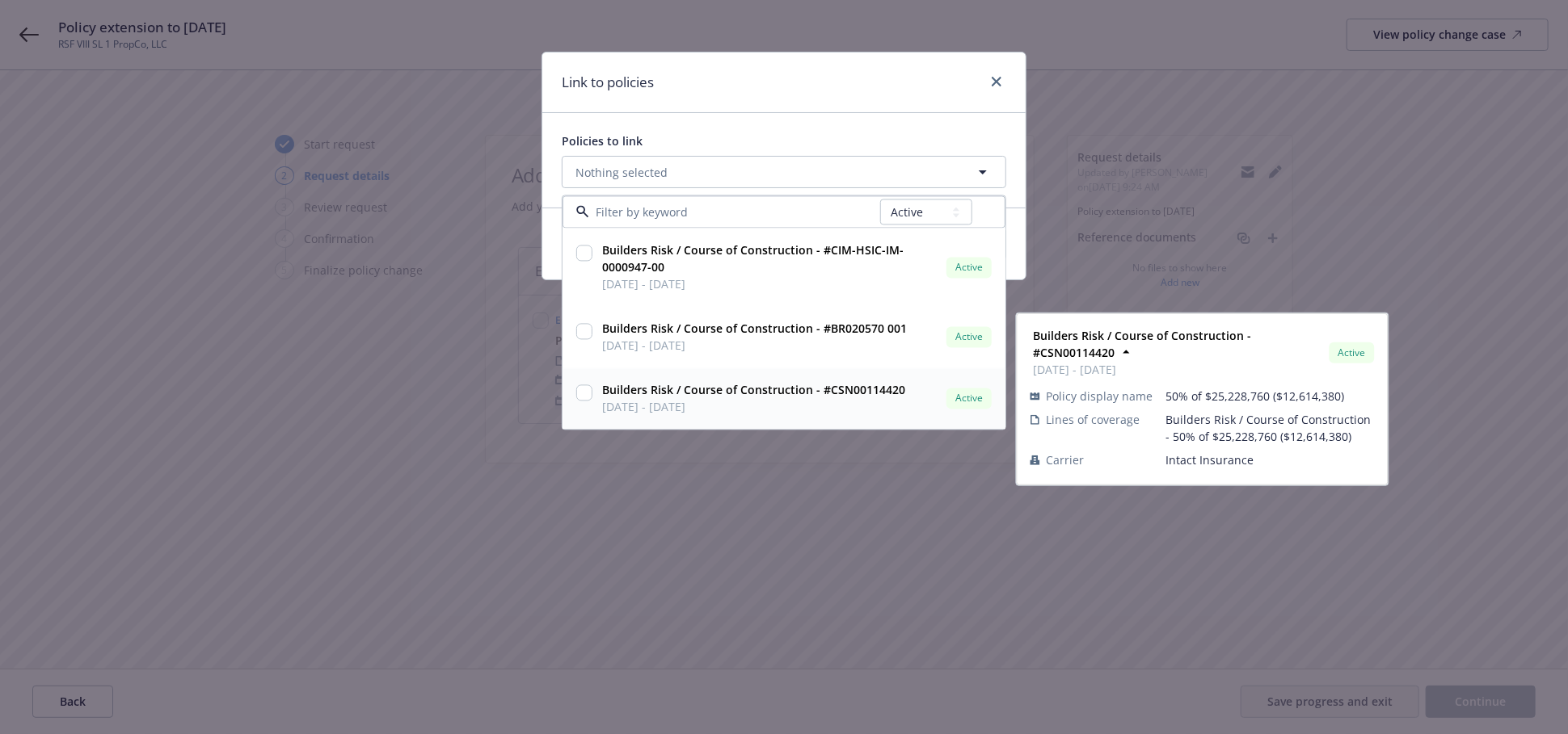
click at [582, 398] on input "checkbox" at bounding box center [584, 393] width 17 height 16
checkbox input "true"
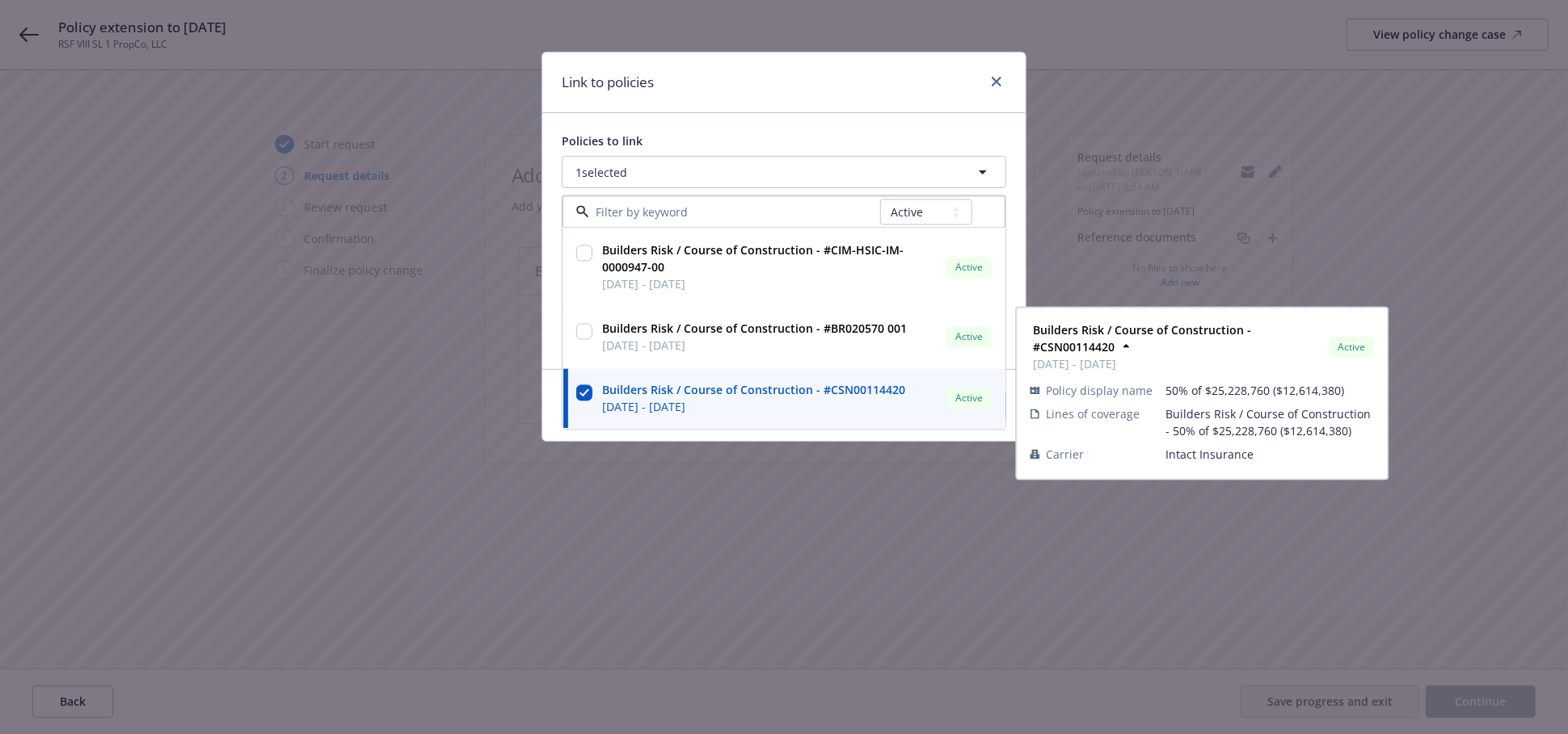
click at [822, 583] on div "Link to policies Policies to link 1 selected All Active Upcoming Expired Cancel…" at bounding box center [784, 367] width 1568 height 734
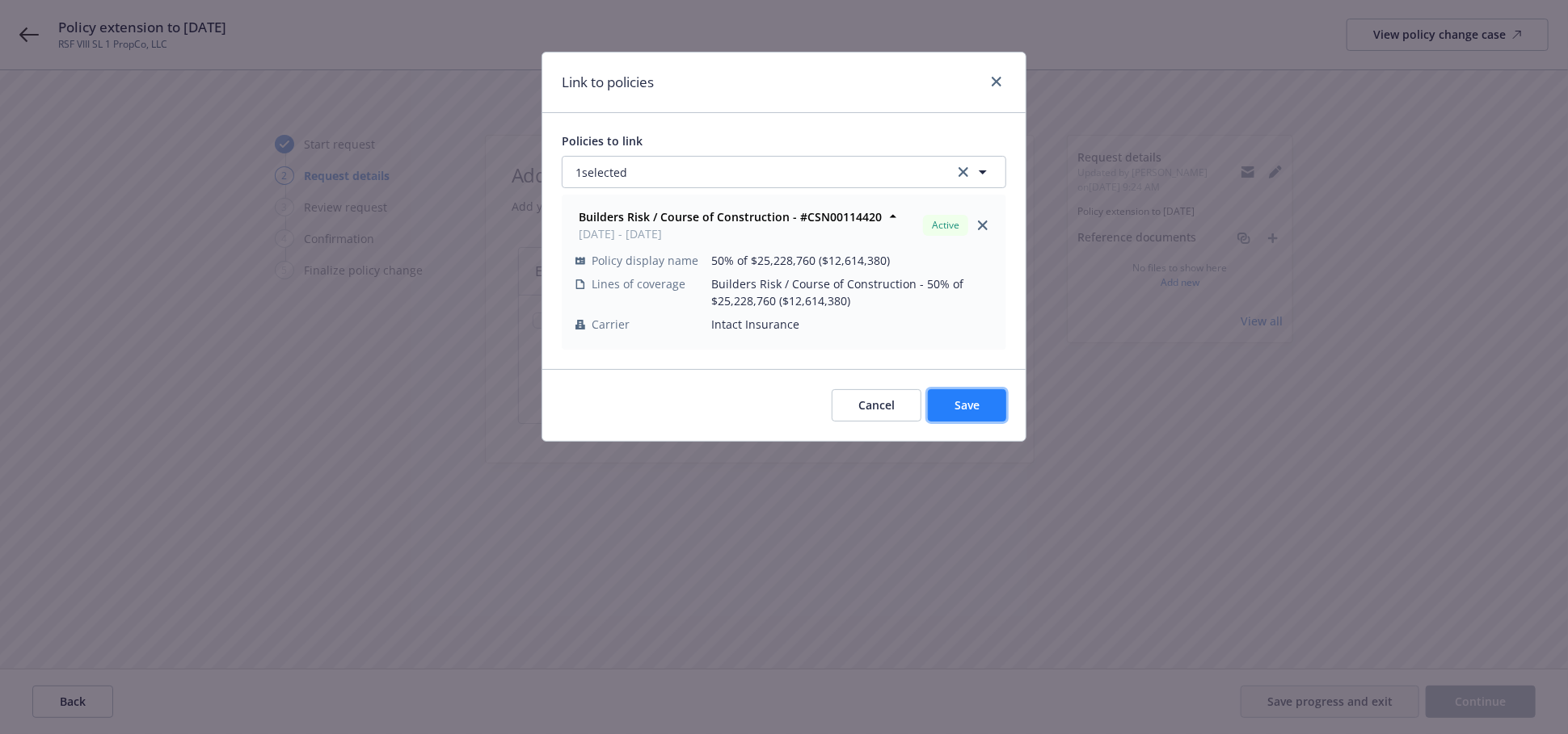
click at [967, 405] on span "Save" at bounding box center [967, 405] width 25 height 16
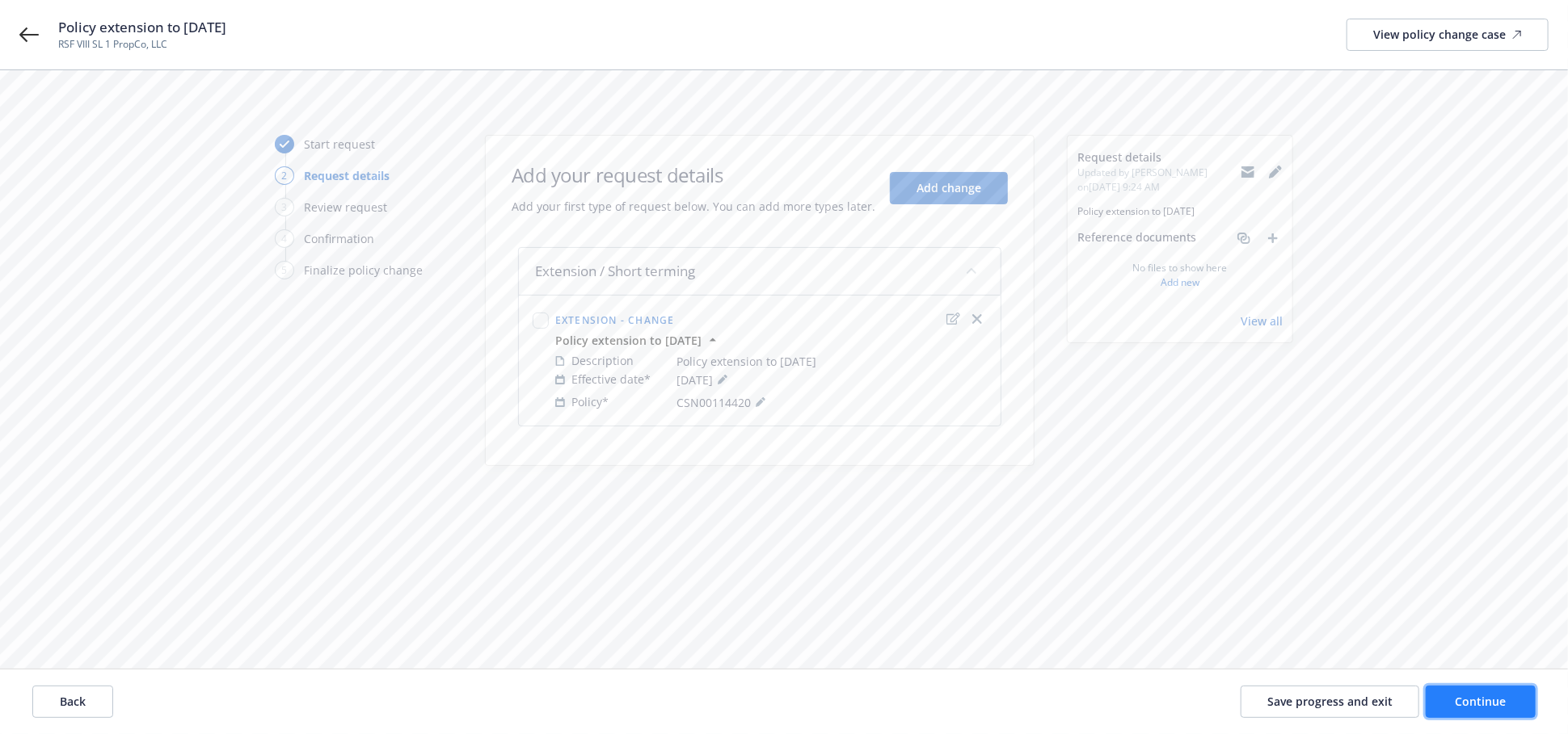
click at [1491, 698] on span "Continue" at bounding box center [1481, 701] width 51 height 16
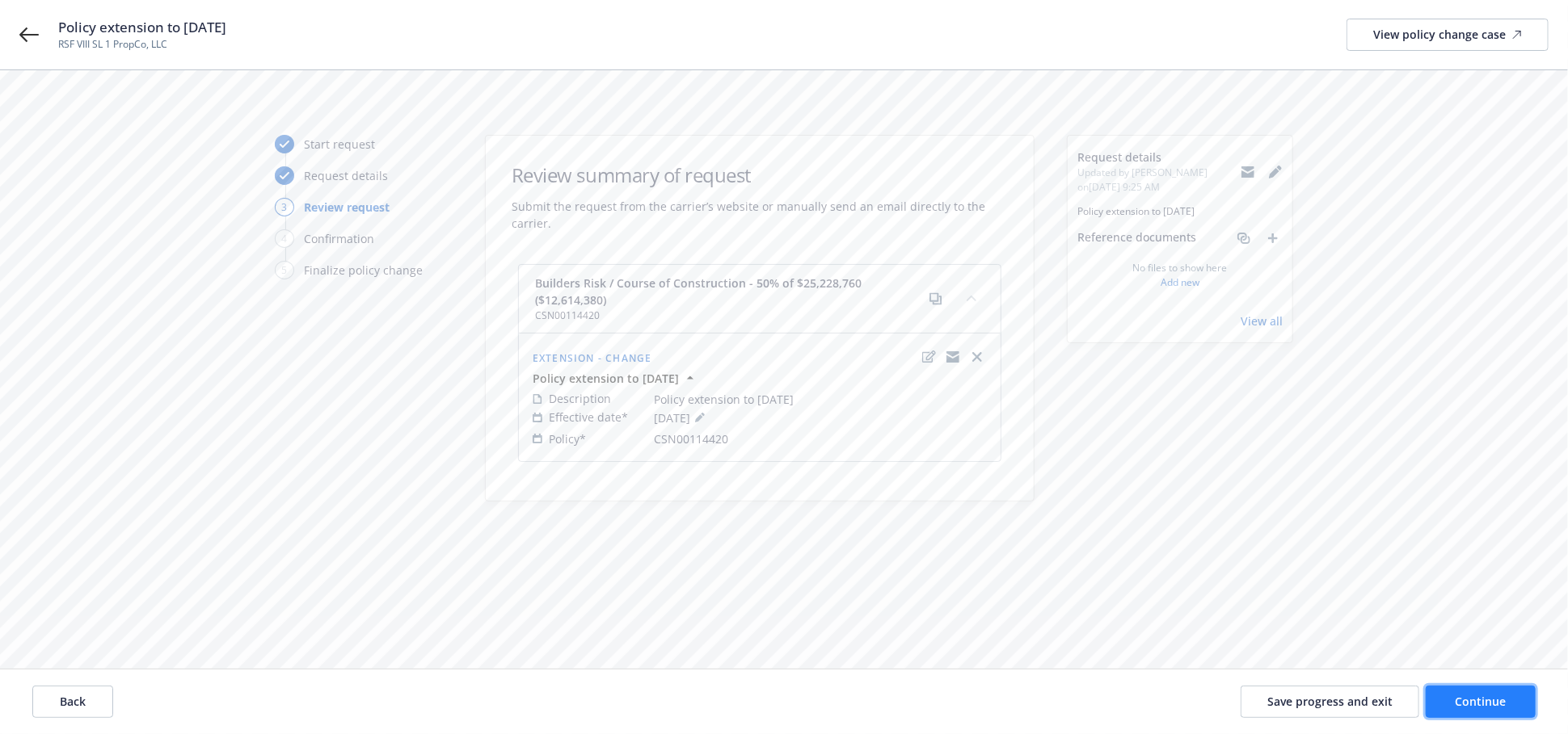
click at [1482, 707] on span "Continue" at bounding box center [1481, 701] width 51 height 16
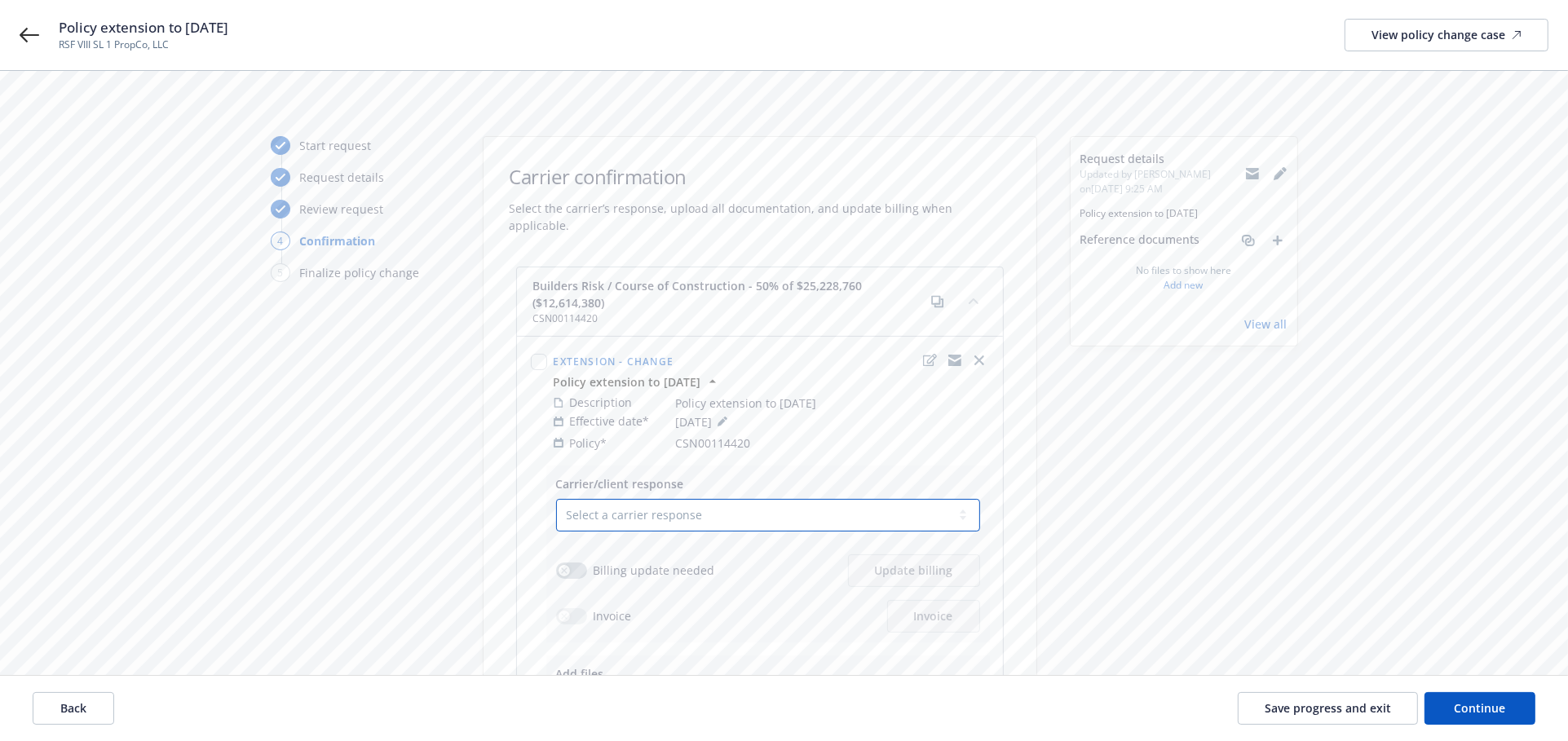
click at [728, 500] on select "Select a carrier response Accepted Accepted with revision No endorsement needed…" at bounding box center [767, 515] width 424 height 32
select select "ACCEPTED"
click at [556, 500] on select "Select a carrier response Accepted Accepted with revision No endorsement needed…" at bounding box center [767, 515] width 424 height 32
click at [561, 568] on icon "button" at bounding box center [564, 571] width 7 height 7
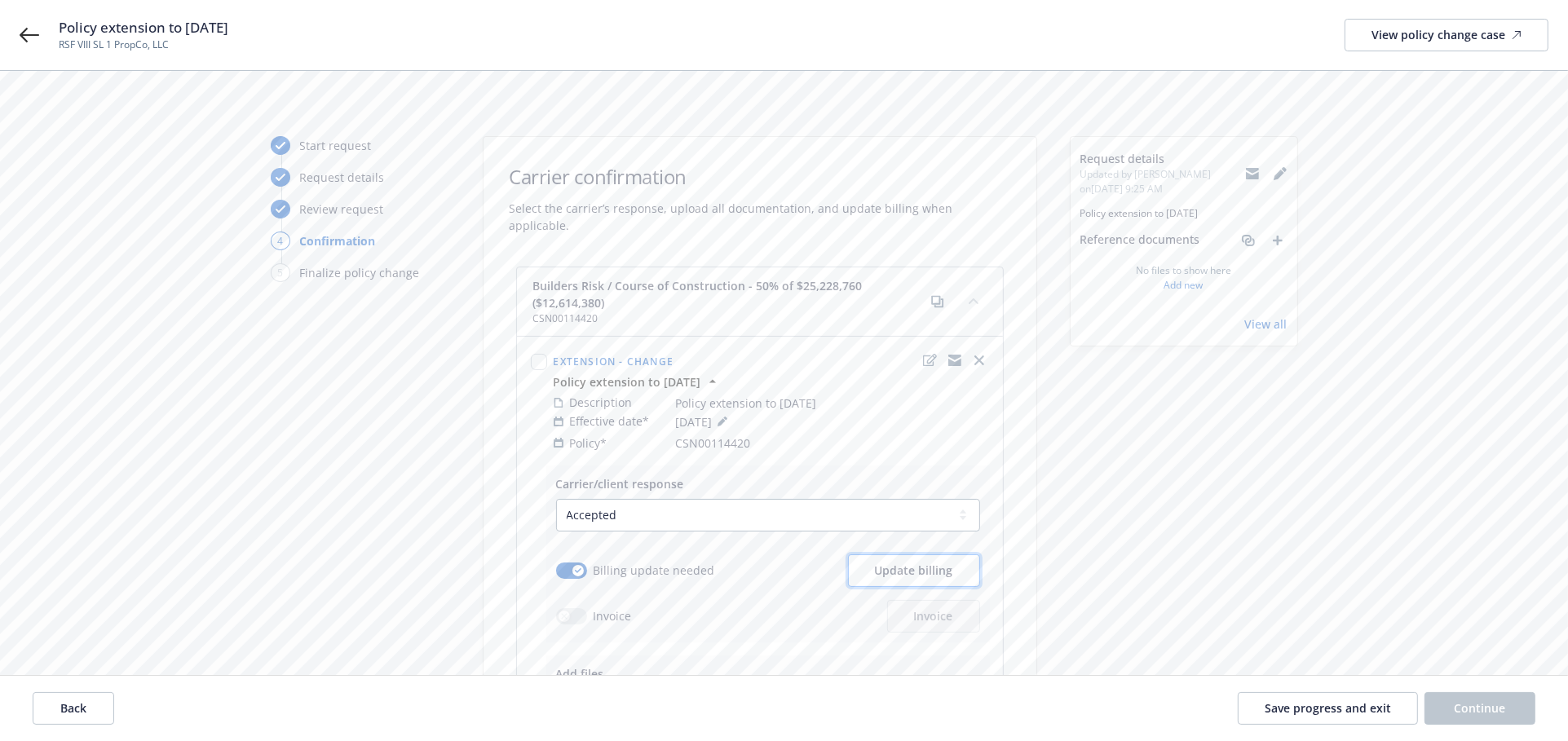
click at [876, 563] on span "Update billing" at bounding box center [914, 570] width 78 height 16
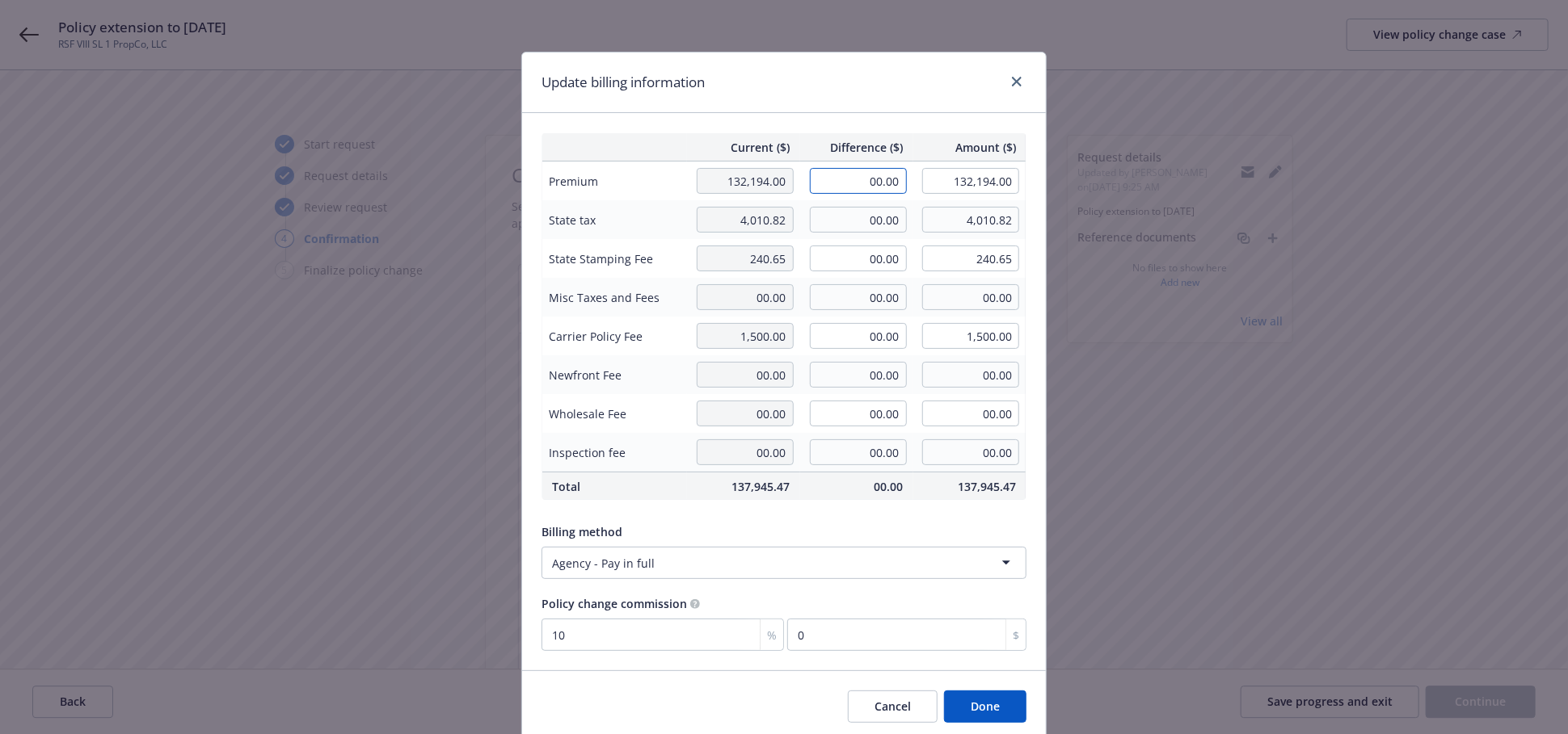
click at [843, 187] on input "00.00" at bounding box center [859, 181] width 97 height 26
type input "10,760.00"
type input "142,954.00"
type input "1076"
click at [859, 218] on input "00.00" at bounding box center [859, 219] width 97 height 26
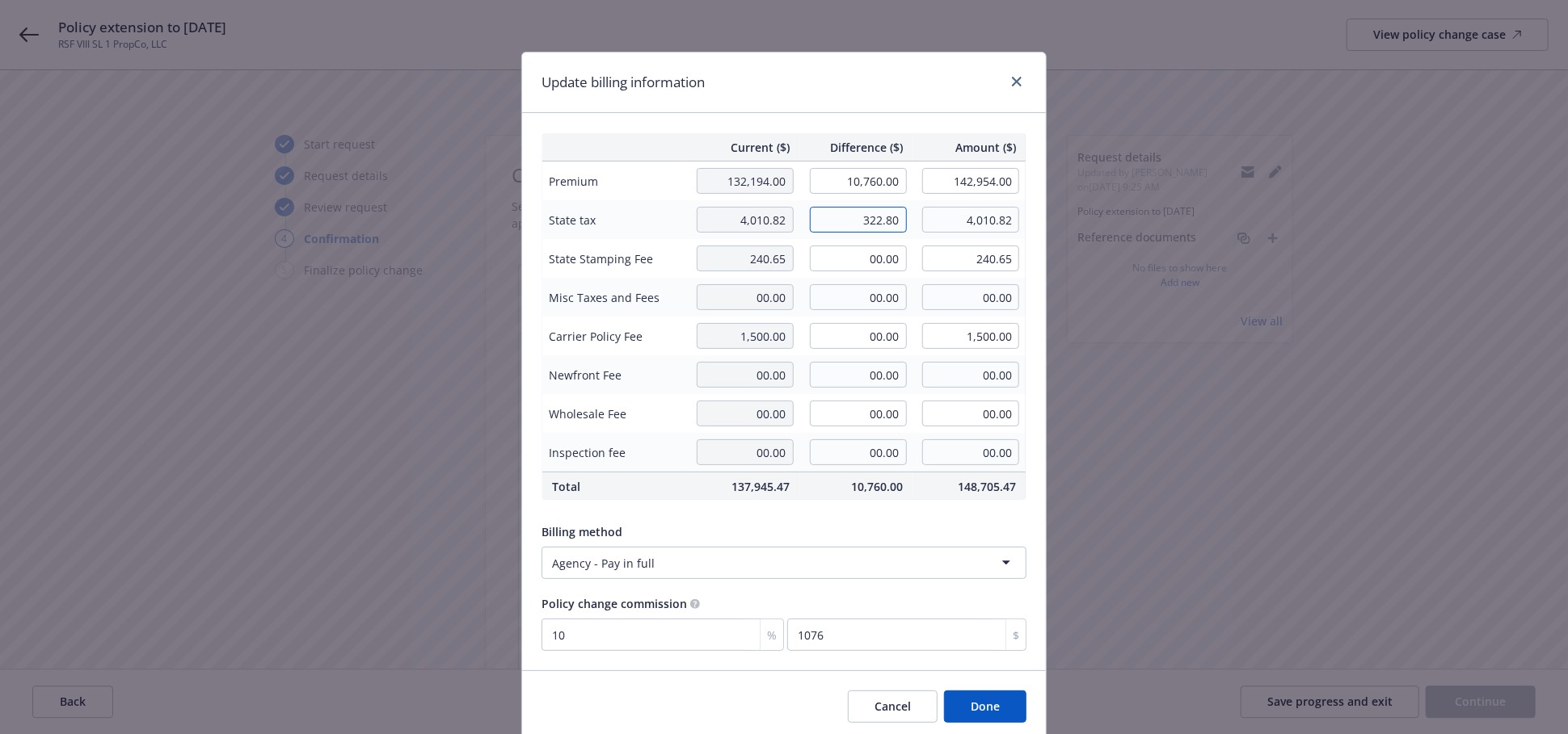
type input "322.80"
type input "4,333.62"
click at [846, 259] on input "00.00" at bounding box center [859, 258] width 97 height 26
type input "19.37"
type input "260.02"
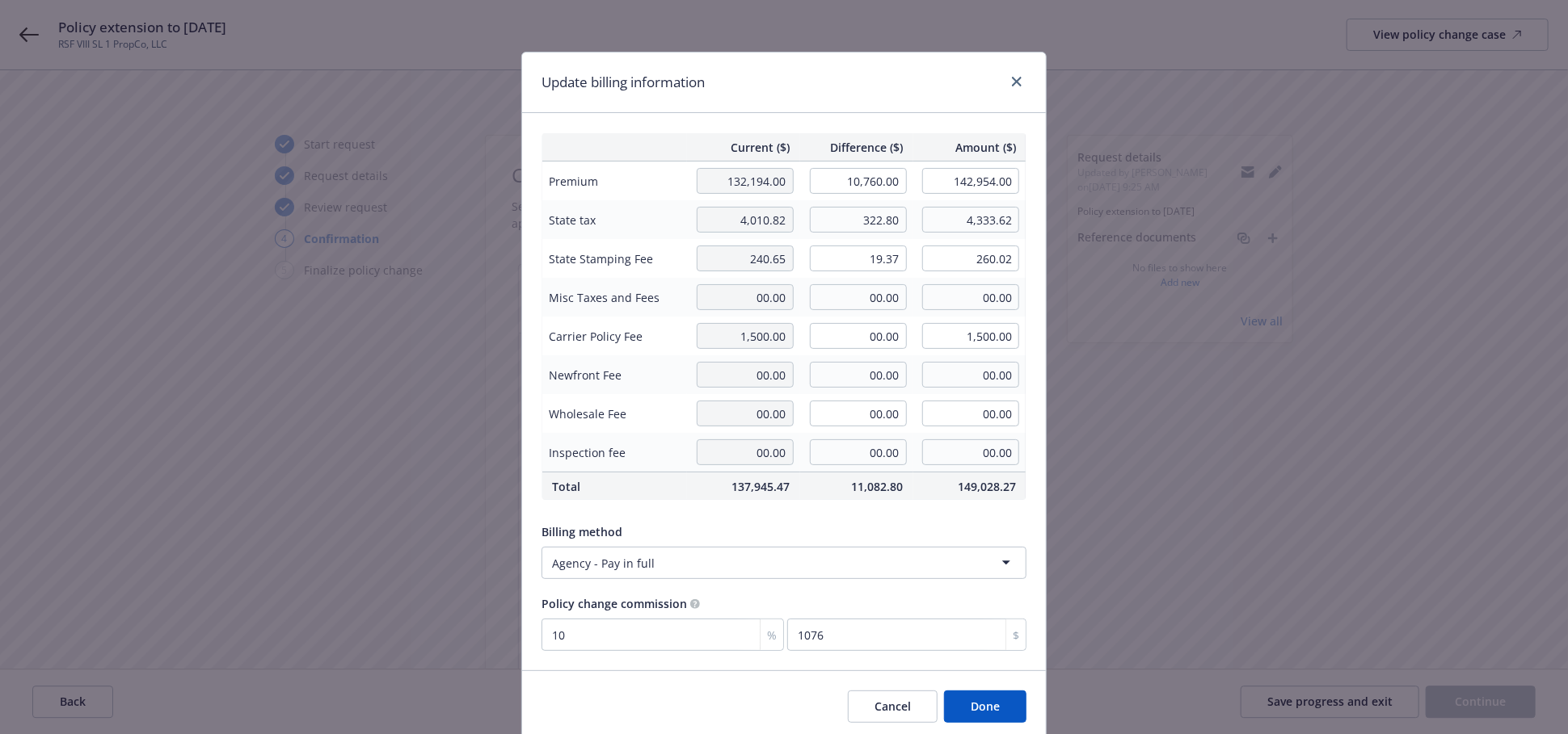
click at [1015, 522] on div "Billing method Agency - Pay in full" at bounding box center [784, 548] width 485 height 62
click at [997, 711] on button "Done" at bounding box center [985, 707] width 83 height 32
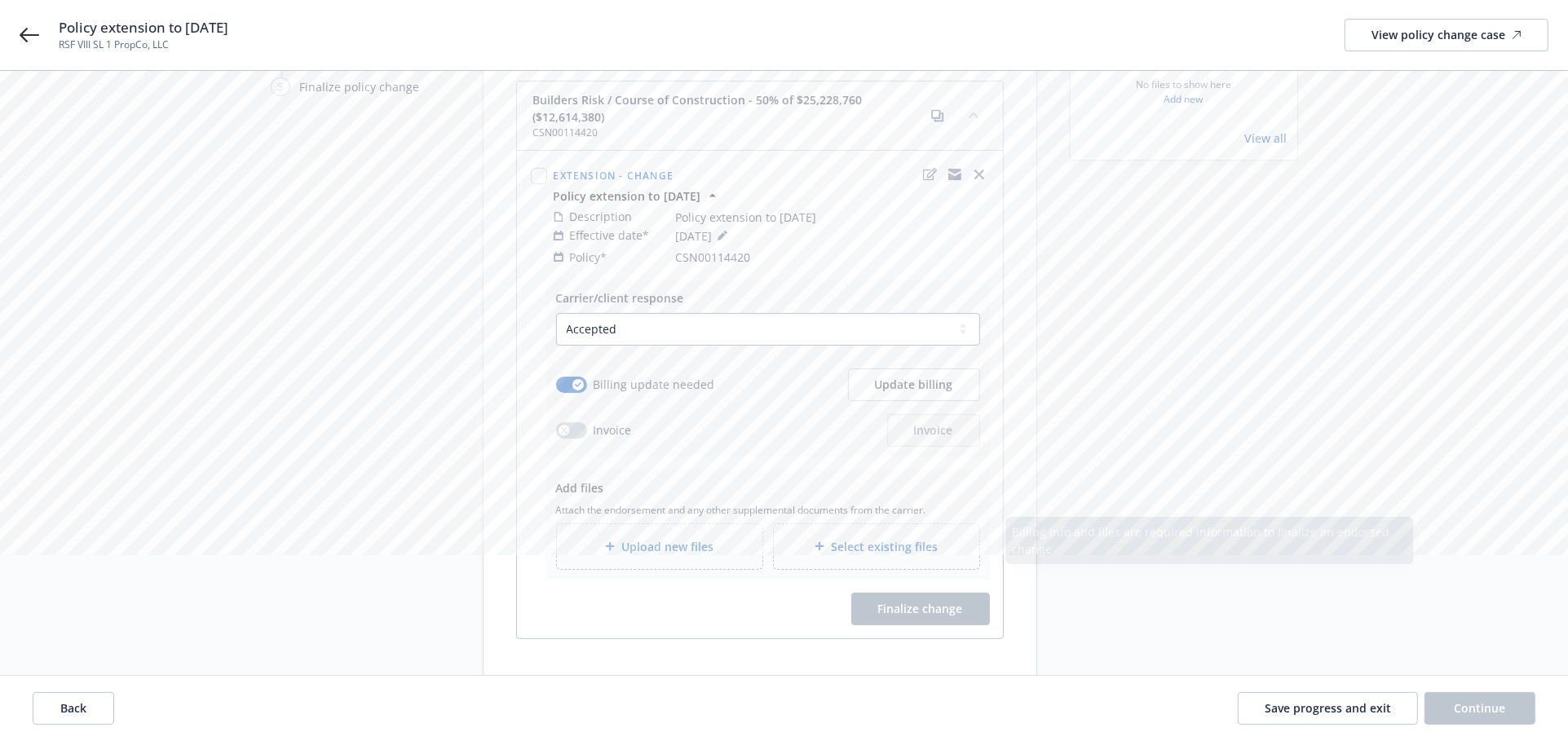
scroll to position [237, 0]
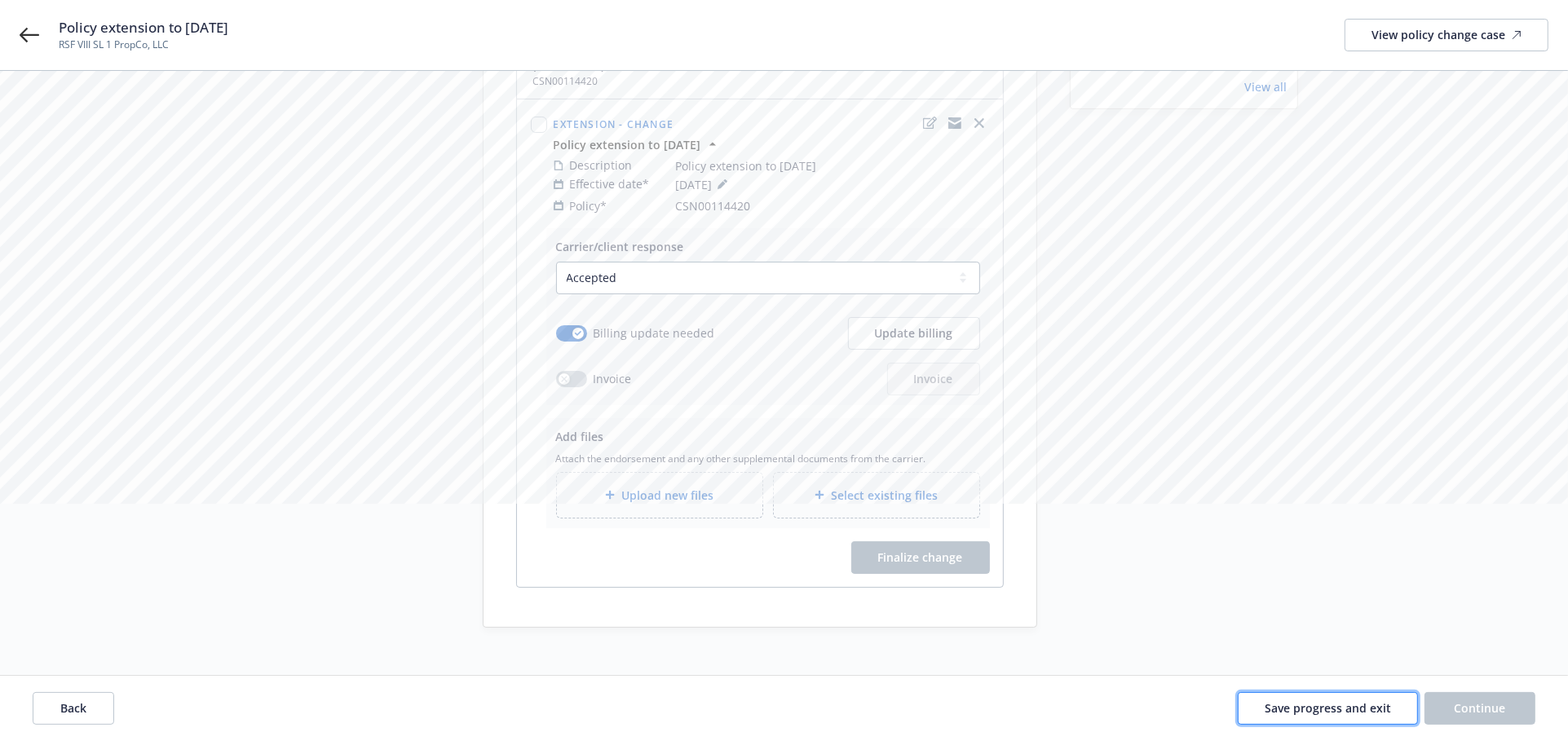
click at [1316, 707] on span "Save progress and exit" at bounding box center [1327, 708] width 127 height 16
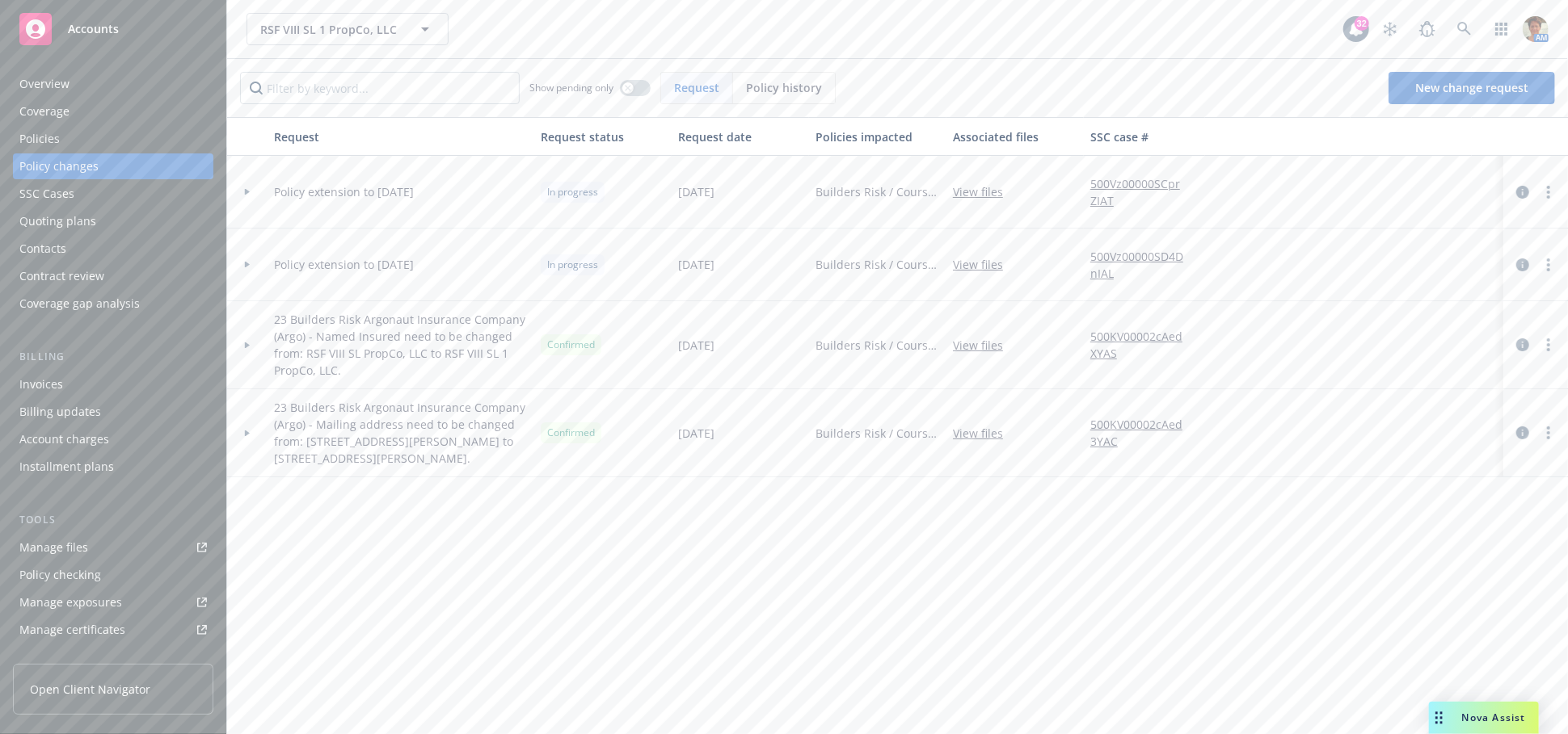
click at [40, 141] on div "Policies" at bounding box center [40, 139] width 40 height 26
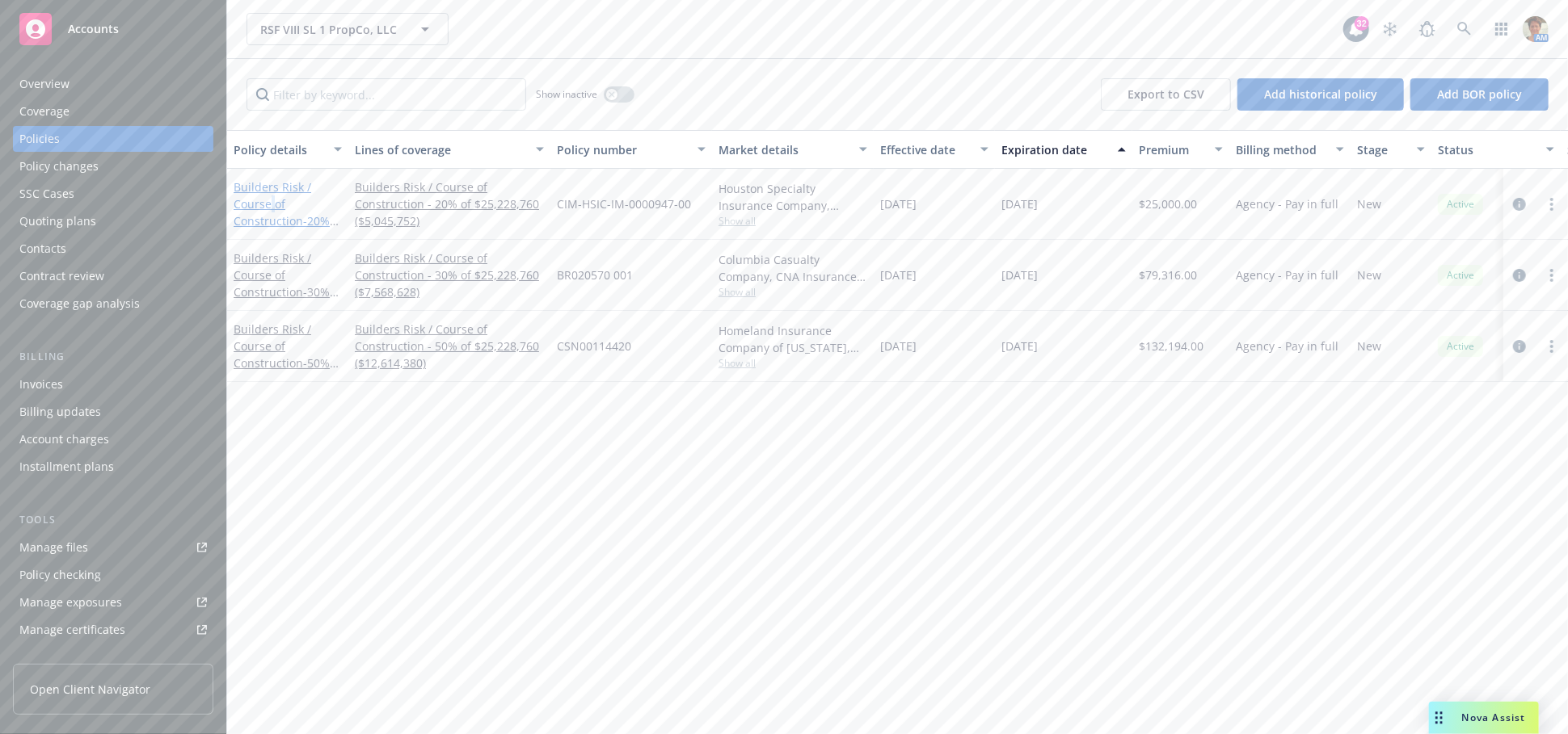
click at [272, 200] on link "Builders Risk / Course of Construction - 20% of $25,228,760" at bounding box center [281, 212] width 97 height 66
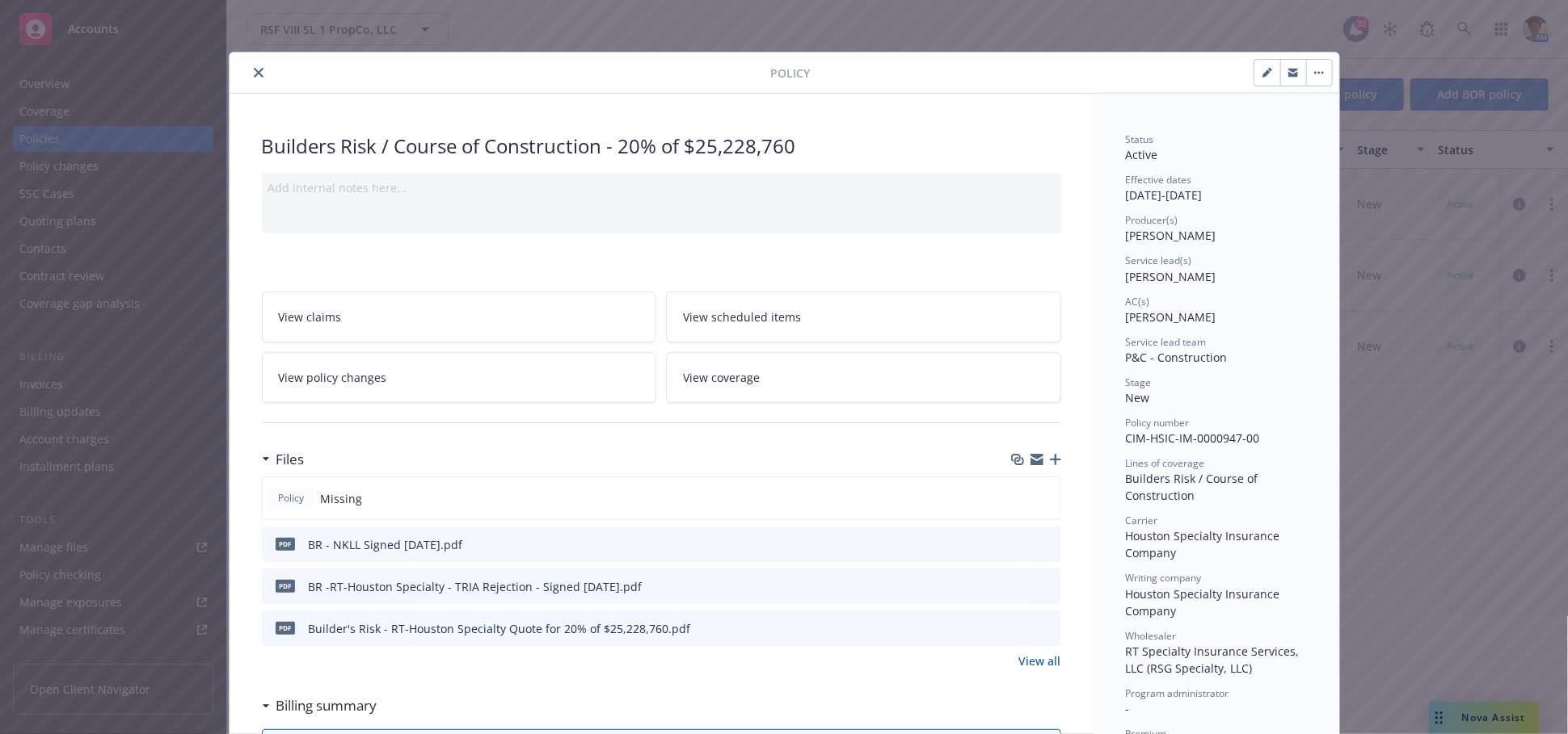
click at [254, 78] on button "close" at bounding box center [259, 73] width 20 height 20
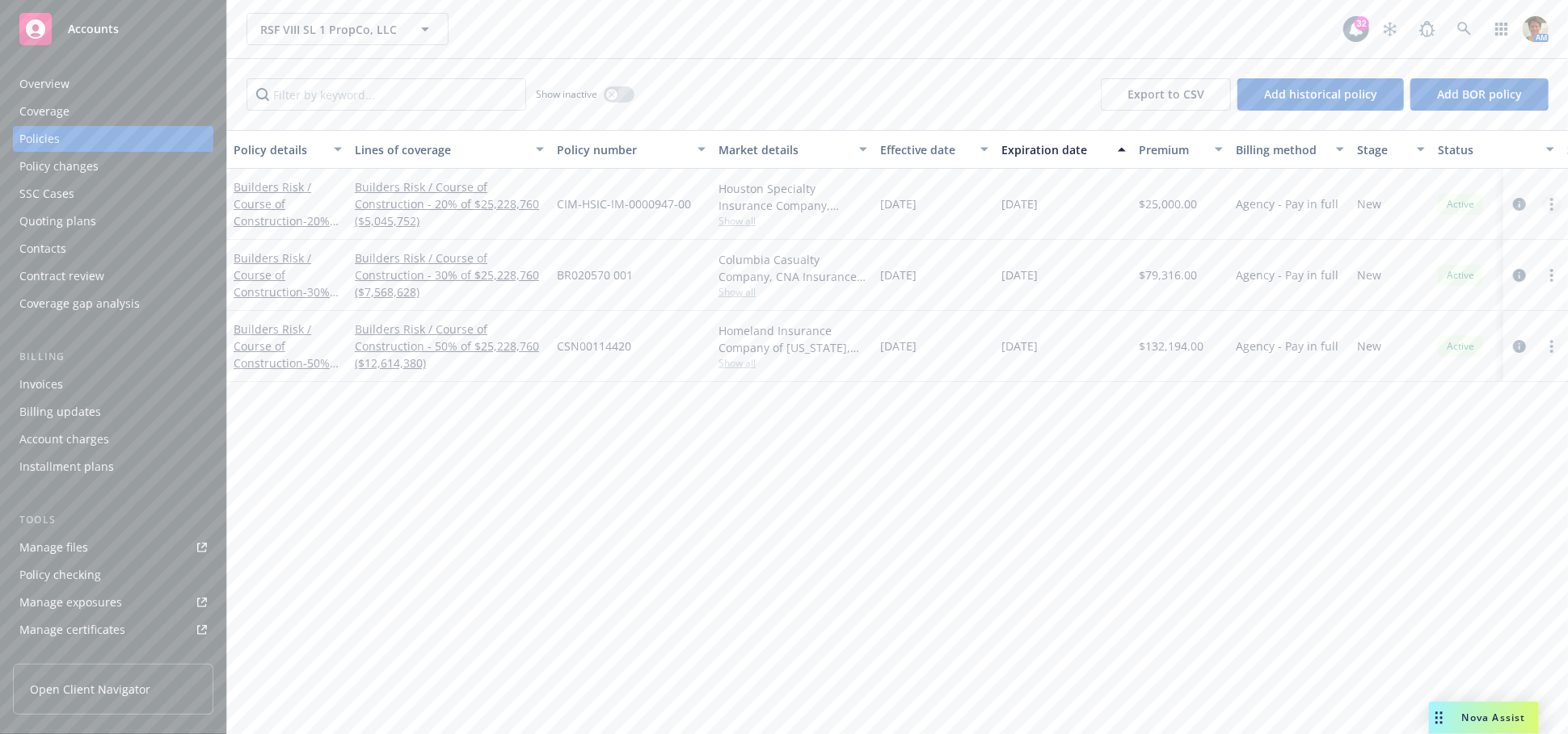
click at [1558, 203] on link "more" at bounding box center [1552, 205] width 20 height 20
click at [1448, 427] on link "Copy logging email" at bounding box center [1466, 431] width 190 height 32
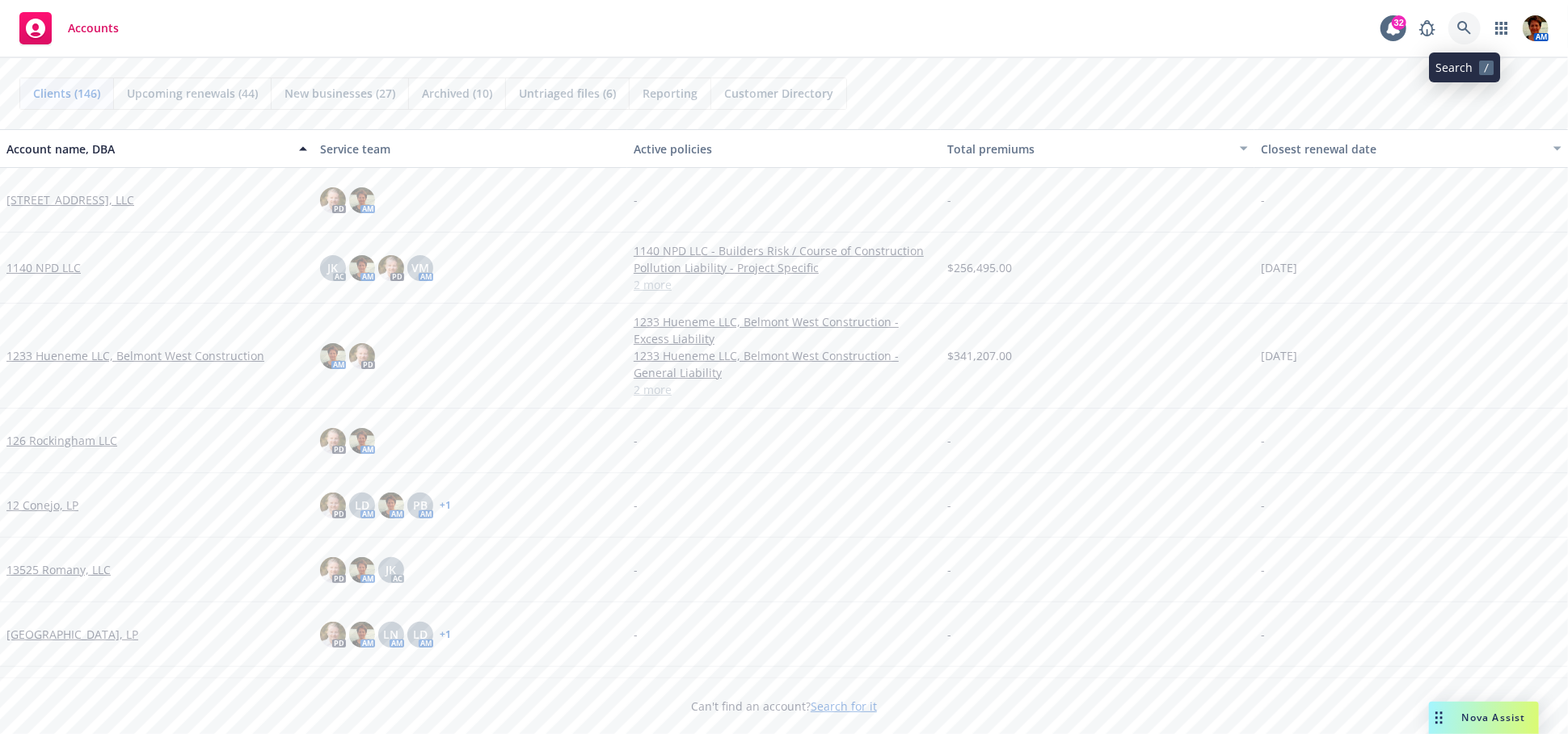
click at [1463, 33] on icon at bounding box center [1465, 28] width 15 height 15
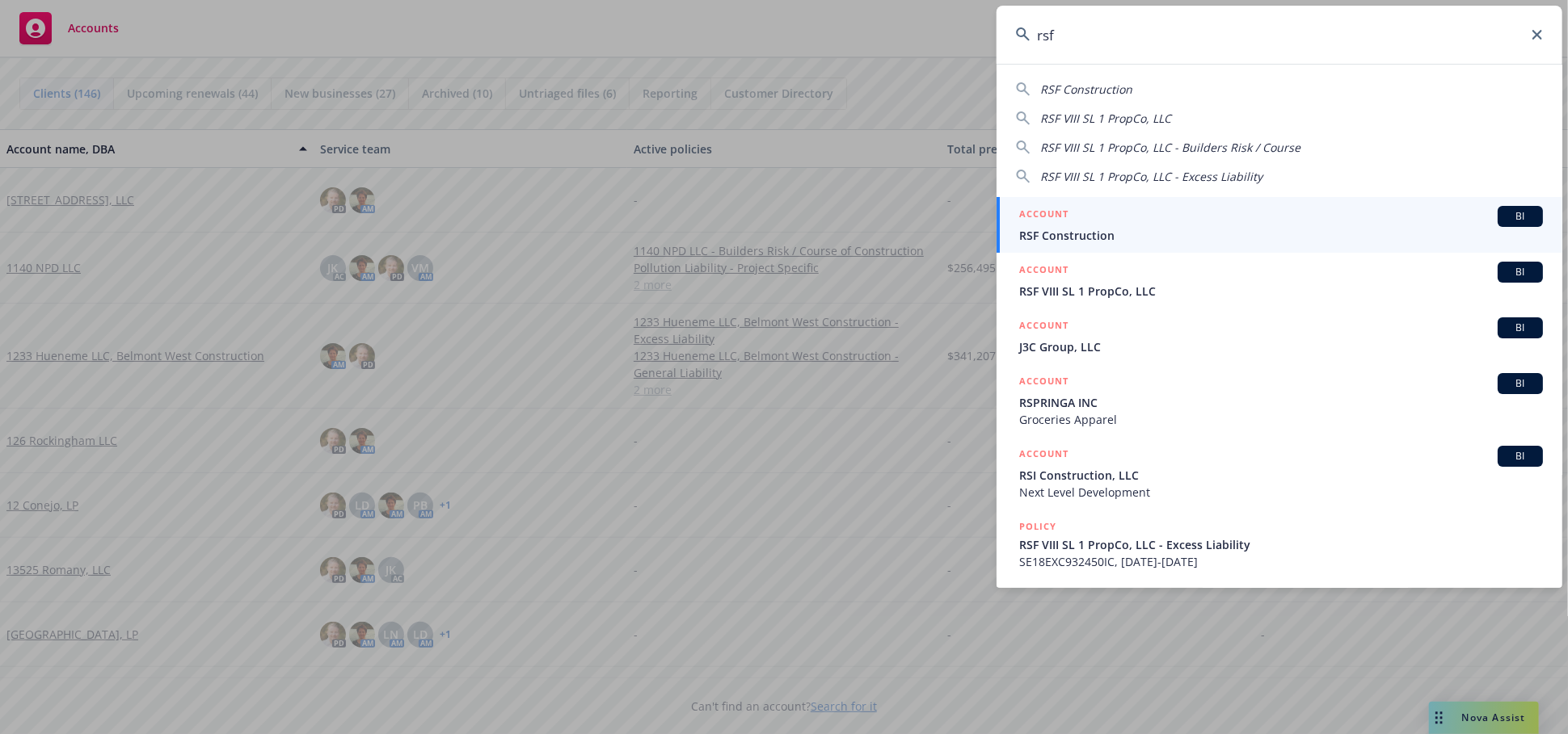
click at [1137, 106] on div "RSF Construction RSF VIII SL 1 PropCo, LLC RSF VIII SL 1 PropCo, LLC - Builders…" at bounding box center [1280, 129] width 566 height 111
click at [1136, 120] on span "RSF VIII SL 1 PropCo, LLC" at bounding box center [1106, 118] width 131 height 16
type input "RSF VIII SL 1 PropCo, LLC"
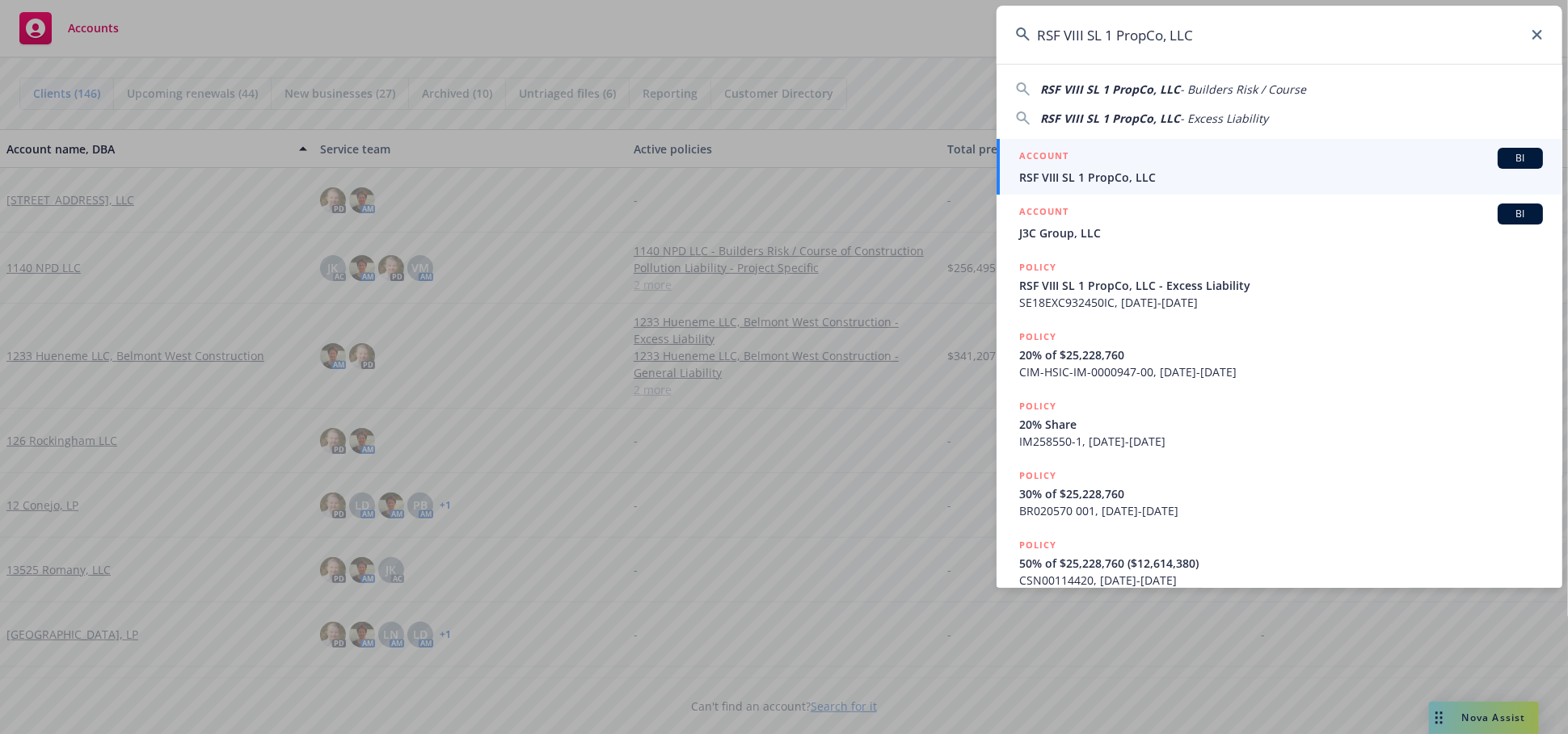
click at [1311, 165] on div "ACCOUNT BI" at bounding box center [1281, 158] width 524 height 21
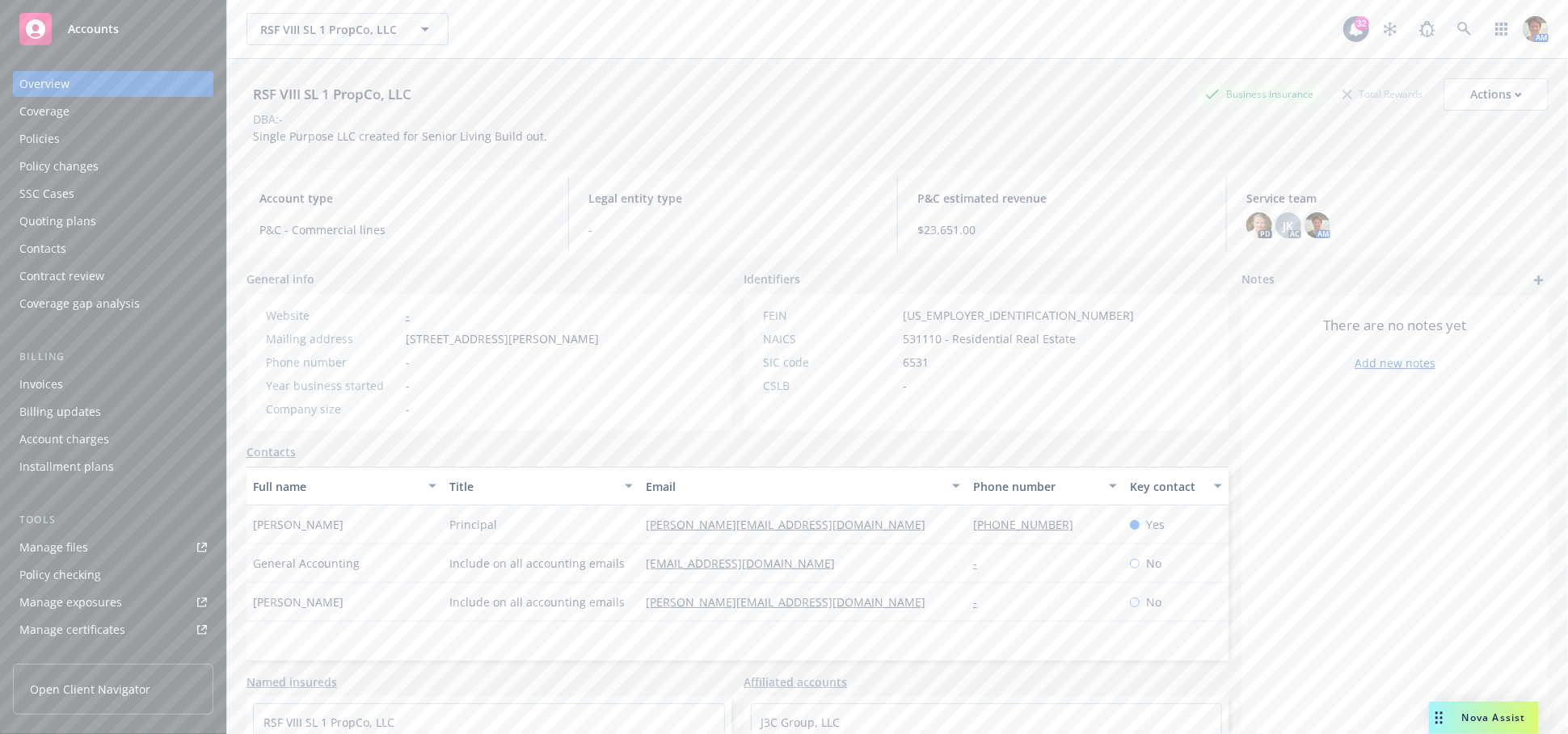
click at [54, 138] on div "Policies" at bounding box center [40, 139] width 40 height 26
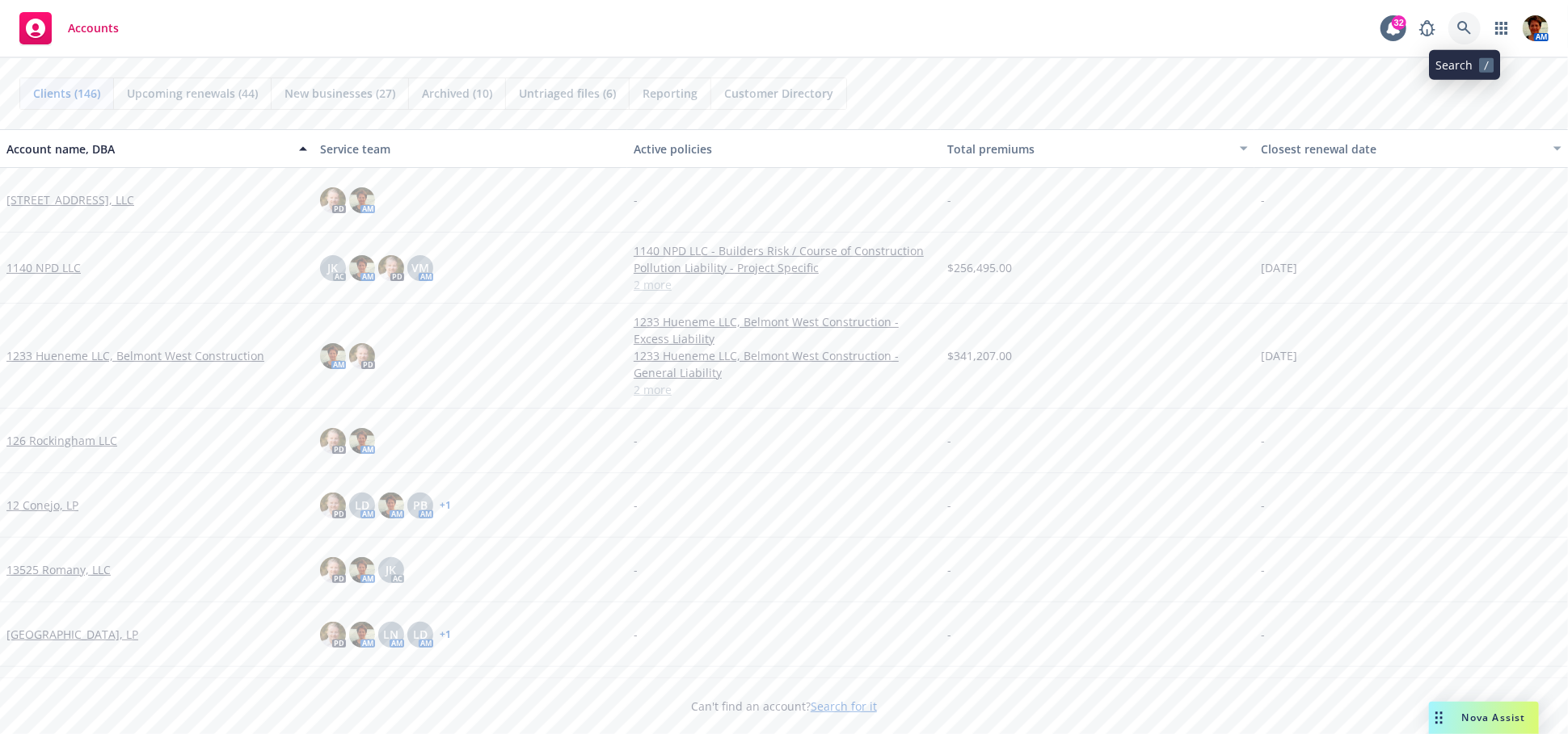
click at [1462, 26] on icon at bounding box center [1465, 28] width 15 height 15
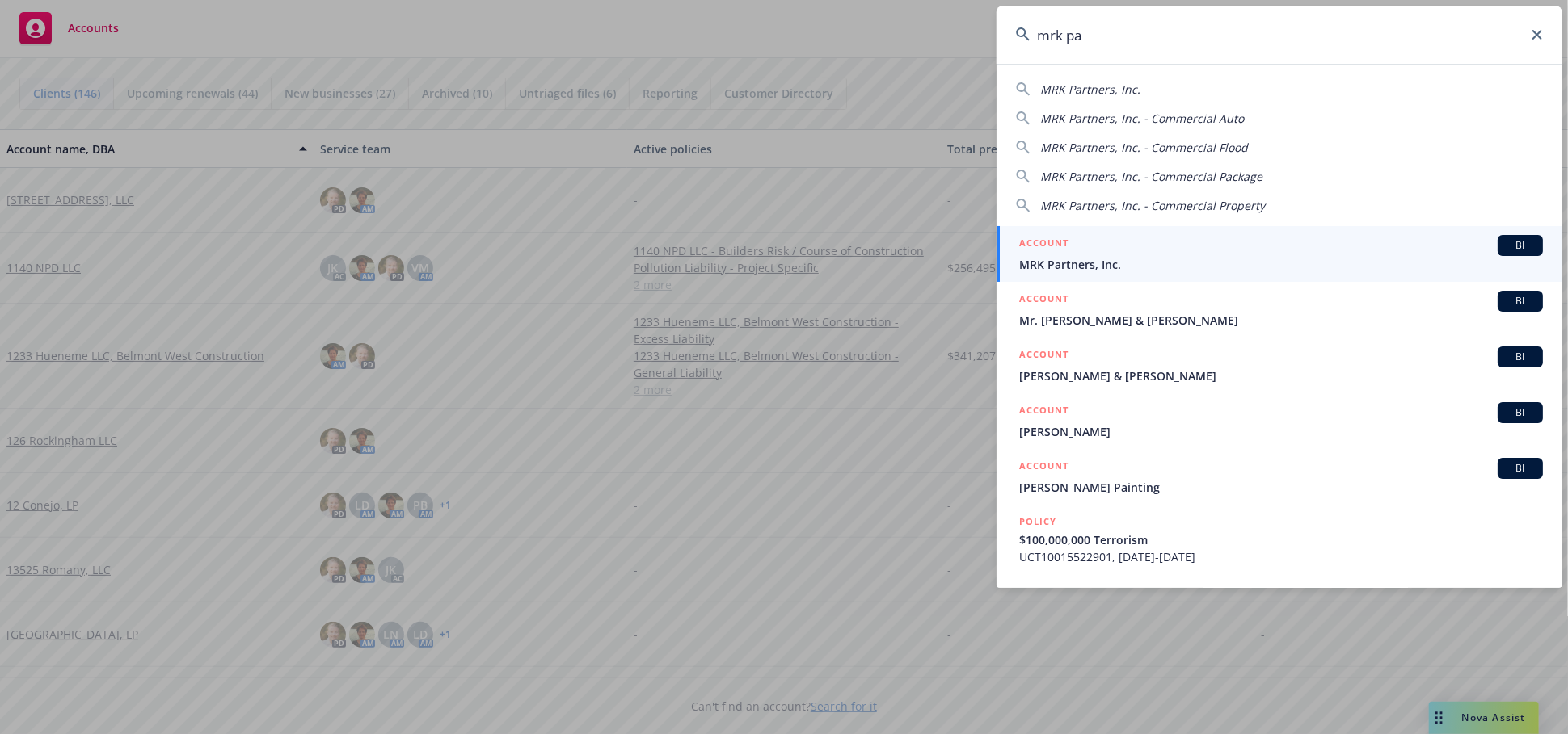
type input "mrk pa"
click at [1193, 246] on div "ACCOUNT BI" at bounding box center [1281, 245] width 524 height 21
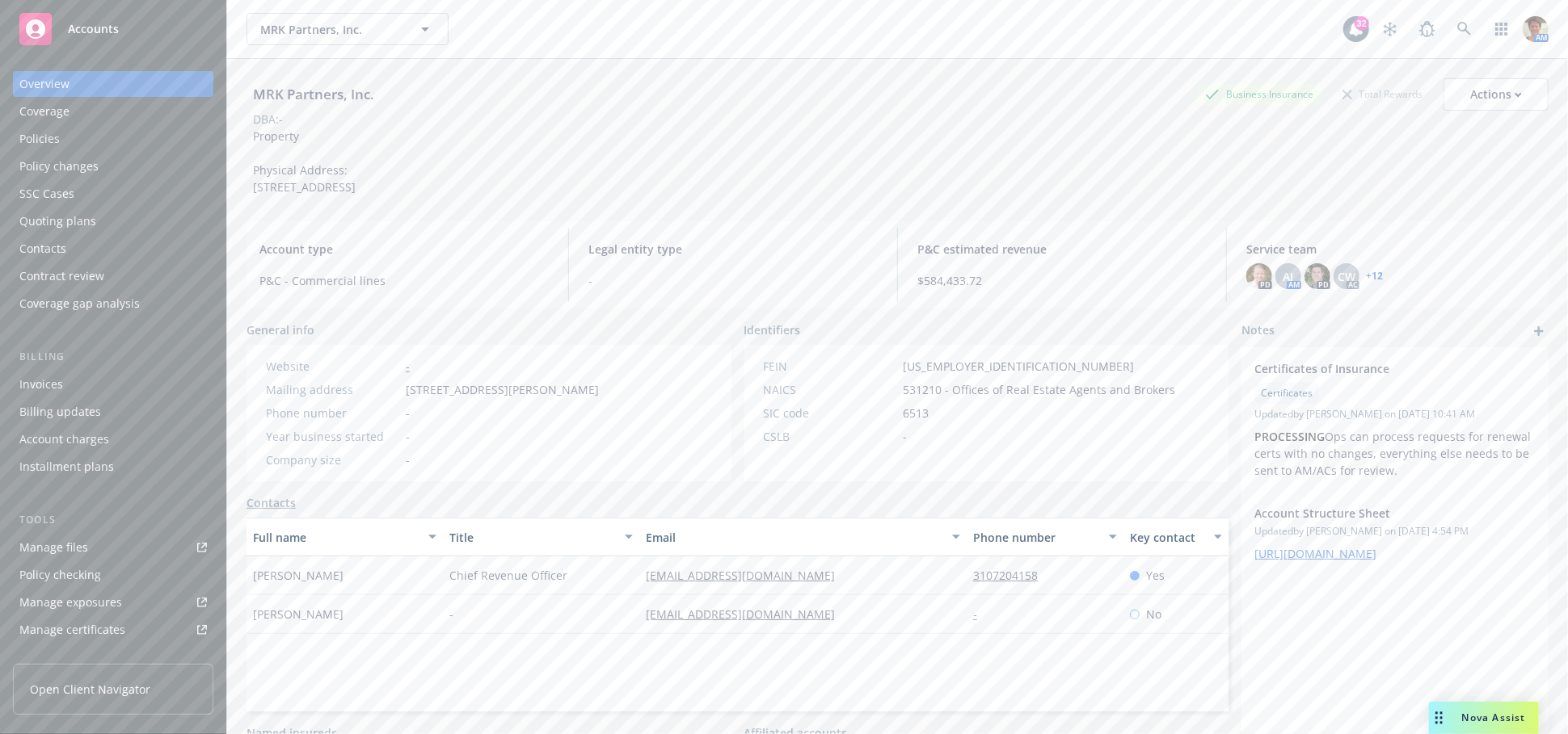
click at [65, 220] on div "Quoting plans" at bounding box center [58, 221] width 77 height 26
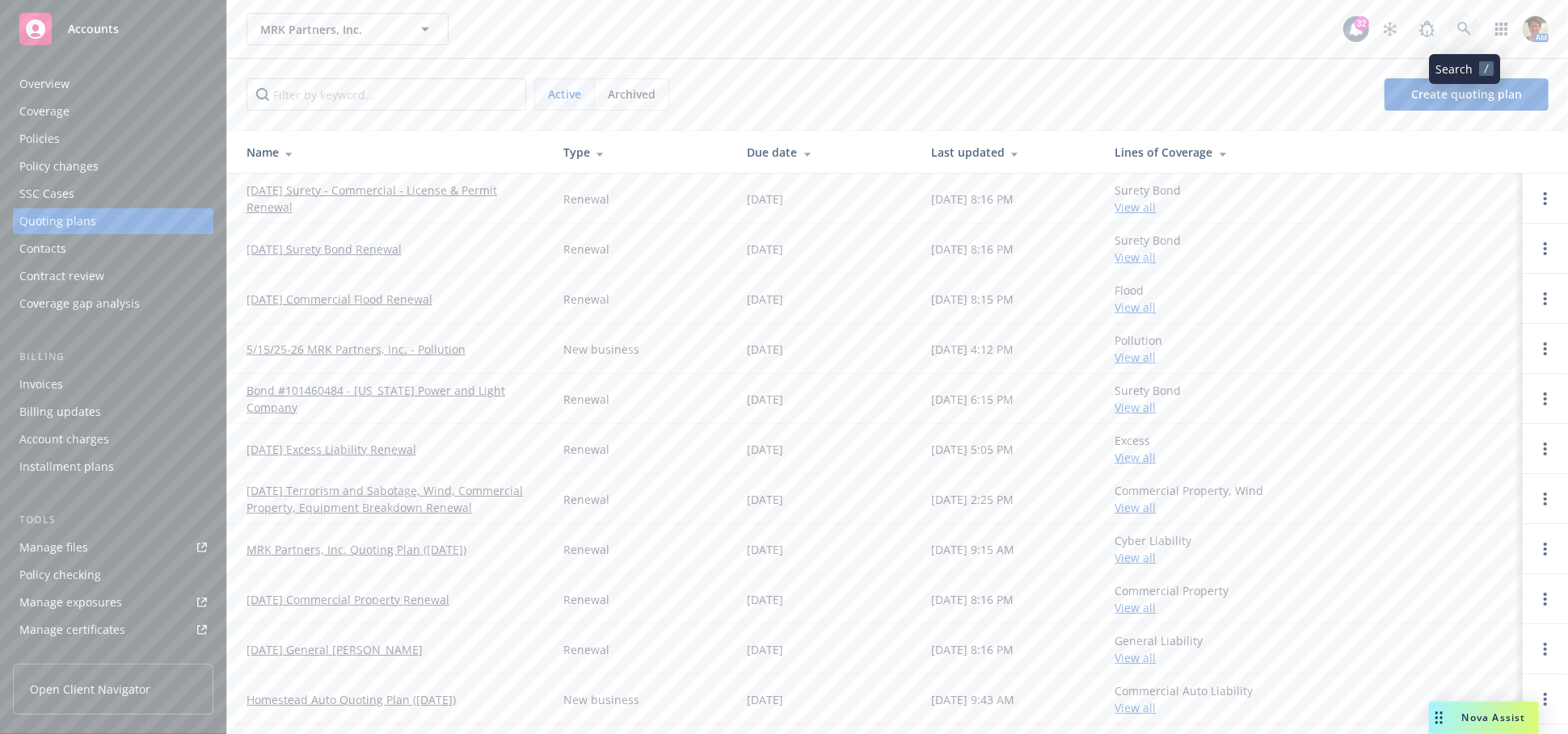
click at [1465, 27] on icon at bounding box center [1465, 29] width 15 height 15
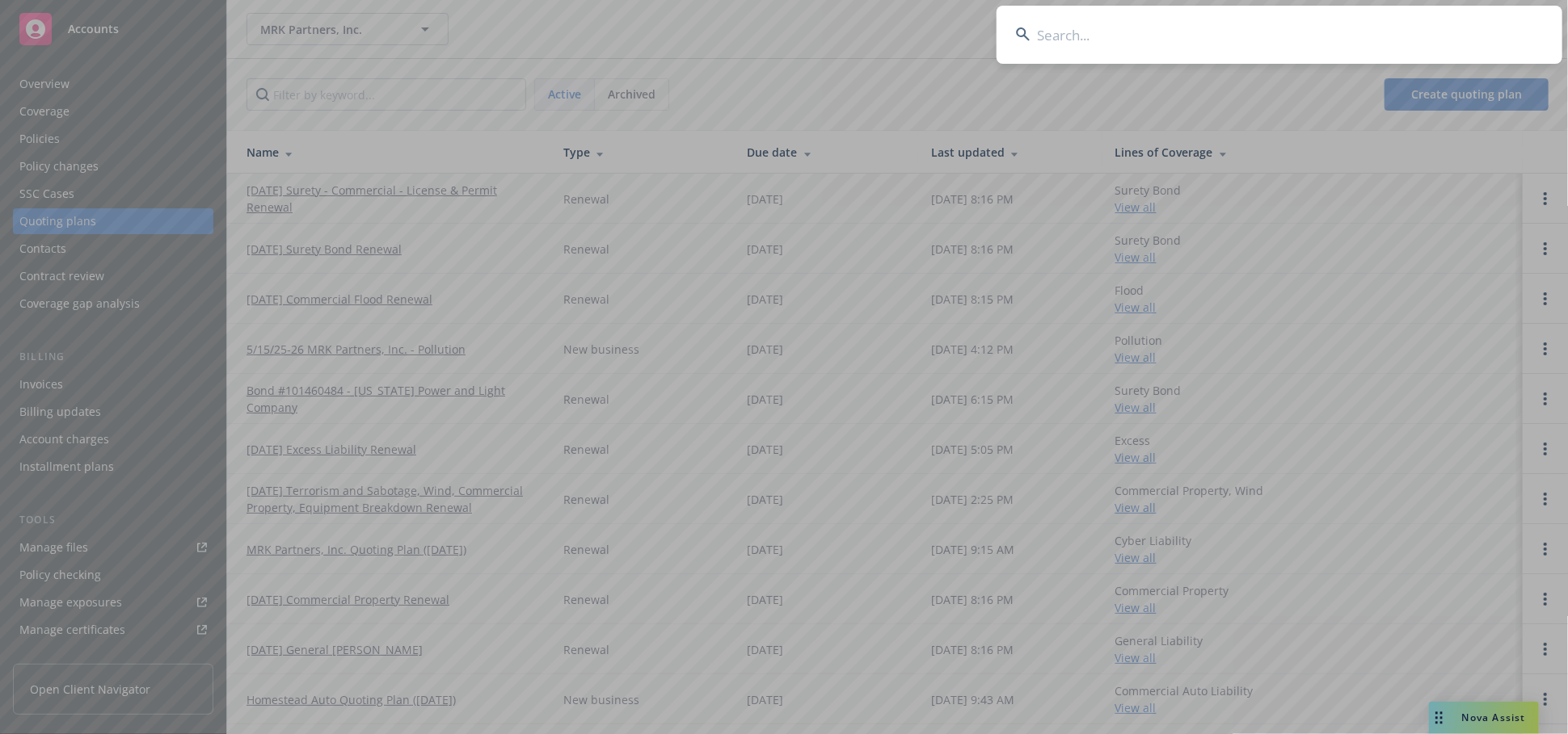
click at [1121, 39] on input at bounding box center [1280, 35] width 566 height 59
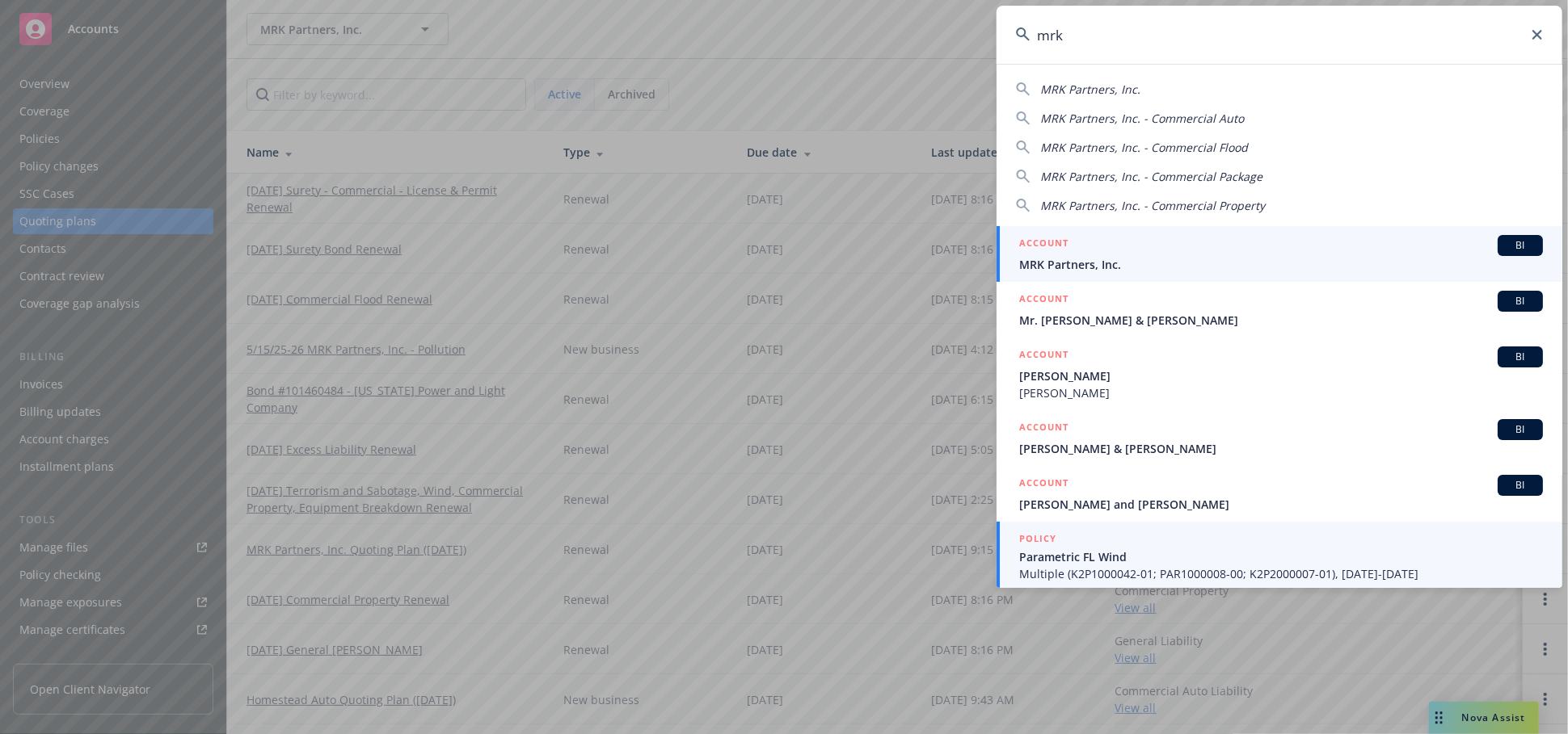
scroll to position [3, 0]
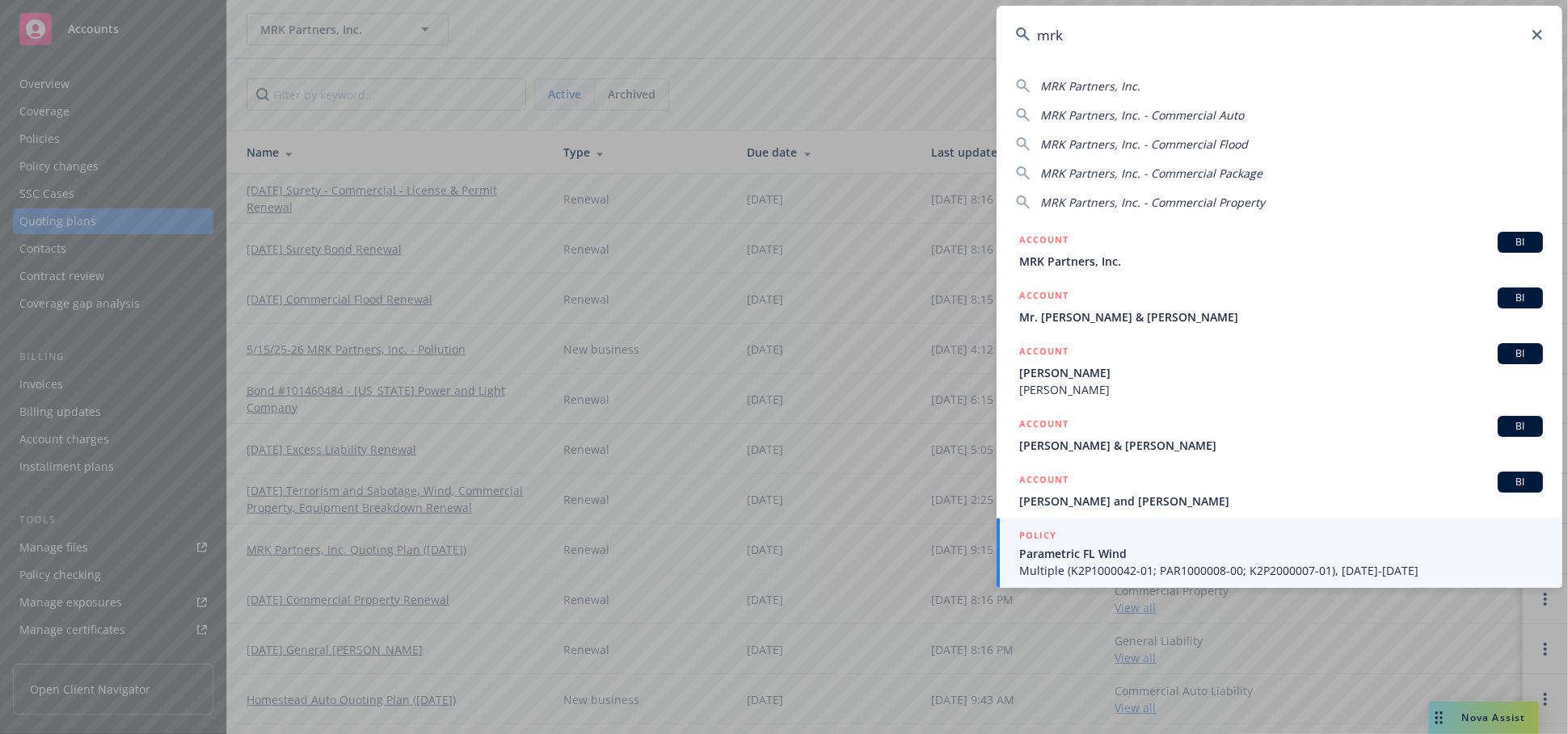
click at [1095, 94] on div "MRK Partners, Inc." at bounding box center [1090, 86] width 100 height 17
type input "MRK Partners, Inc."
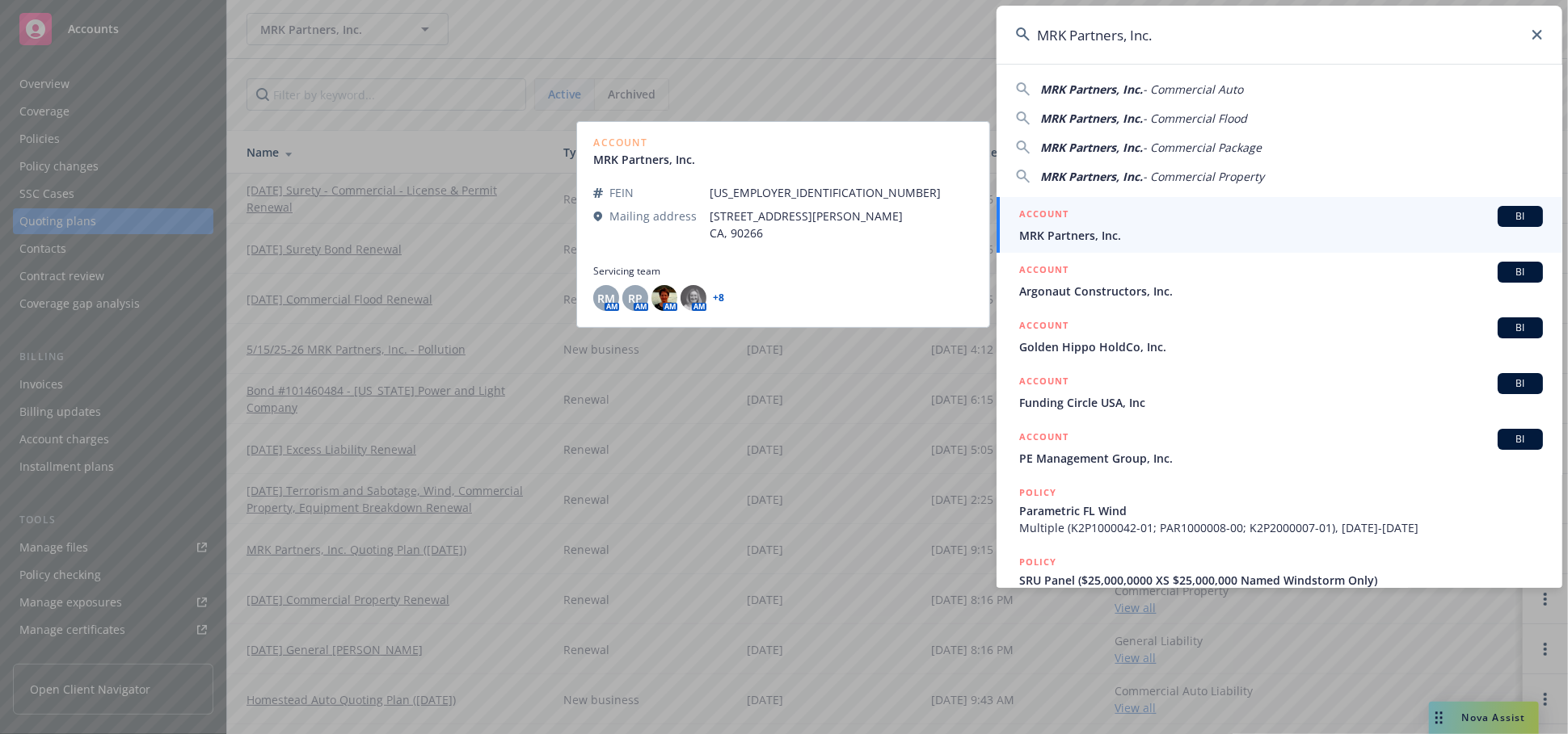
click at [1063, 228] on span "MRK Partners, Inc." at bounding box center [1281, 235] width 524 height 17
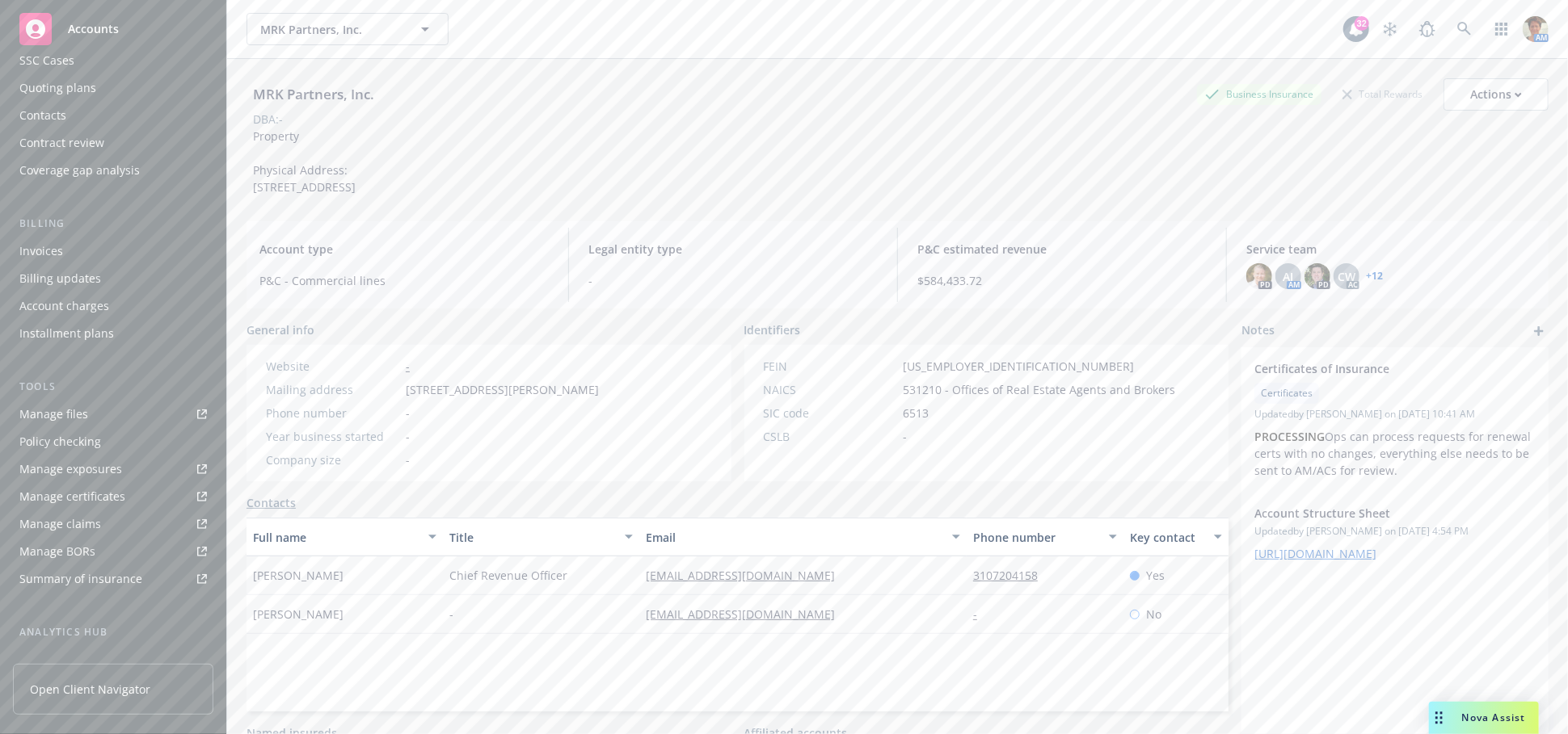
scroll to position [345, 0]
click at [85, 531] on div "Service team" at bounding box center [54, 529] width 69 height 26
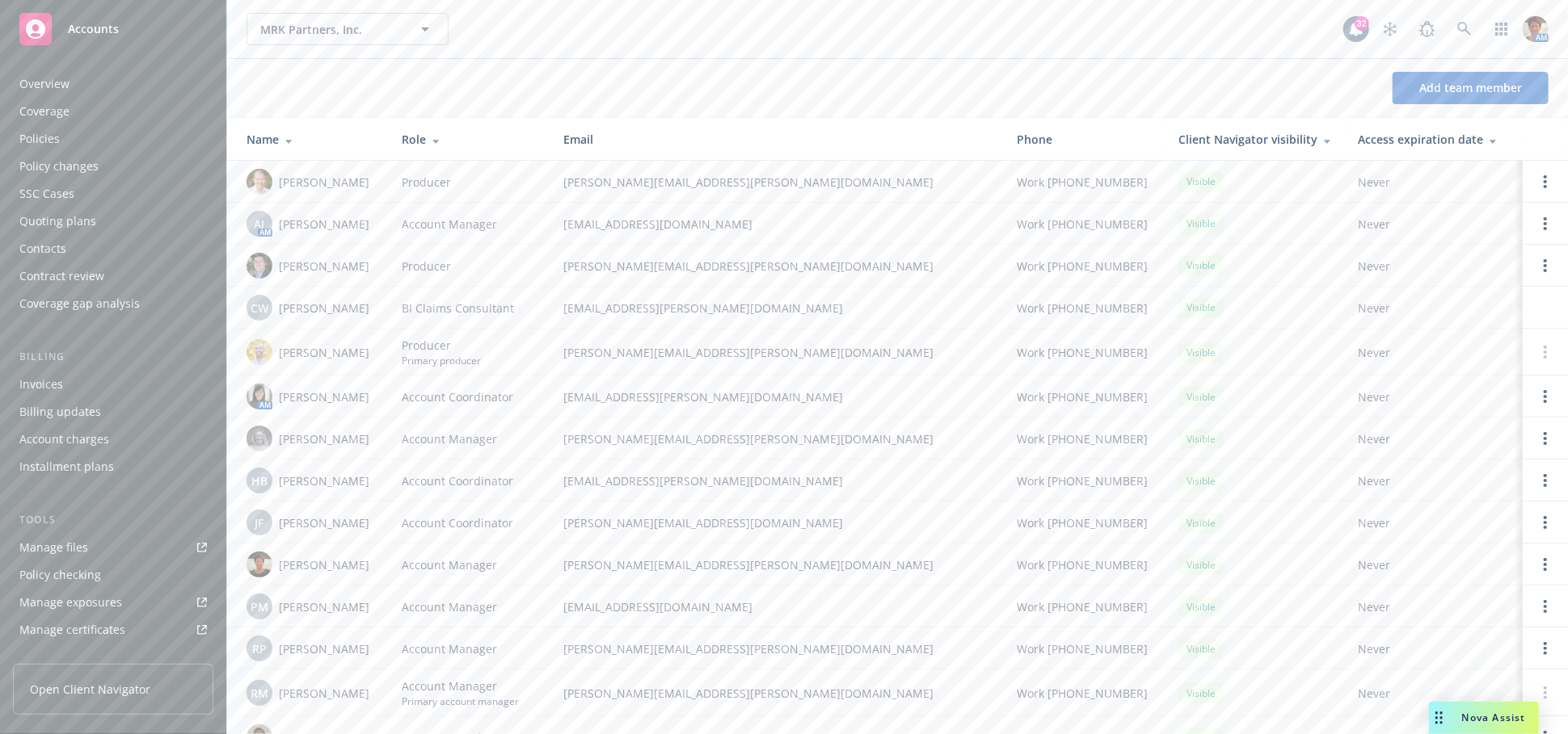
click at [96, 218] on div "Quoting plans" at bounding box center [113, 221] width 187 height 26
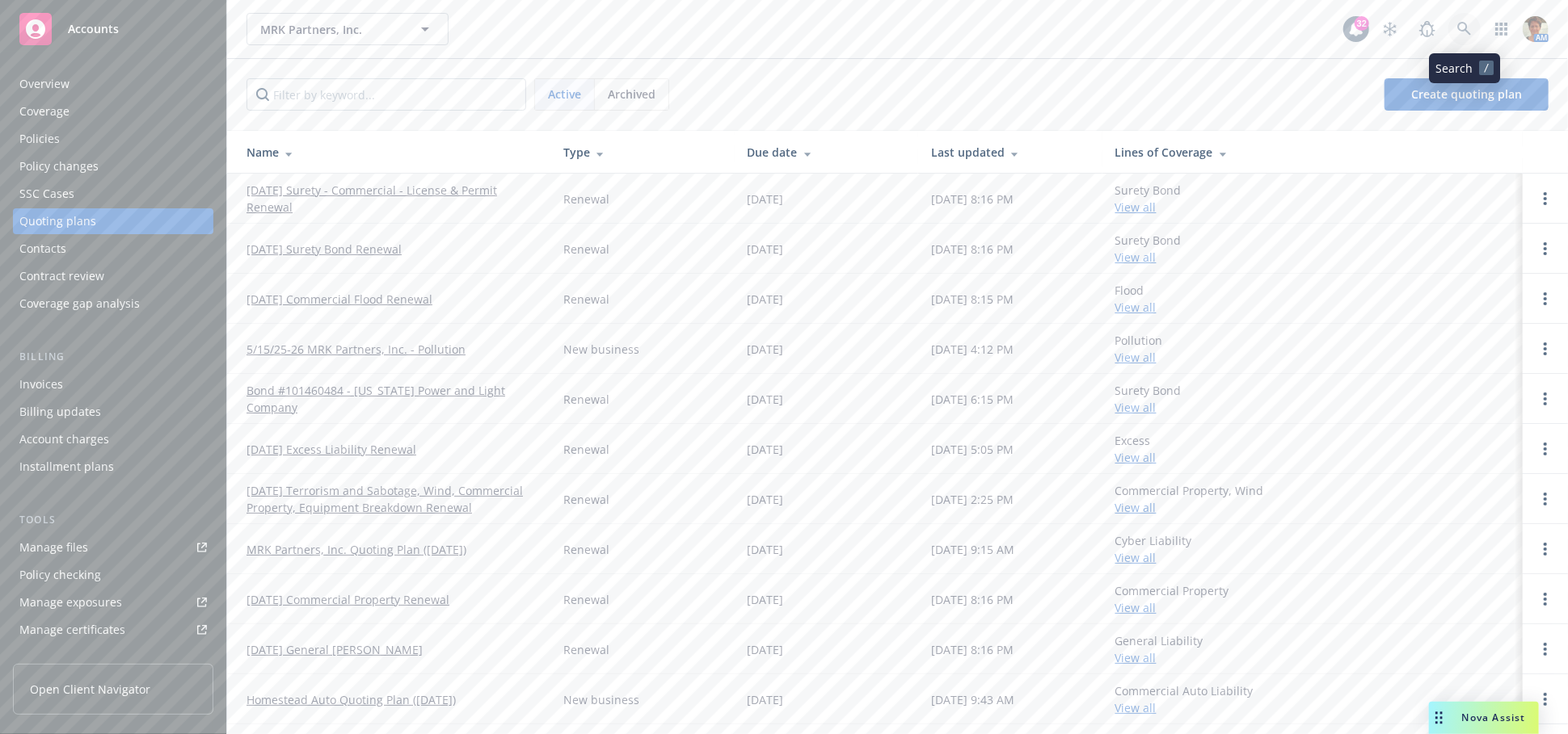
click at [1465, 30] on icon at bounding box center [1464, 28] width 14 height 14
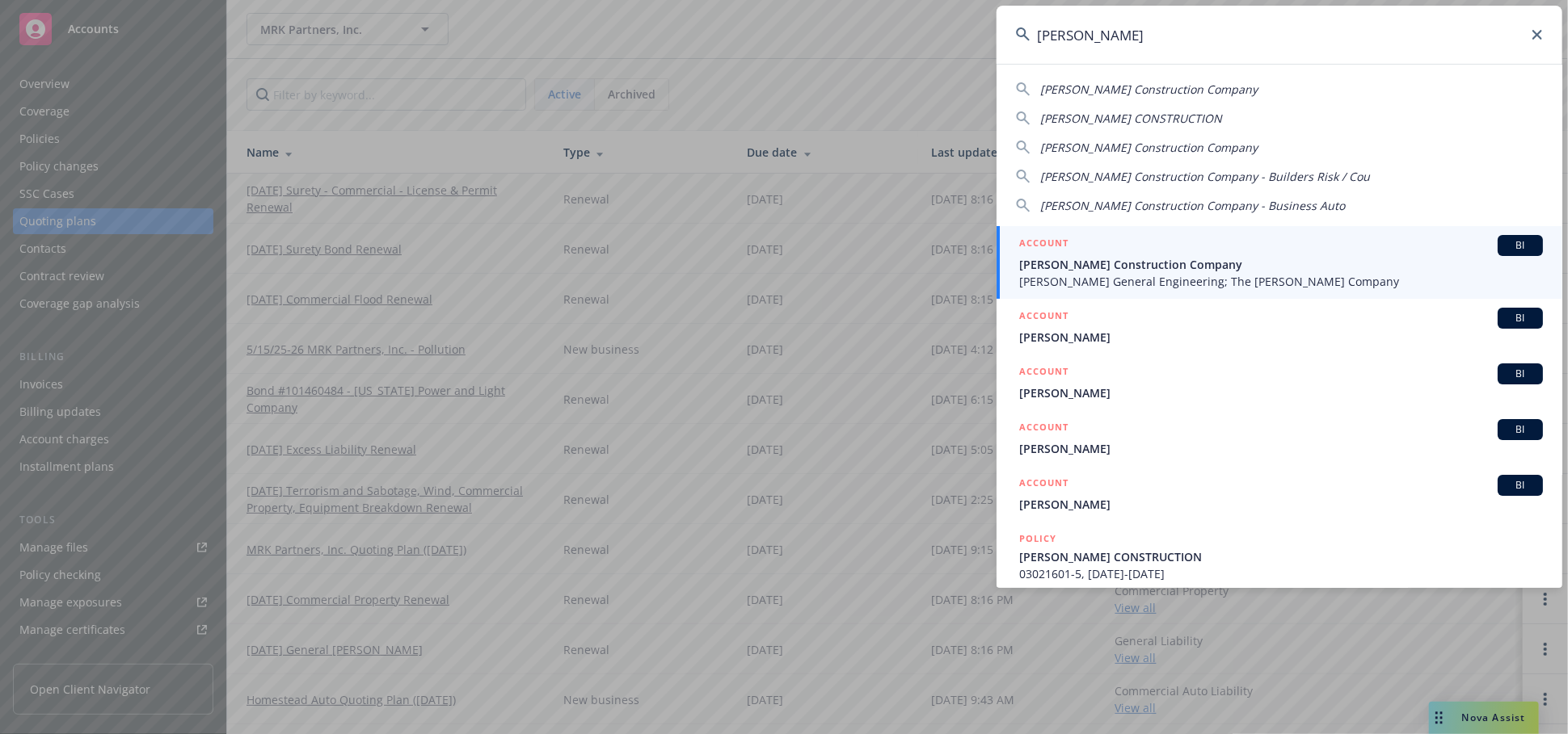
type input "philbin"
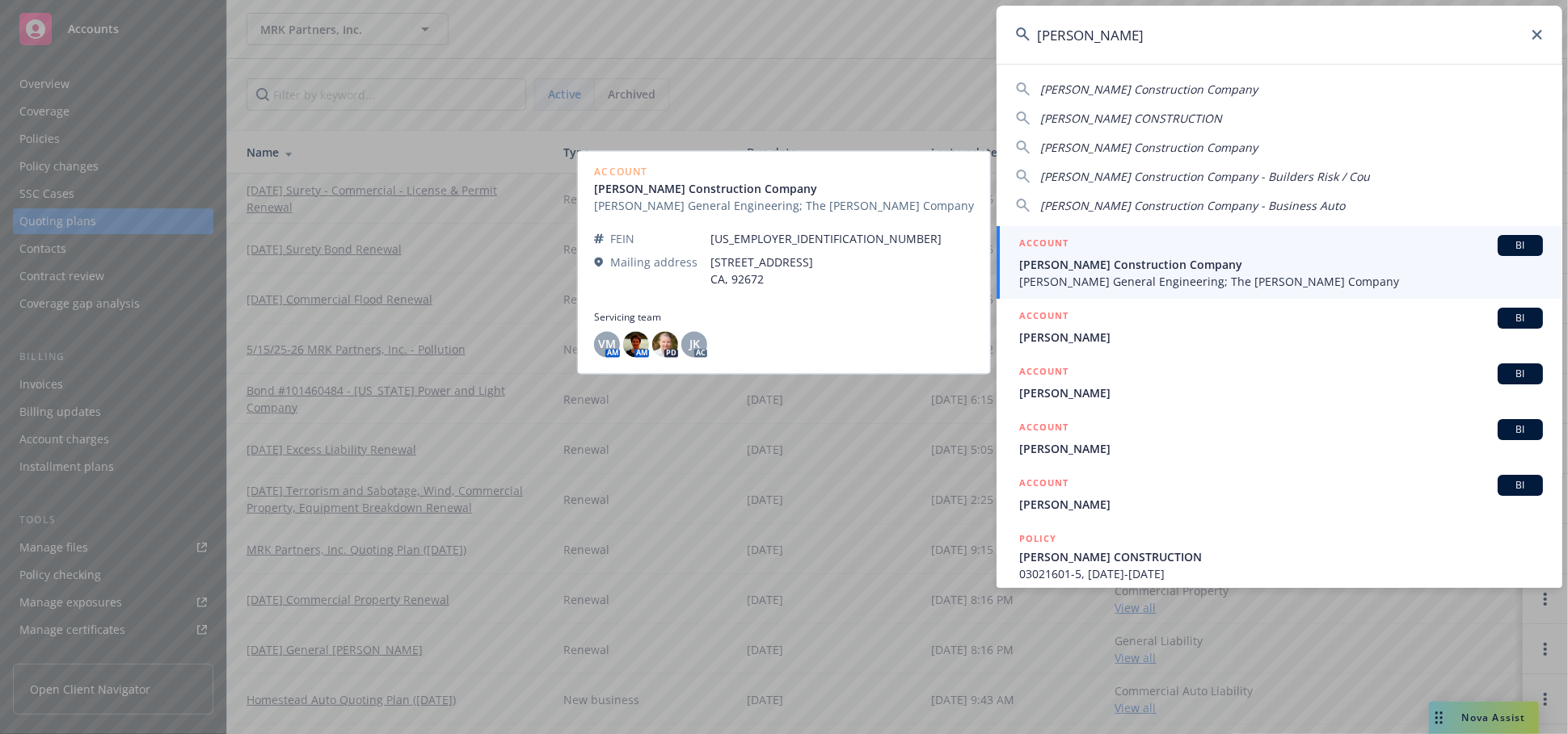
click at [1102, 263] on span "Philbin Construction Company" at bounding box center [1281, 265] width 524 height 17
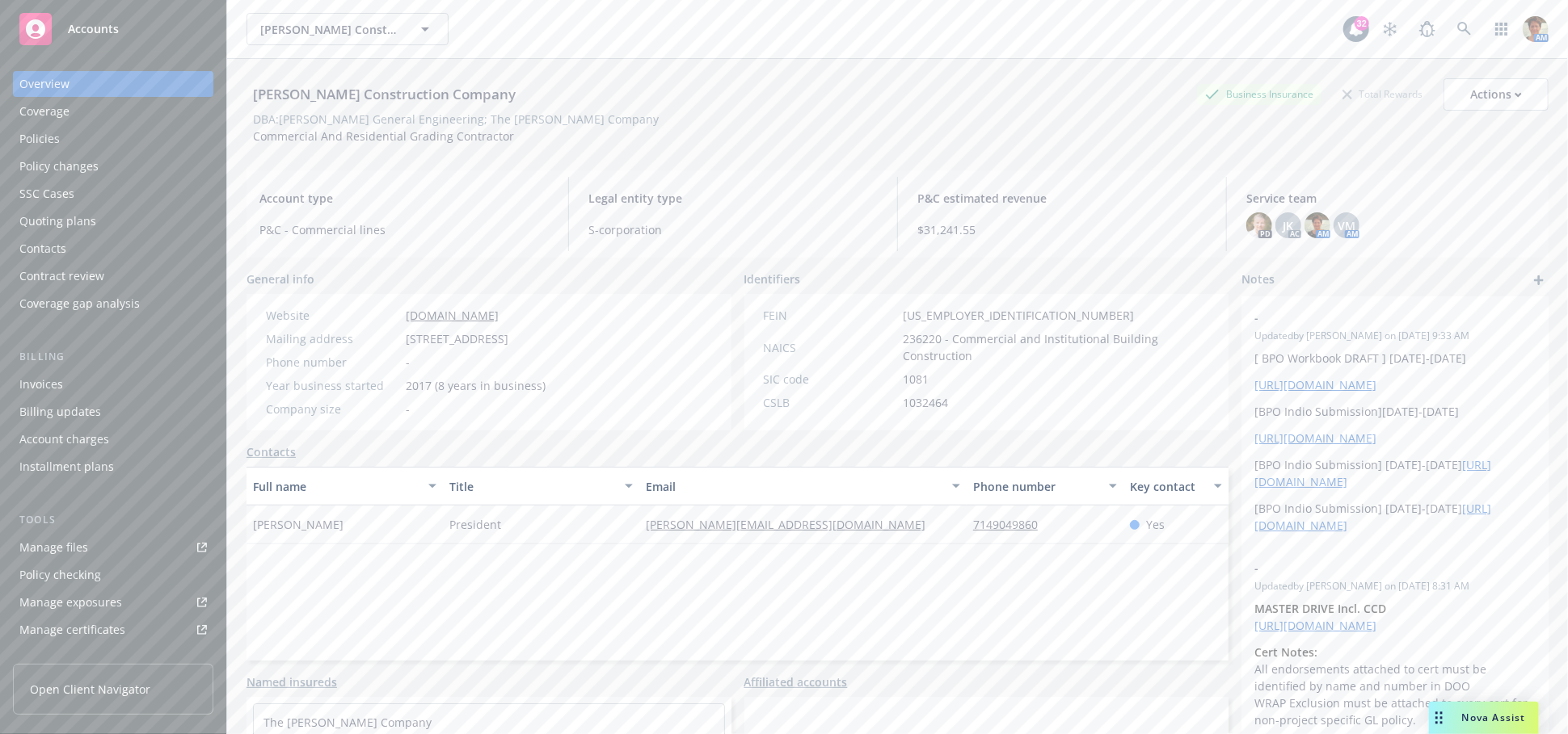
click at [59, 219] on div "Quoting plans" at bounding box center [58, 221] width 77 height 26
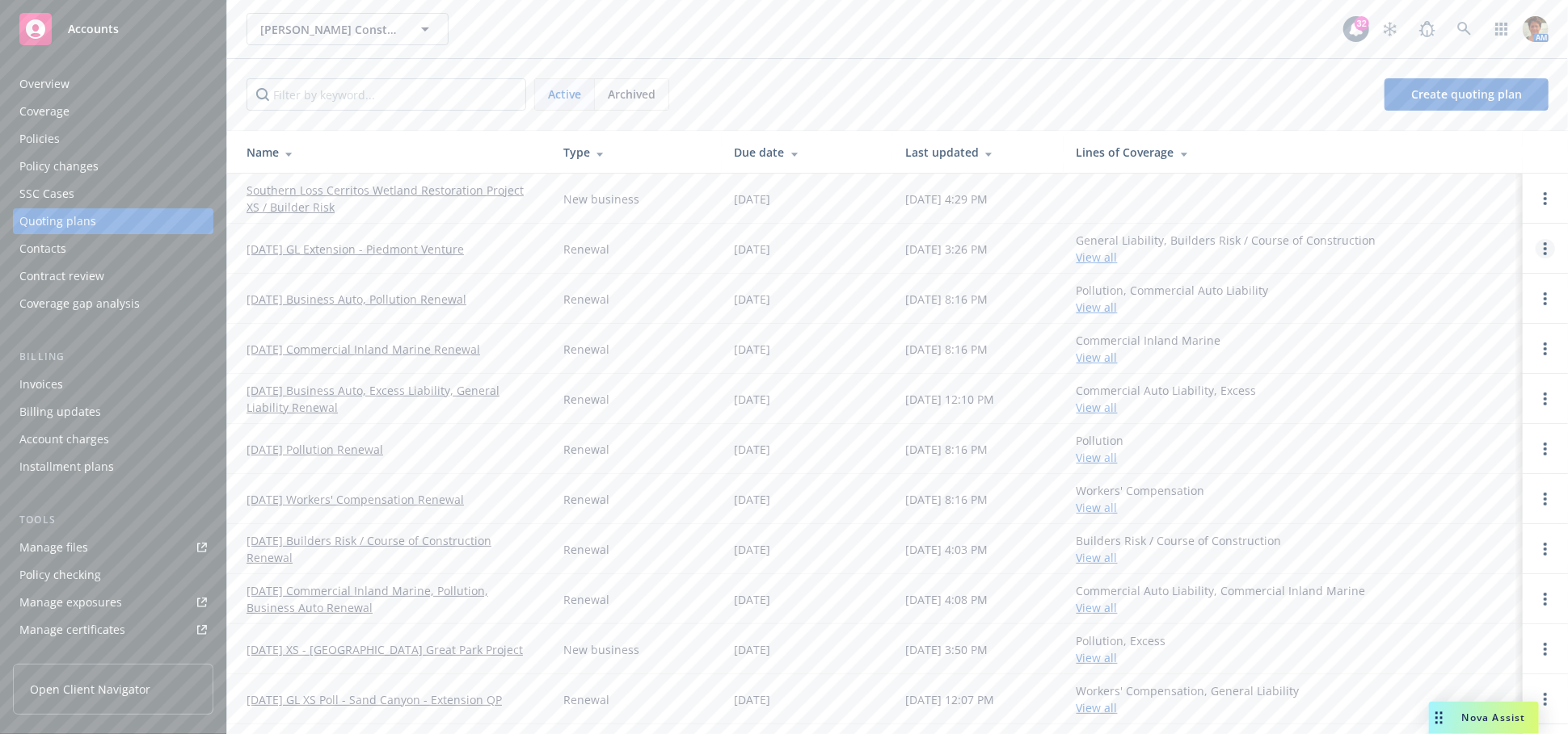
click at [1536, 243] on link "Open options" at bounding box center [1546, 249] width 20 height 20
click at [1462, 139] on span "Copy logging email" at bounding box center [1448, 139] width 141 height 16
click at [1463, 29] on icon at bounding box center [1465, 29] width 15 height 15
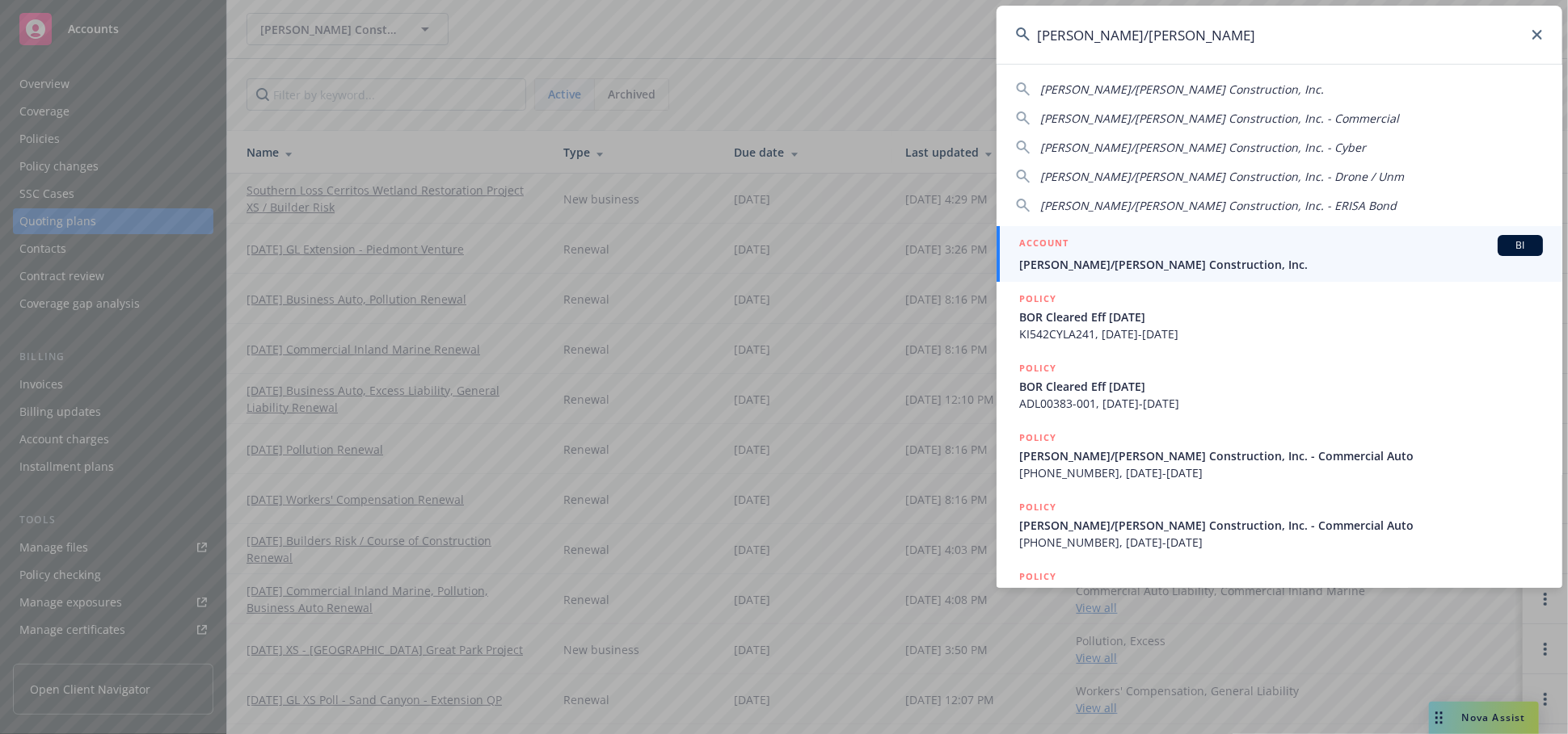
type input "elliott/drinkward"
click at [1223, 261] on span "Elliott/Drinkward Construction, Inc." at bounding box center [1281, 265] width 524 height 17
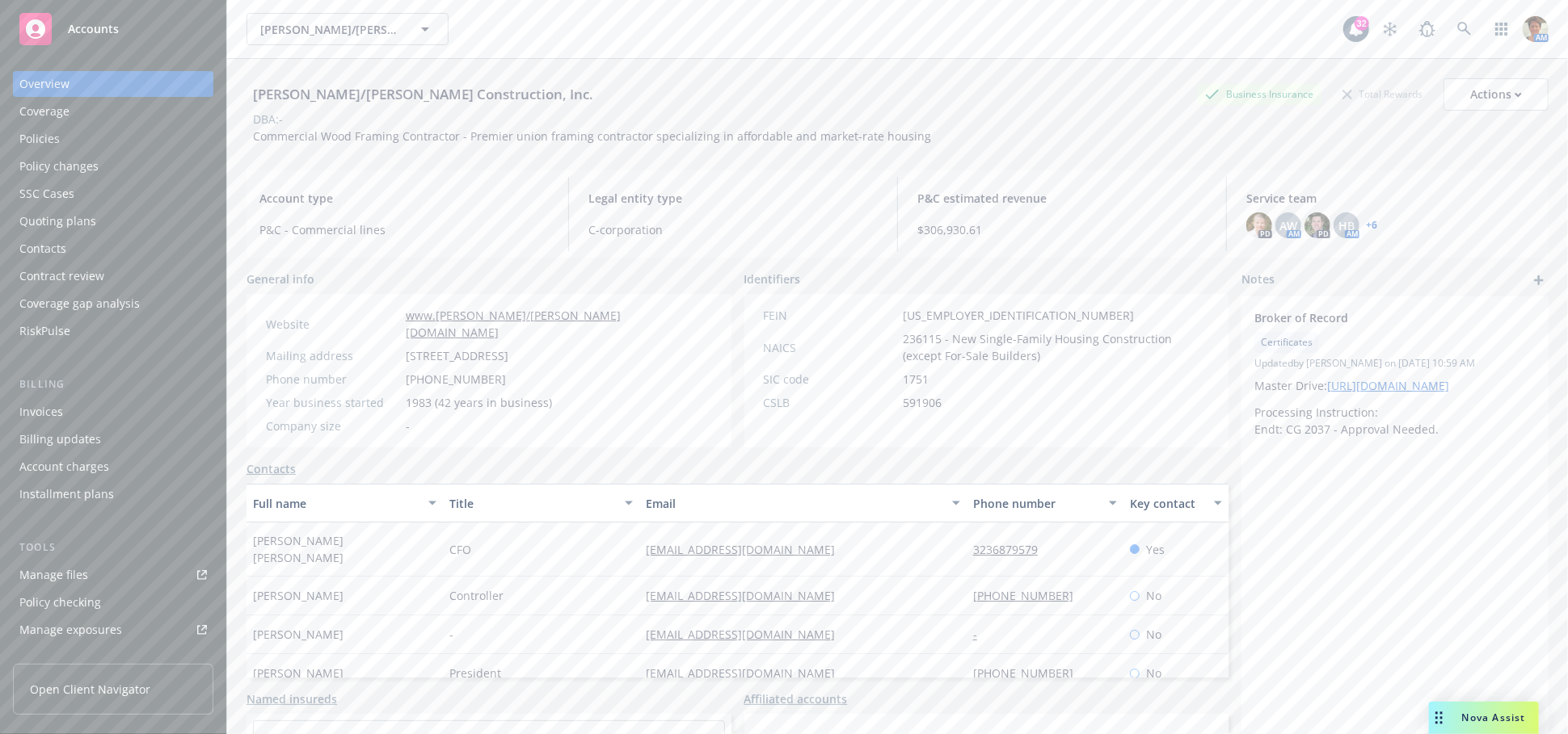
click at [45, 139] on div "Policies" at bounding box center [40, 139] width 40 height 26
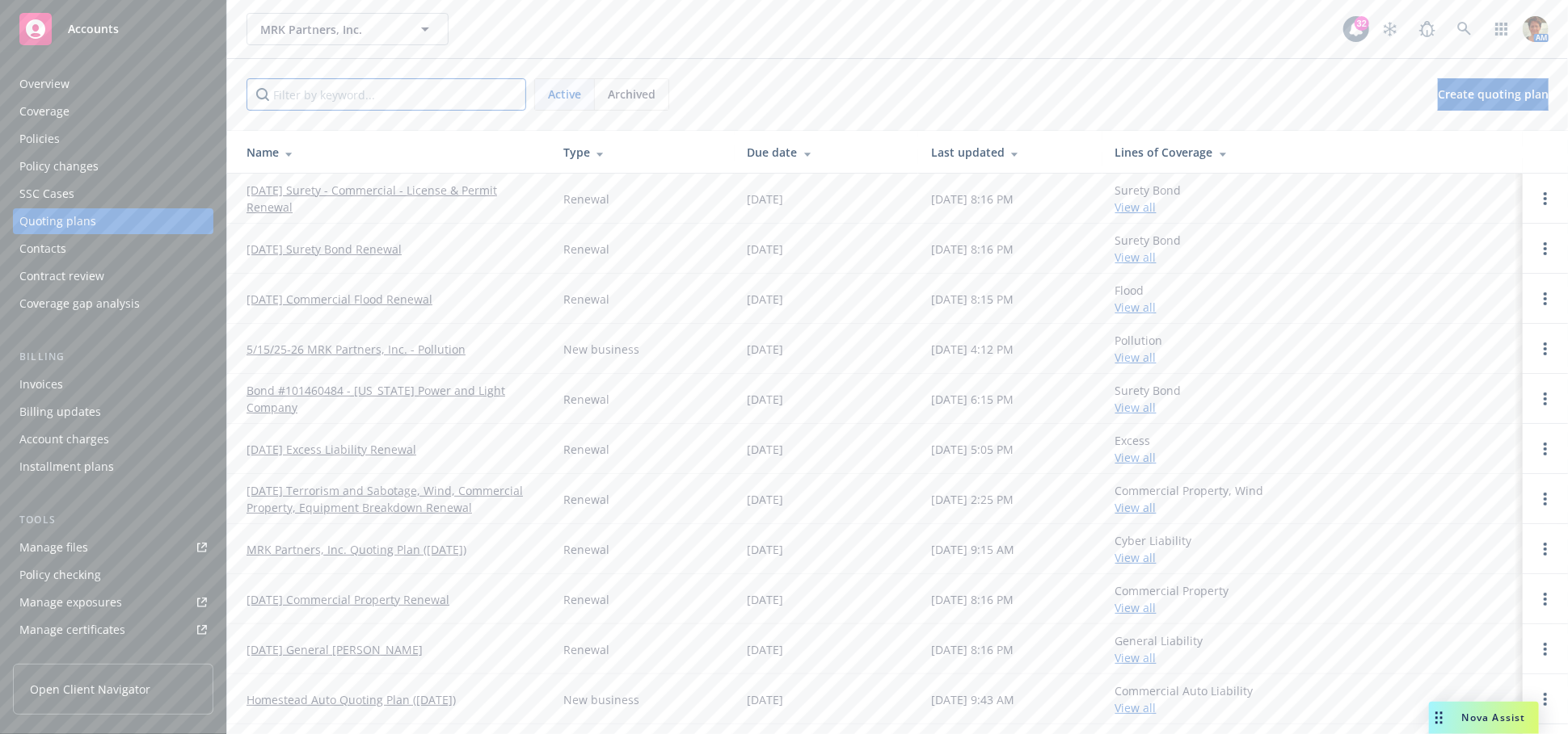
click at [446, 92] on input "Filter by keyword..." at bounding box center [386, 94] width 280 height 32
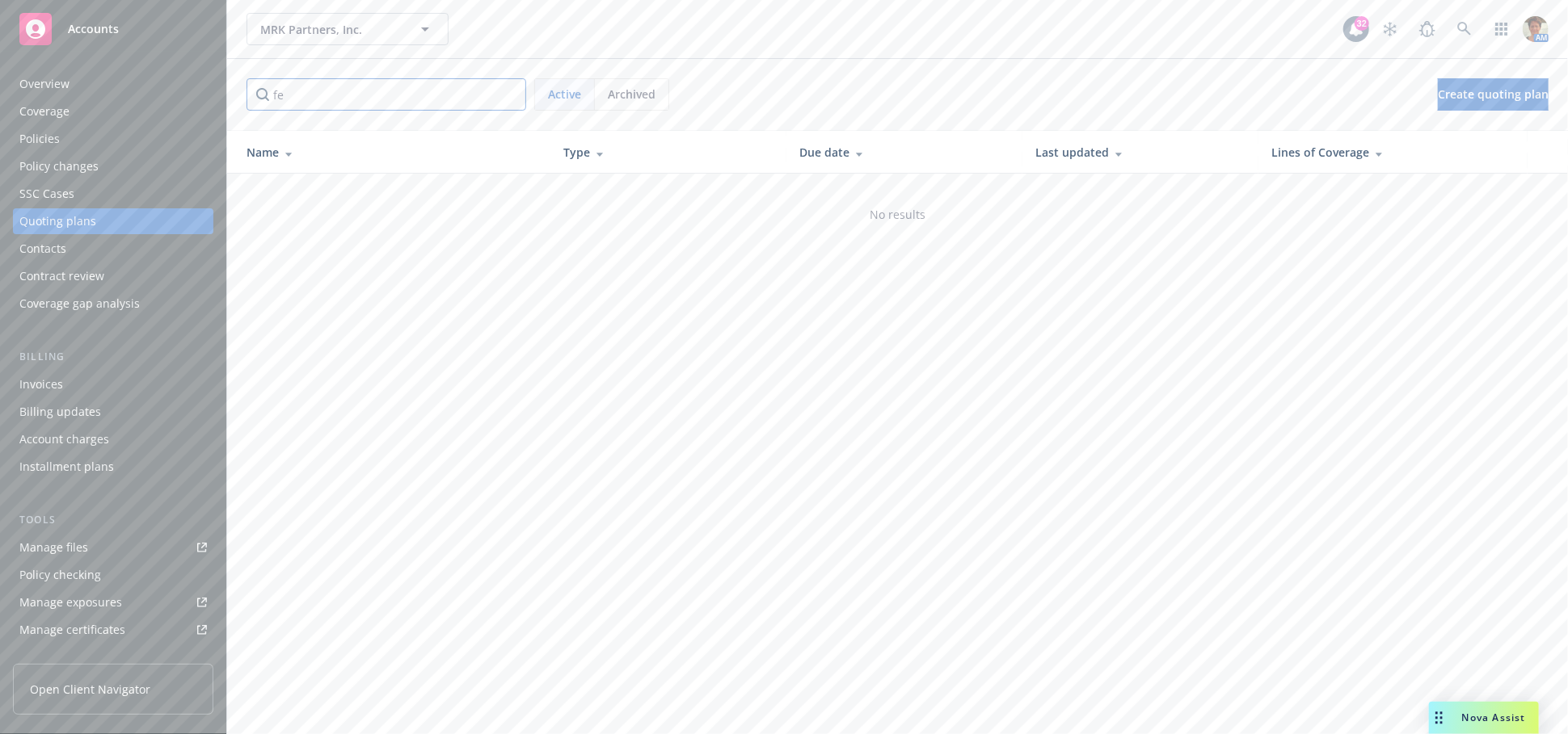
type input "f"
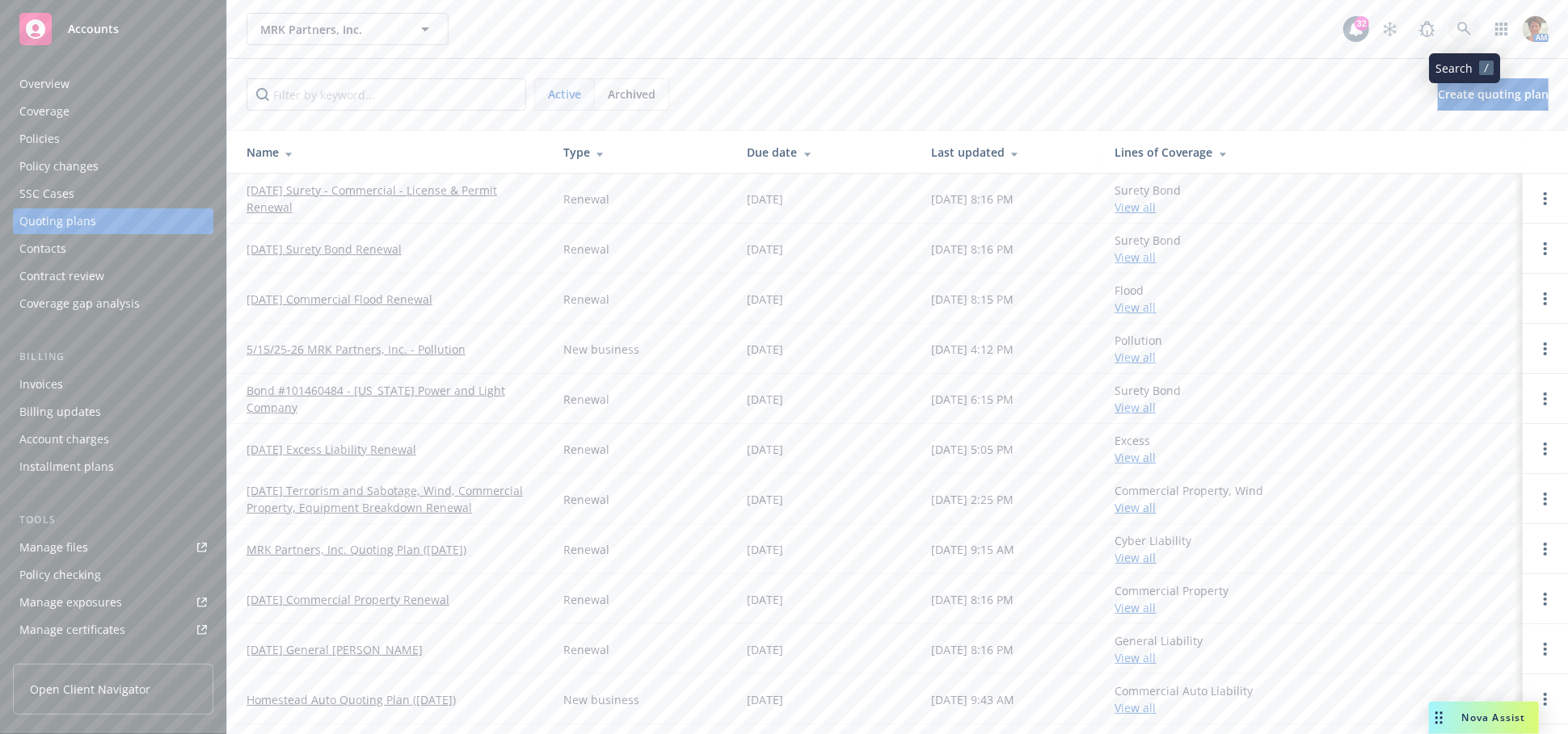
click at [1466, 28] on icon at bounding box center [1464, 28] width 14 height 14
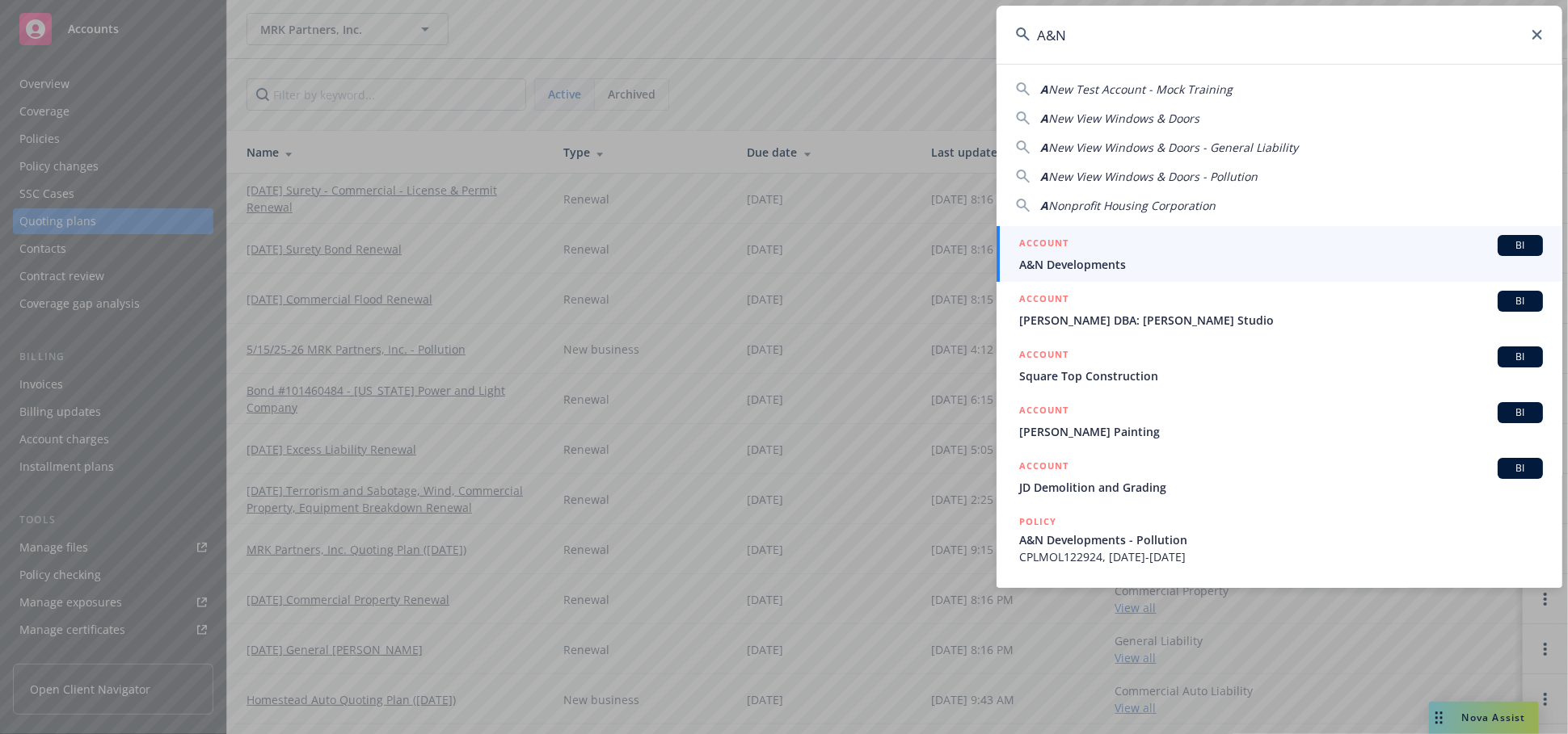
type input "A&N"
click at [1121, 256] on span "A&N Developments" at bounding box center [1281, 265] width 524 height 17
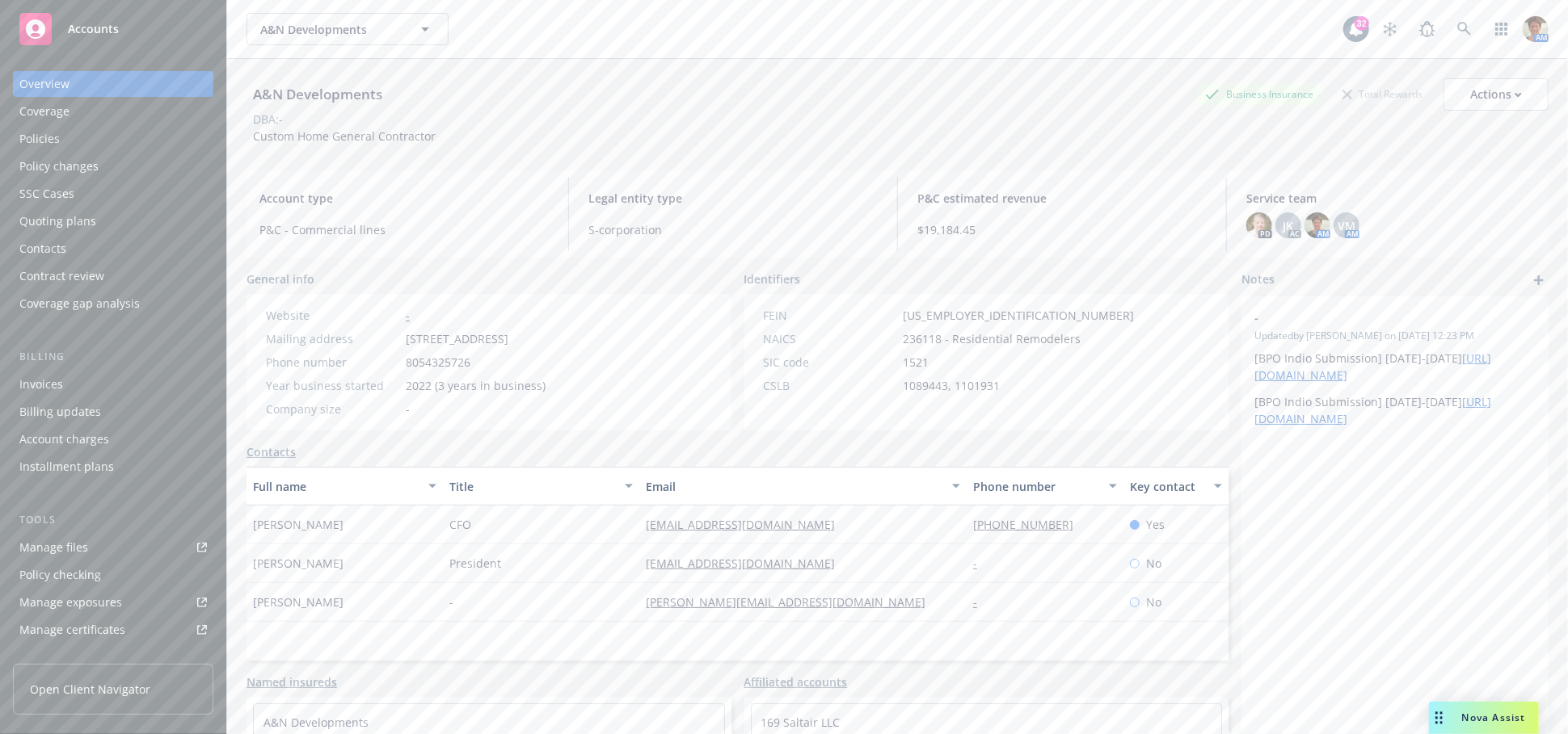
click at [61, 219] on div "Quoting plans" at bounding box center [58, 221] width 77 height 26
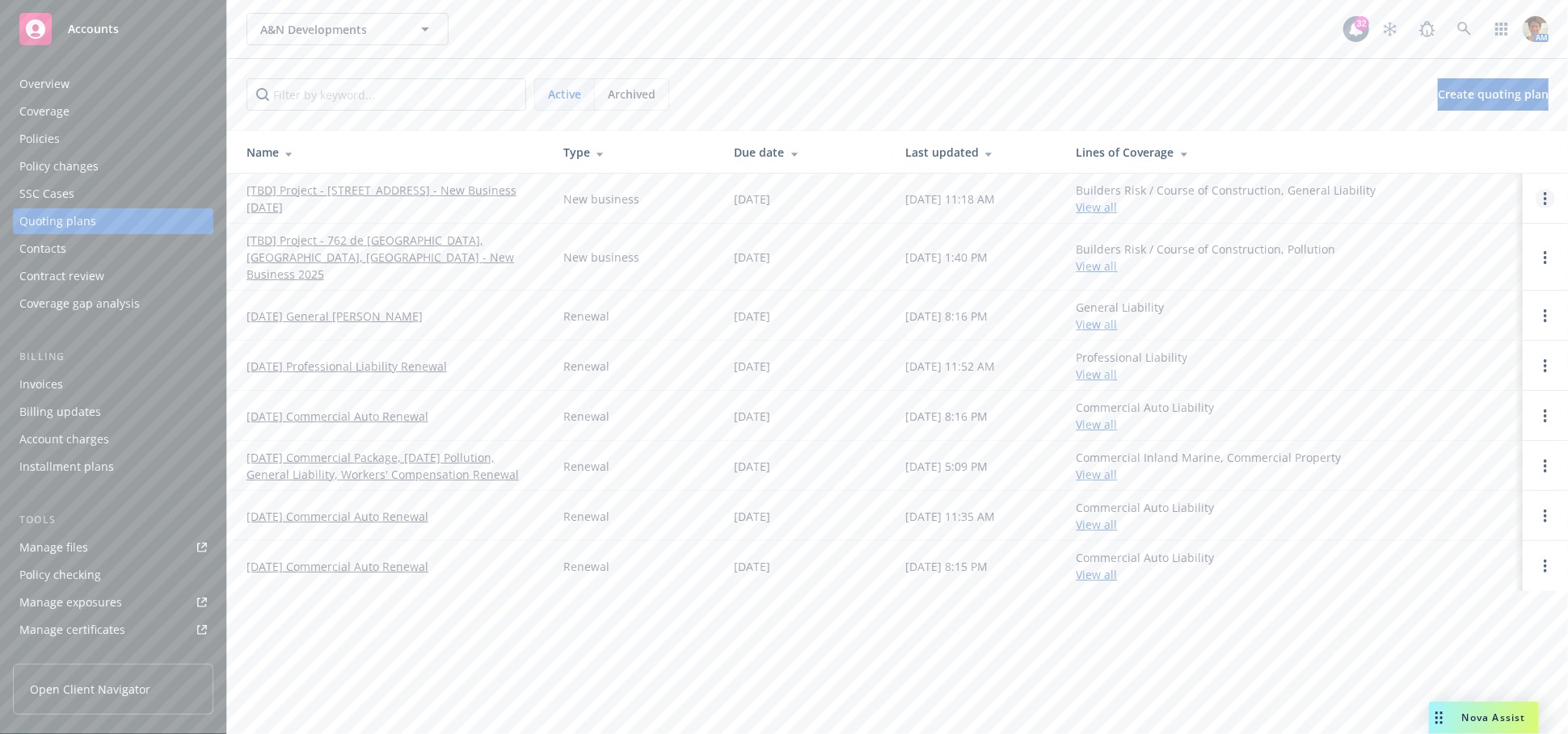
click at [1547, 198] on circle "Open options" at bounding box center [1546, 199] width 3 height 3
click at [1466, 82] on span "Copy logging email" at bounding box center [1462, 89] width 141 height 16
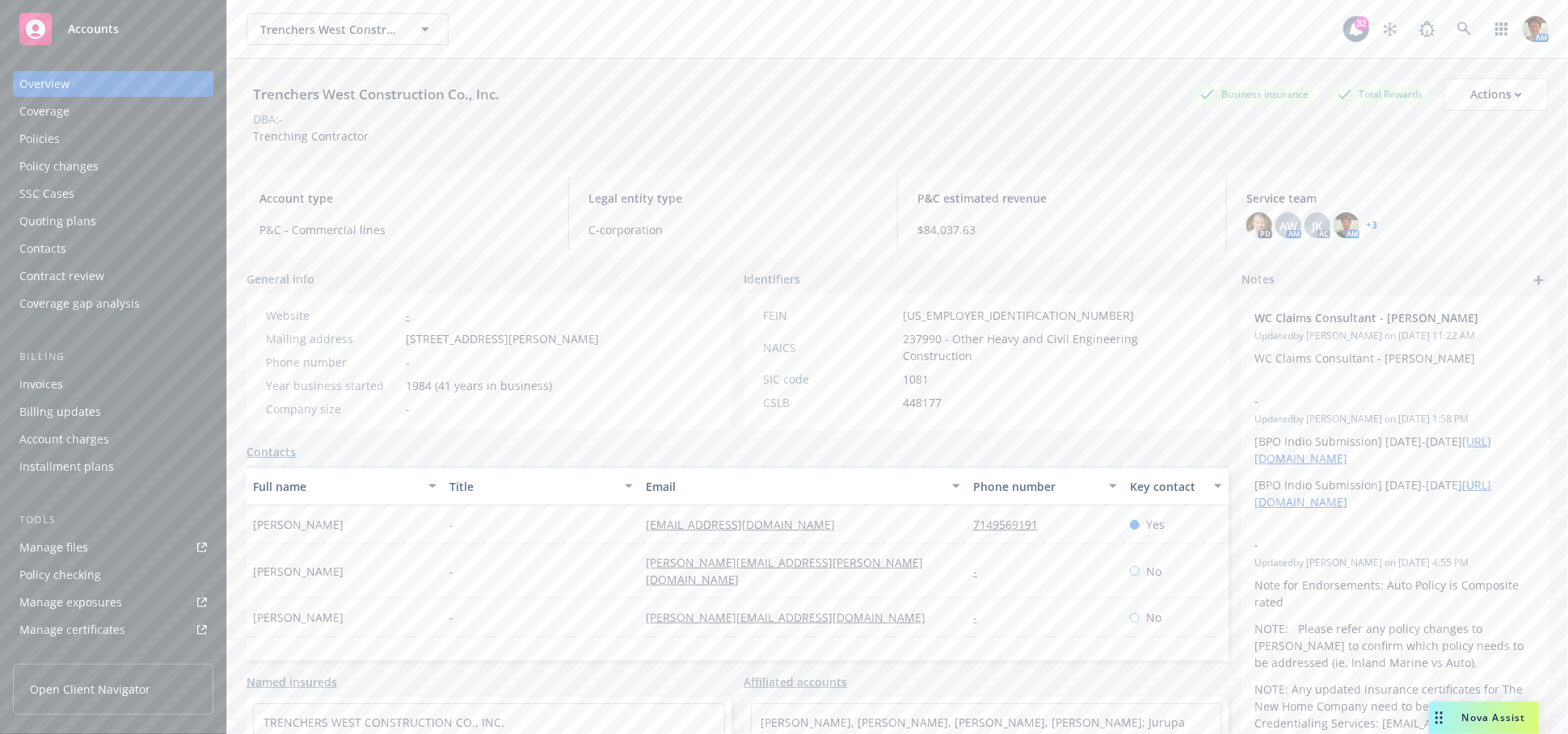
click at [64, 142] on div "Policies" at bounding box center [113, 139] width 187 height 26
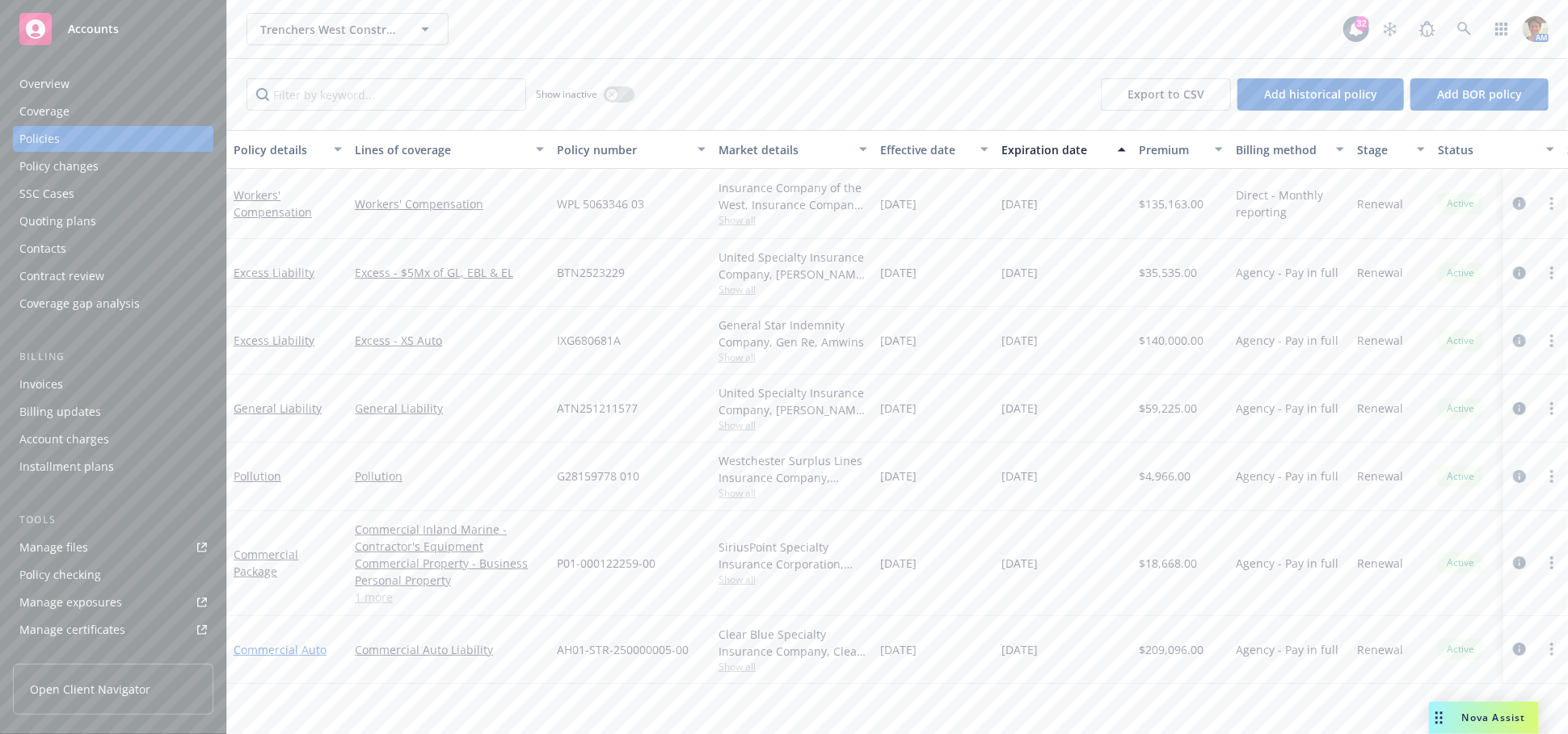
click at [291, 647] on link "Commercial Auto" at bounding box center [280, 650] width 93 height 16
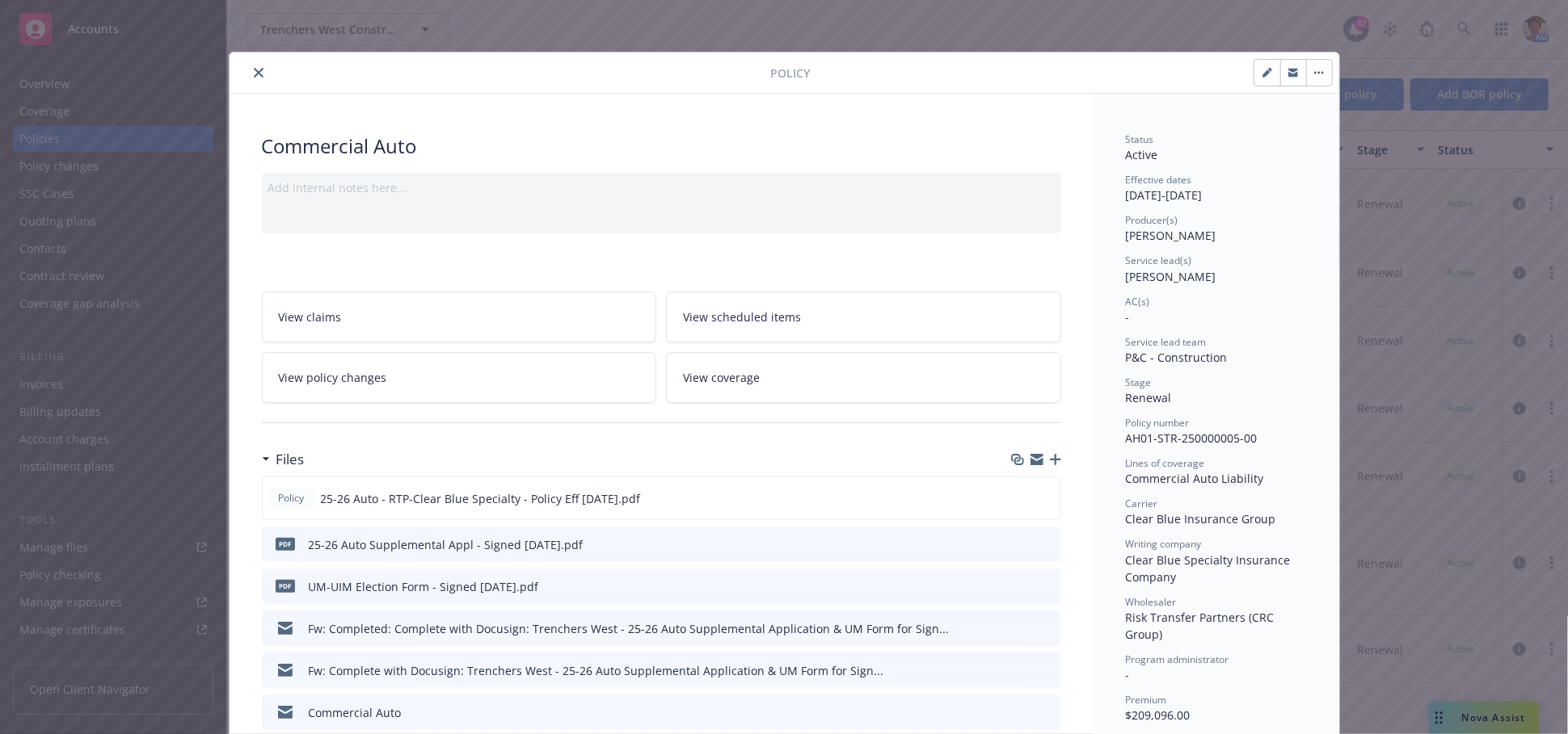
click at [254, 73] on icon "close" at bounding box center [259, 73] width 10 height 10
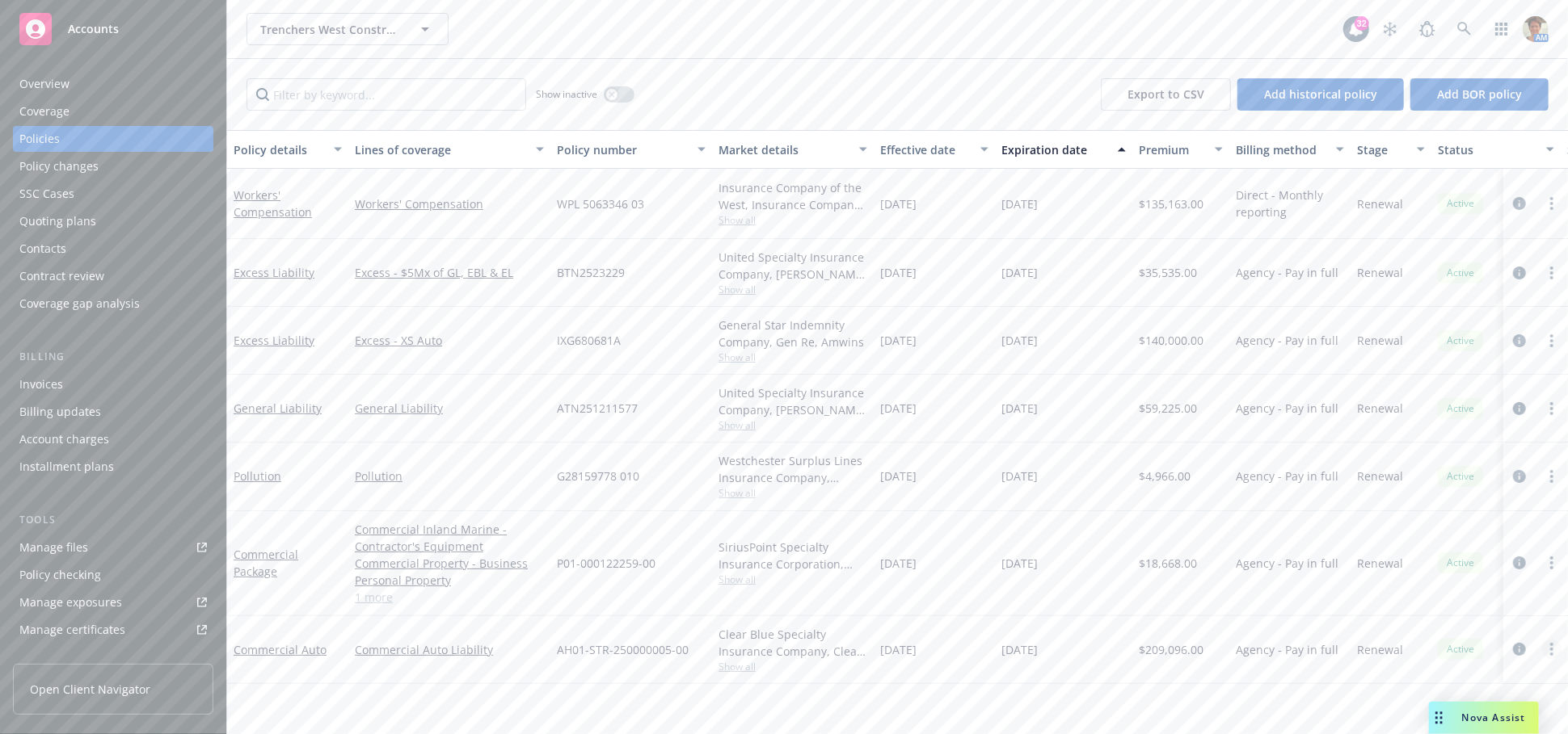
click at [1551, 643] on icon "more" at bounding box center [1552, 650] width 3 height 13
click at [1428, 569] on link "Copy logging email" at bounding box center [1472, 566] width 190 height 32
